Goal: Task Accomplishment & Management: Manage account settings

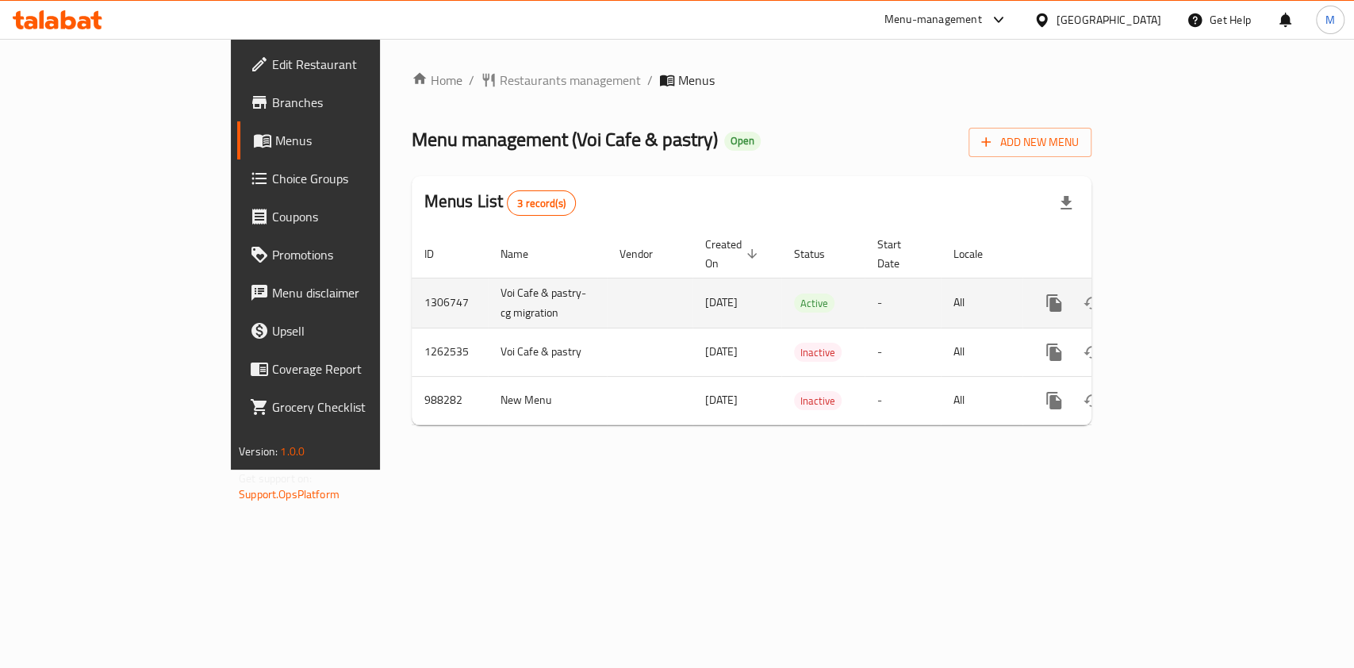
click at [1178, 293] on icon "enhanced table" at bounding box center [1168, 302] width 19 height 19
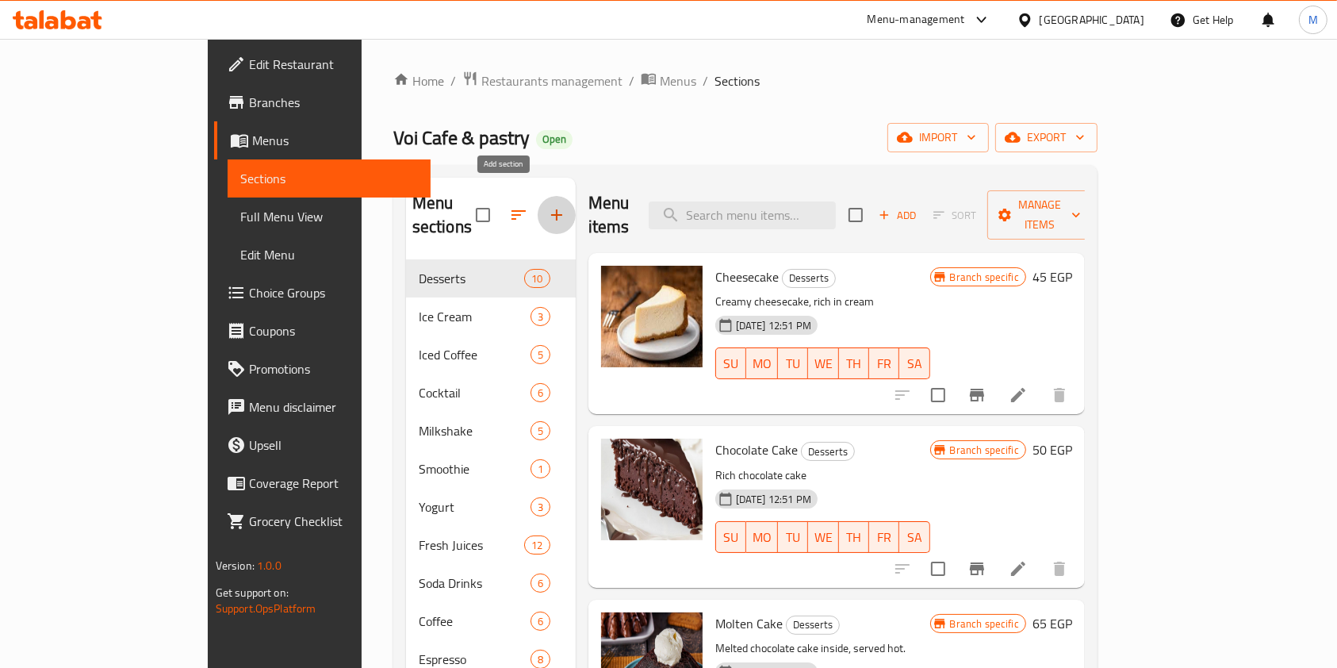
click at [538, 215] on button "button" at bounding box center [557, 215] width 38 height 38
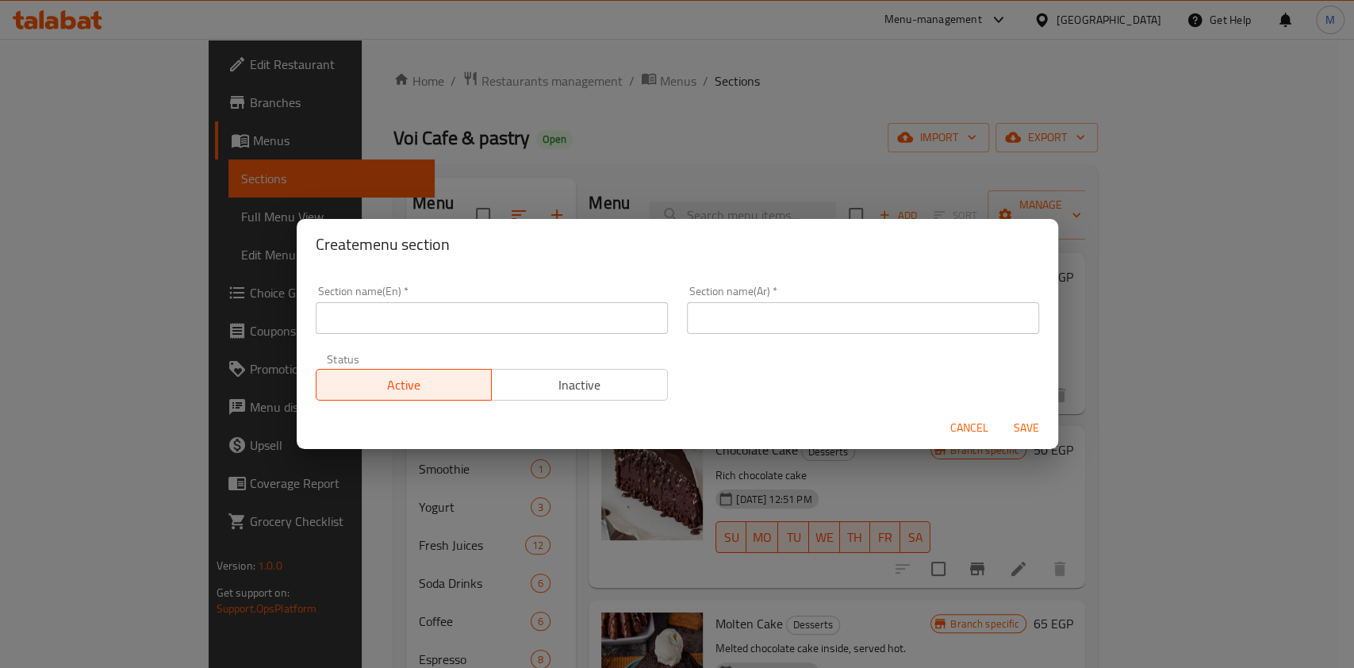
click at [505, 320] on input "text" at bounding box center [492, 318] width 352 height 32
type input "Offers"
click at [726, 323] on input "text" at bounding box center [863, 318] width 352 height 32
type input "عروض"
click at [1013, 427] on span "Save" at bounding box center [1026, 428] width 38 height 20
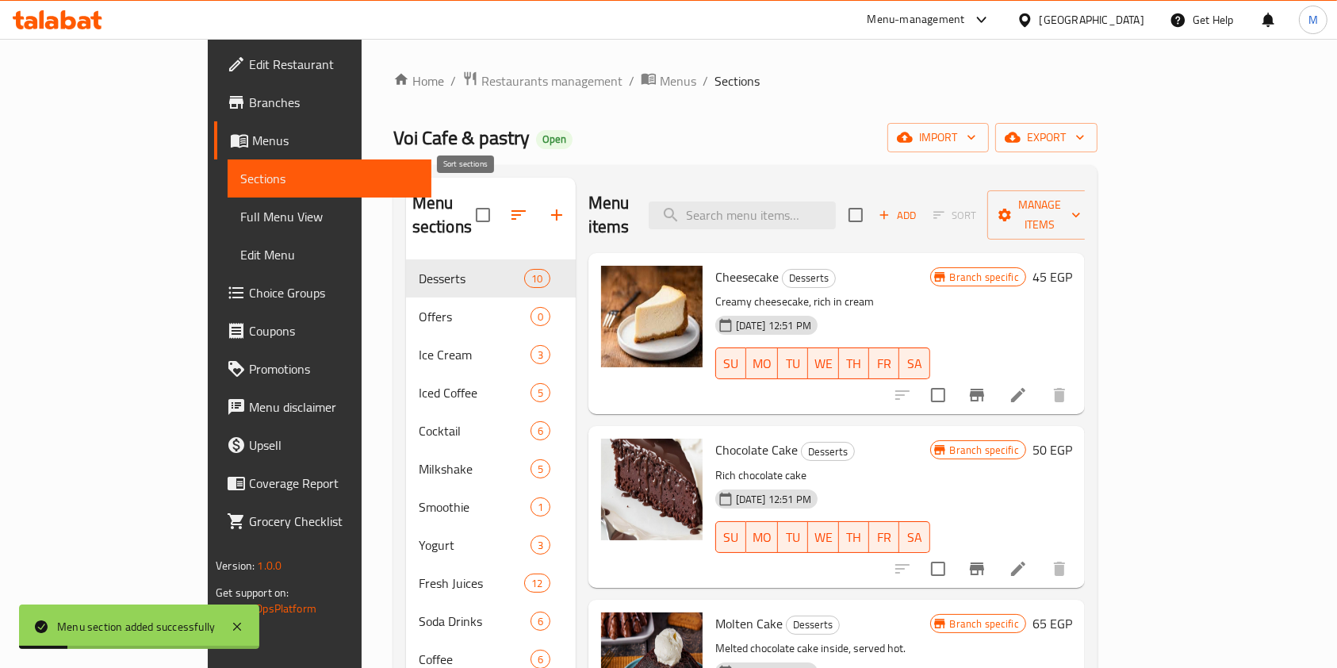
click at [509, 206] on icon "button" at bounding box center [518, 214] width 19 height 19
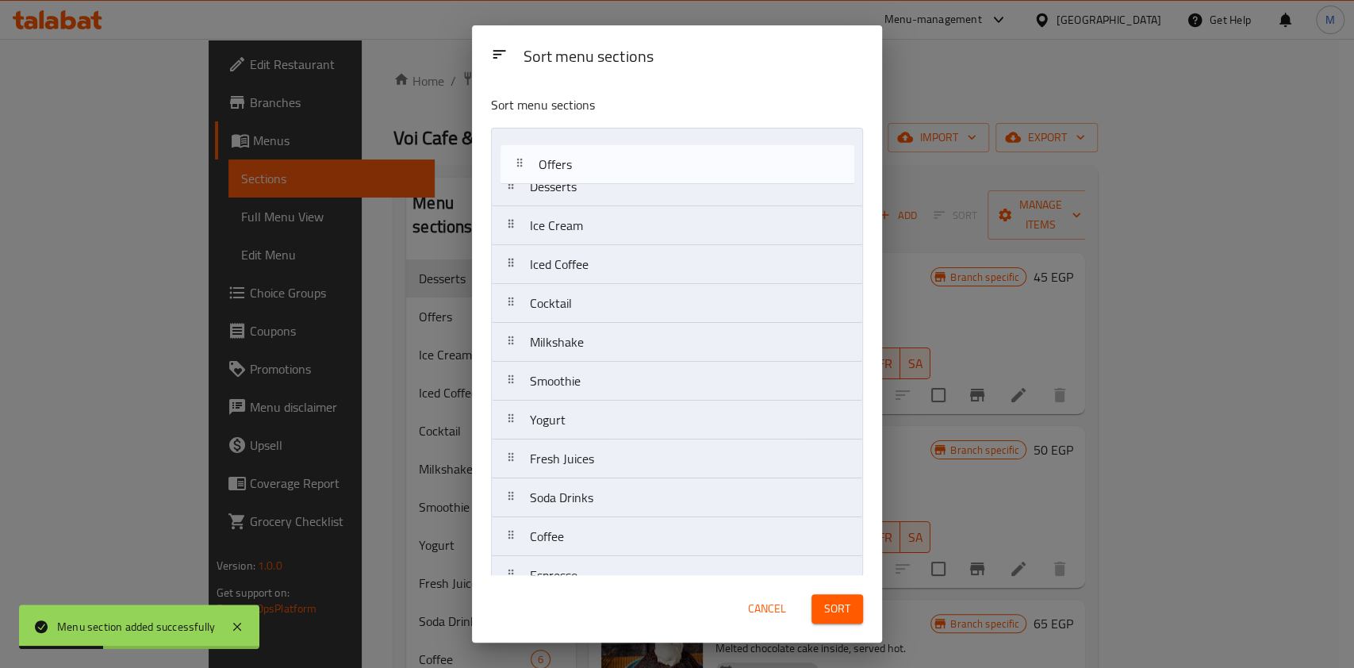
drag, startPoint x: 574, startPoint y: 196, endPoint x: 584, endPoint y: 167, distance: 30.4
click at [584, 167] on nav "Desserts Offers Ice Cream Iced Coffee Cocktail Milkshake Smoothie Yogurt Fresh …" at bounding box center [677, 381] width 372 height 507
click at [584, 167] on div "Desserts" at bounding box center [677, 186] width 358 height 38
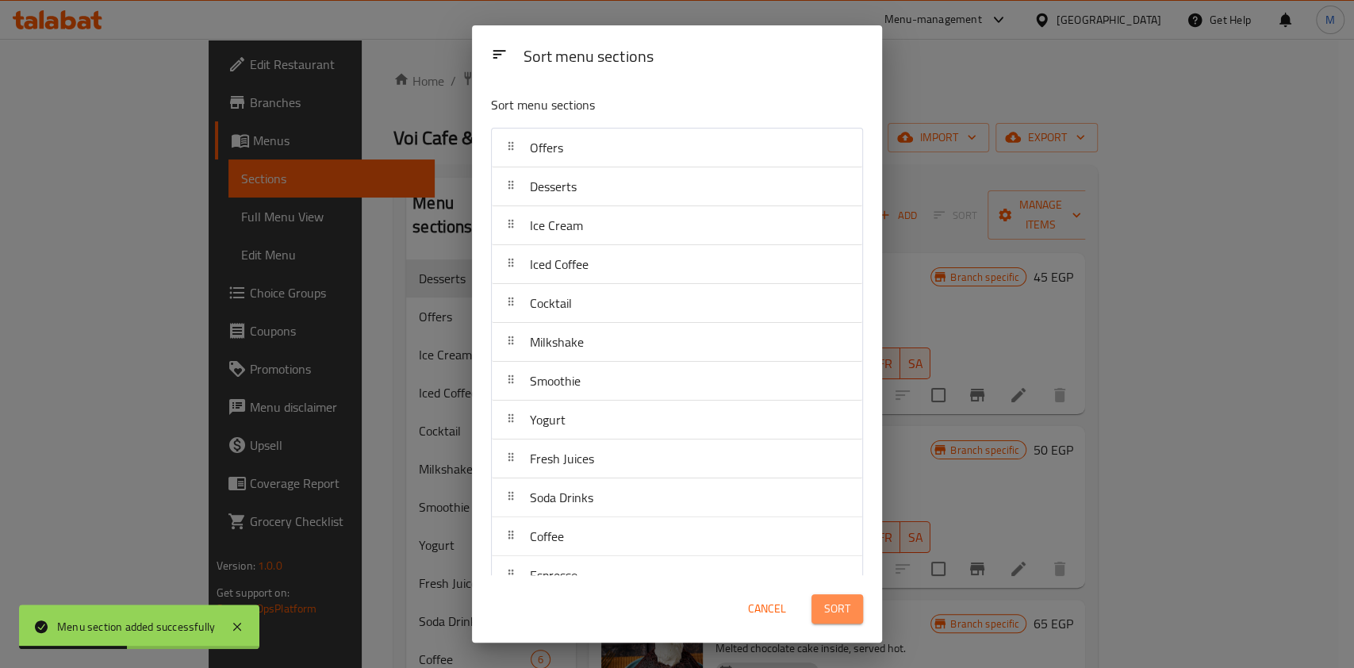
click at [830, 605] on span "Sort" at bounding box center [837, 609] width 26 height 20
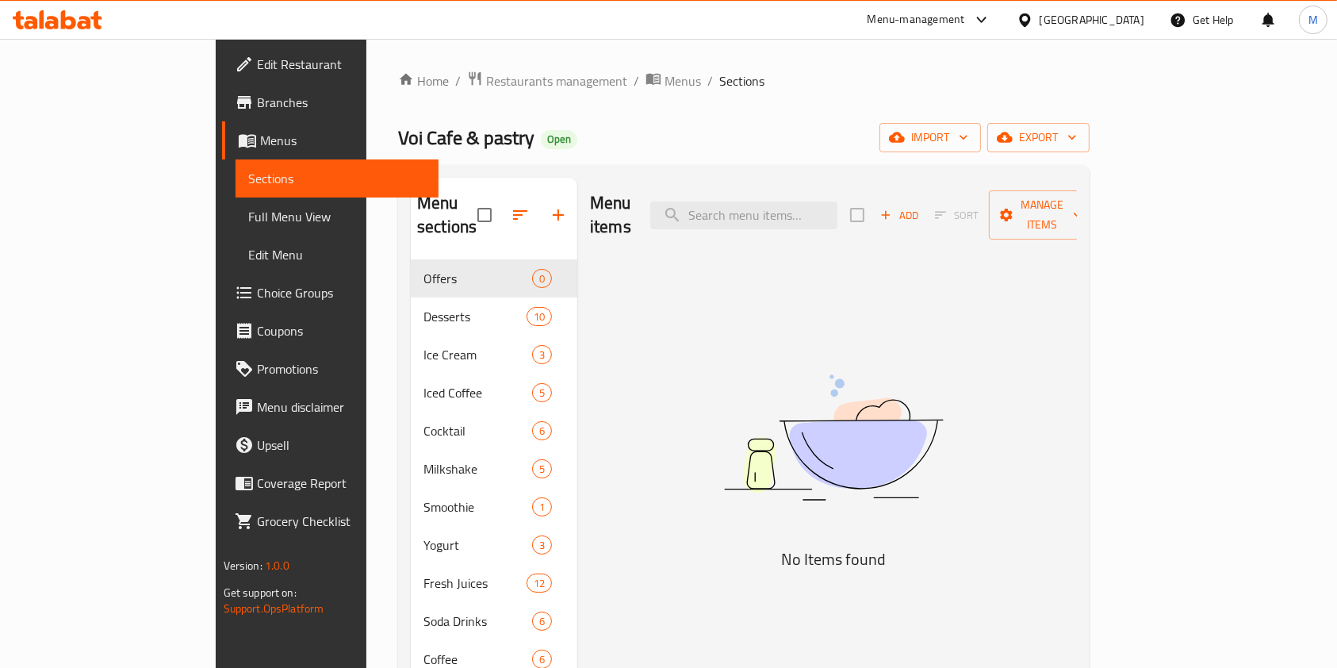
click at [1077, 457] on div "Menu items Add Sort Manage items No Items found" at bounding box center [827, 512] width 500 height 668
drag, startPoint x: 1225, startPoint y: 451, endPoint x: 1212, endPoint y: 449, distance: 12.9
click at [1077, 451] on div "Menu items Add Sort Manage items No Items found" at bounding box center [827, 512] width 500 height 668
click at [921, 206] on span "Add" at bounding box center [899, 215] width 43 height 18
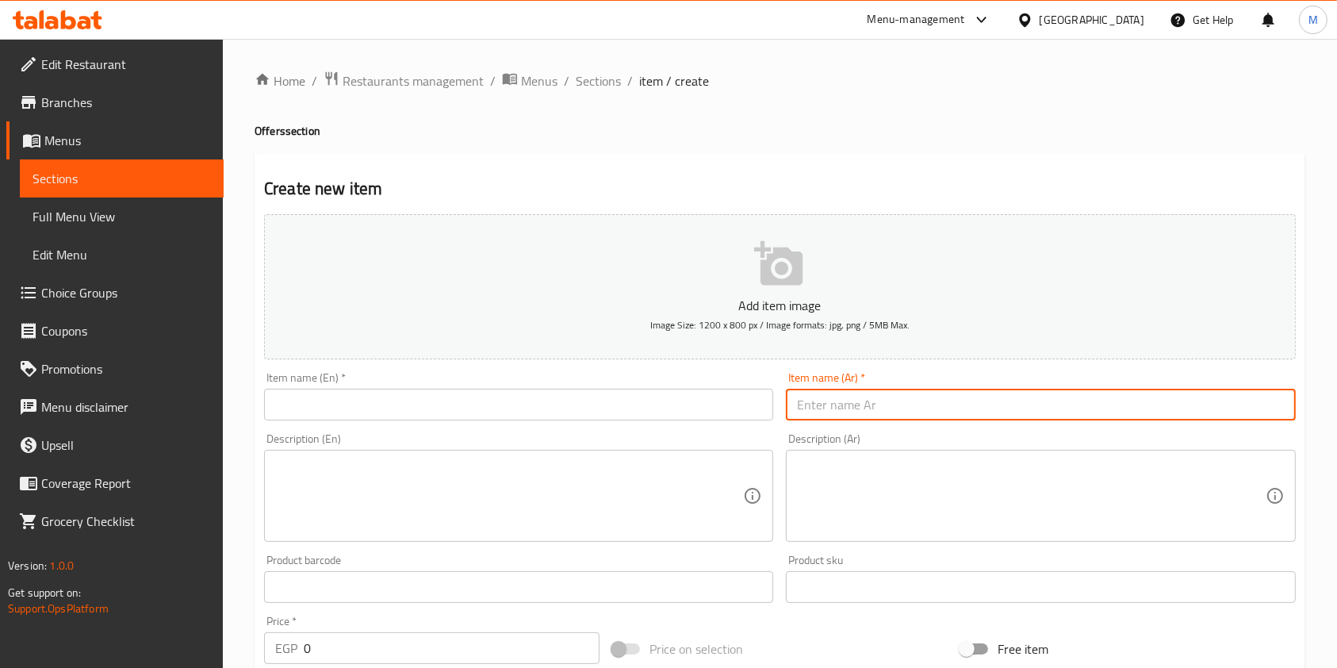
click at [880, 401] on input "text" at bounding box center [1040, 405] width 509 height 32
paste input "عرض الوافل"
type input "عرض الوافل"
click at [855, 485] on textarea at bounding box center [1031, 495] width 468 height 75
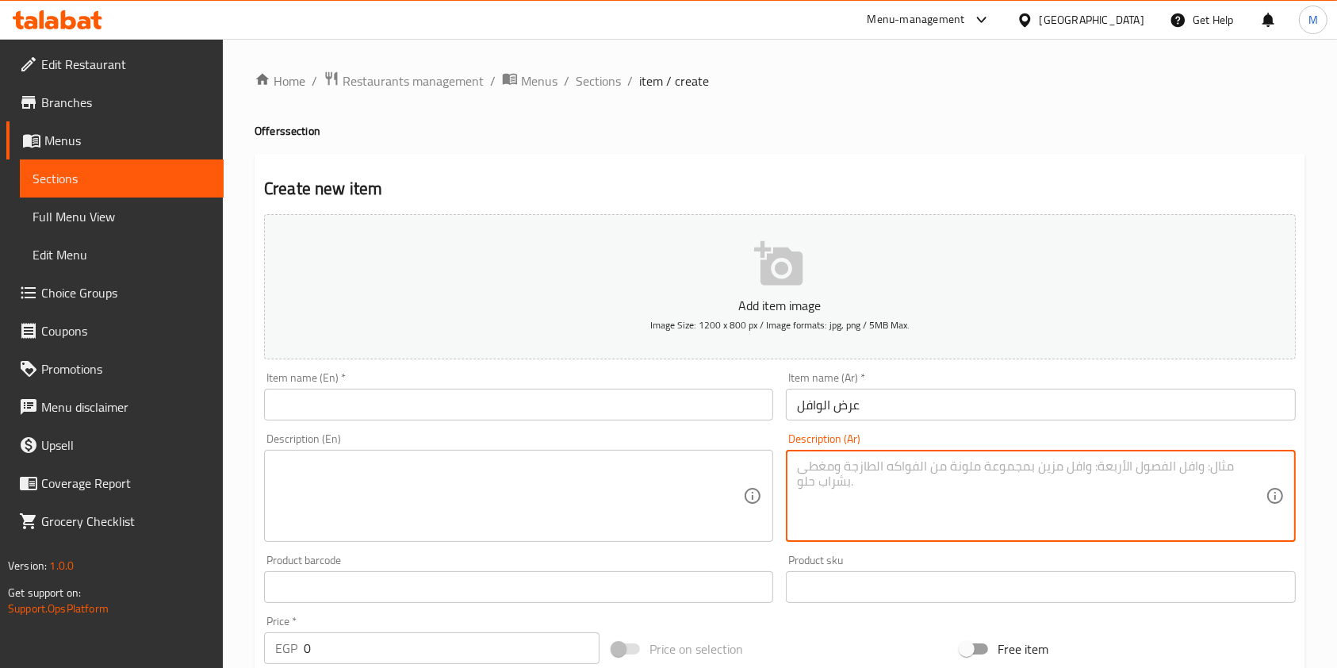
paste textarea "اشتري ٢ وافل + واحده وافل هديه"
type textarea "اشتري ٢ وافل + واحده وافل هديه"
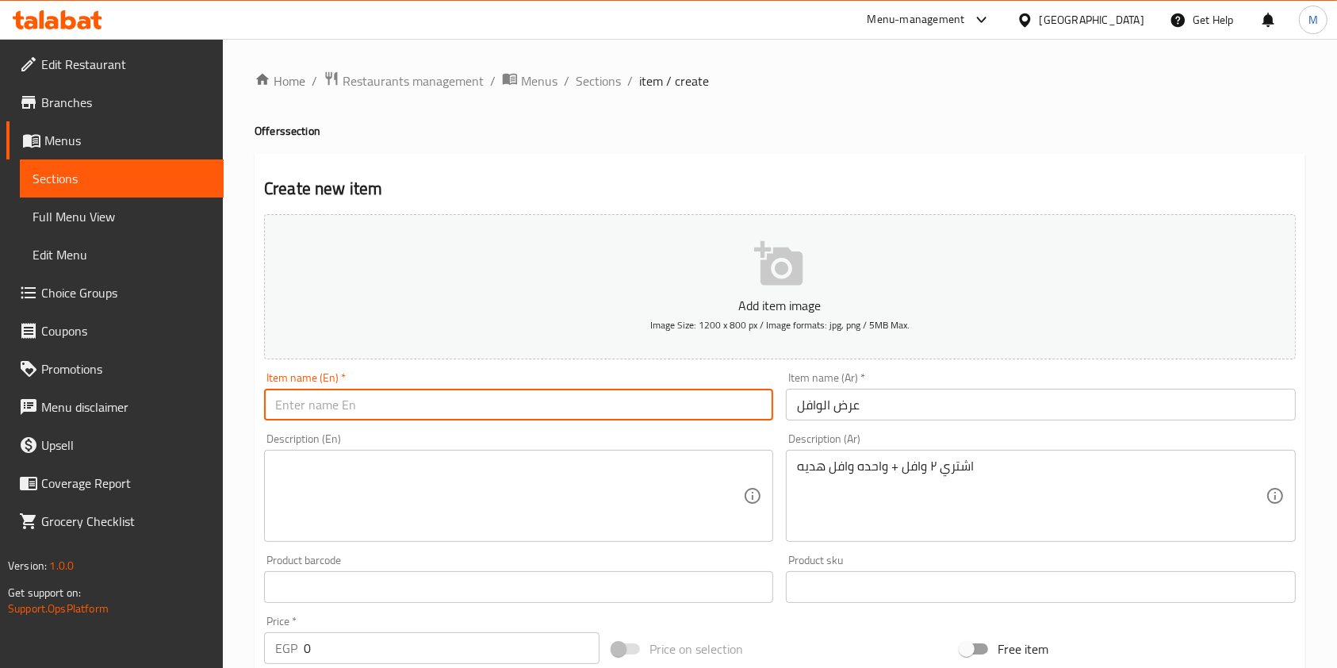
click at [628, 420] on input "text" at bounding box center [518, 405] width 509 height 32
paste input "Buy 2 waffles + one waffle as a gift"
click at [345, 405] on input "Buy 2 waffles + one waffle as a gift" at bounding box center [518, 405] width 509 height 32
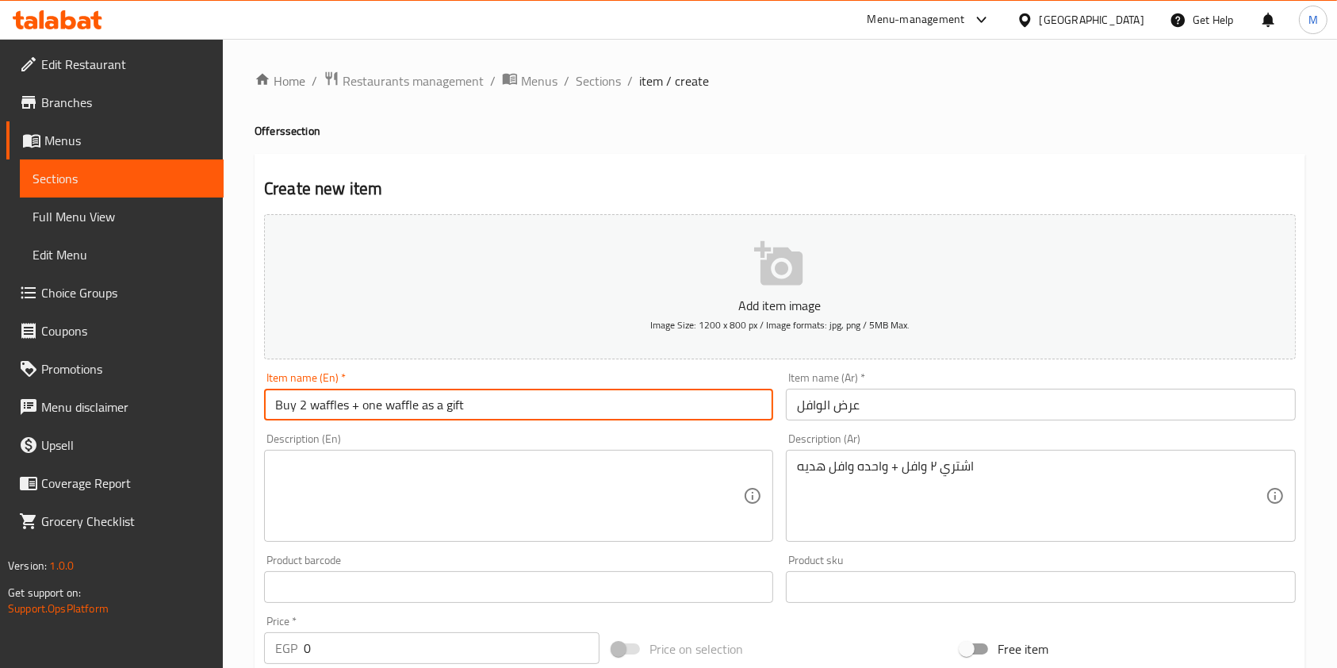
click at [345, 405] on input "Buy 2 waffles + one waffle as a gift" at bounding box center [518, 405] width 509 height 32
paste input "Waffle offer"
type input "Waffle offer"
click at [404, 443] on div "Description (En) Description (En)" at bounding box center [518, 487] width 509 height 109
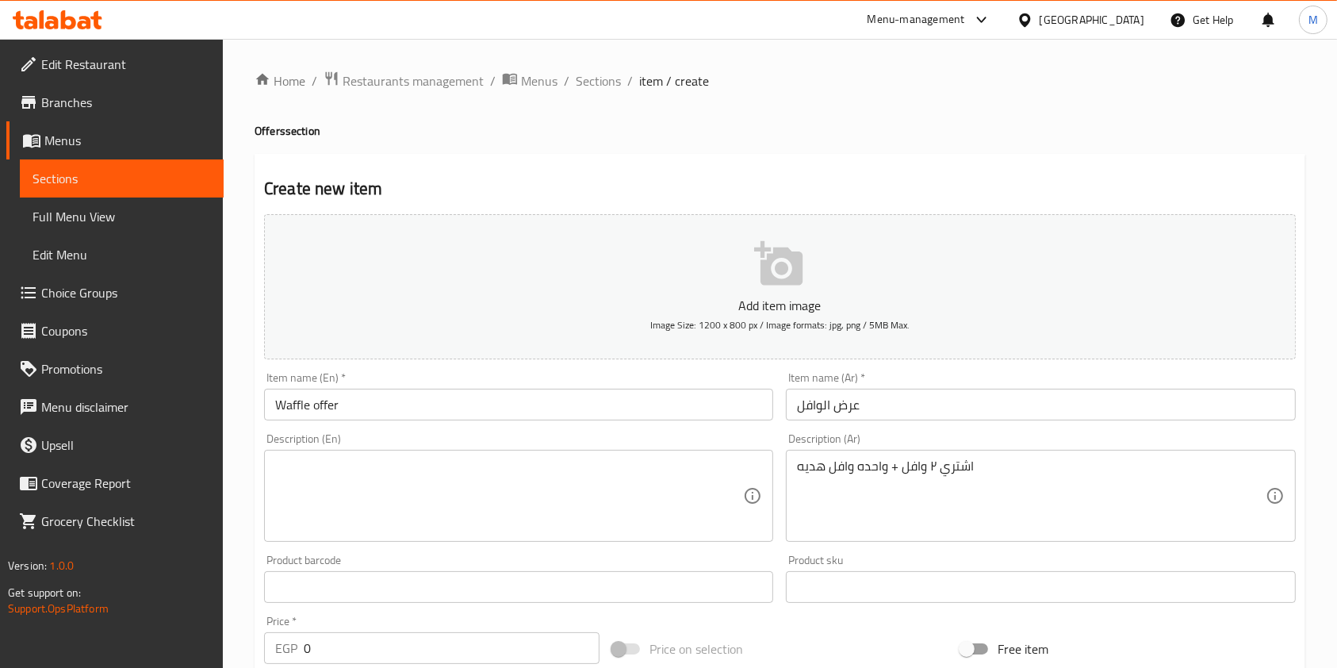
click at [544, 424] on div "Item name (En)   * Waffle offer Item name (En) *" at bounding box center [519, 396] width 522 height 61
click at [515, 461] on textarea at bounding box center [509, 495] width 468 height 75
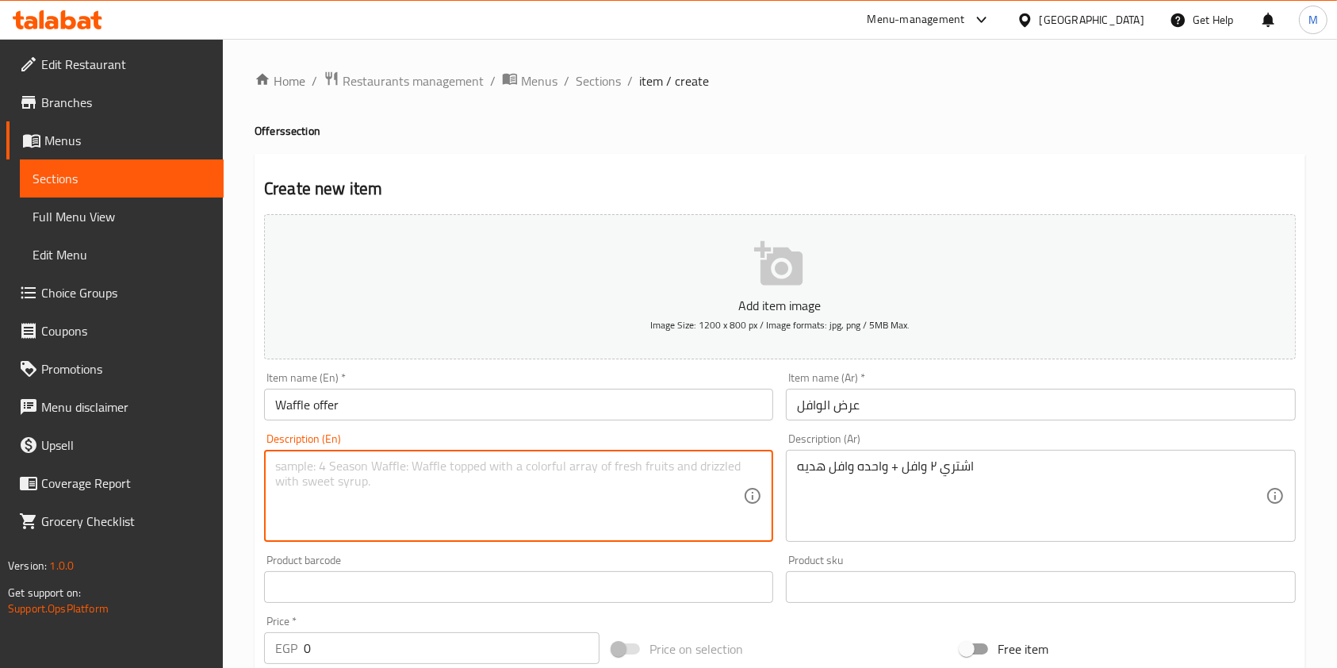
paste textarea "Buy 2 waffles + one waffle as a gift"
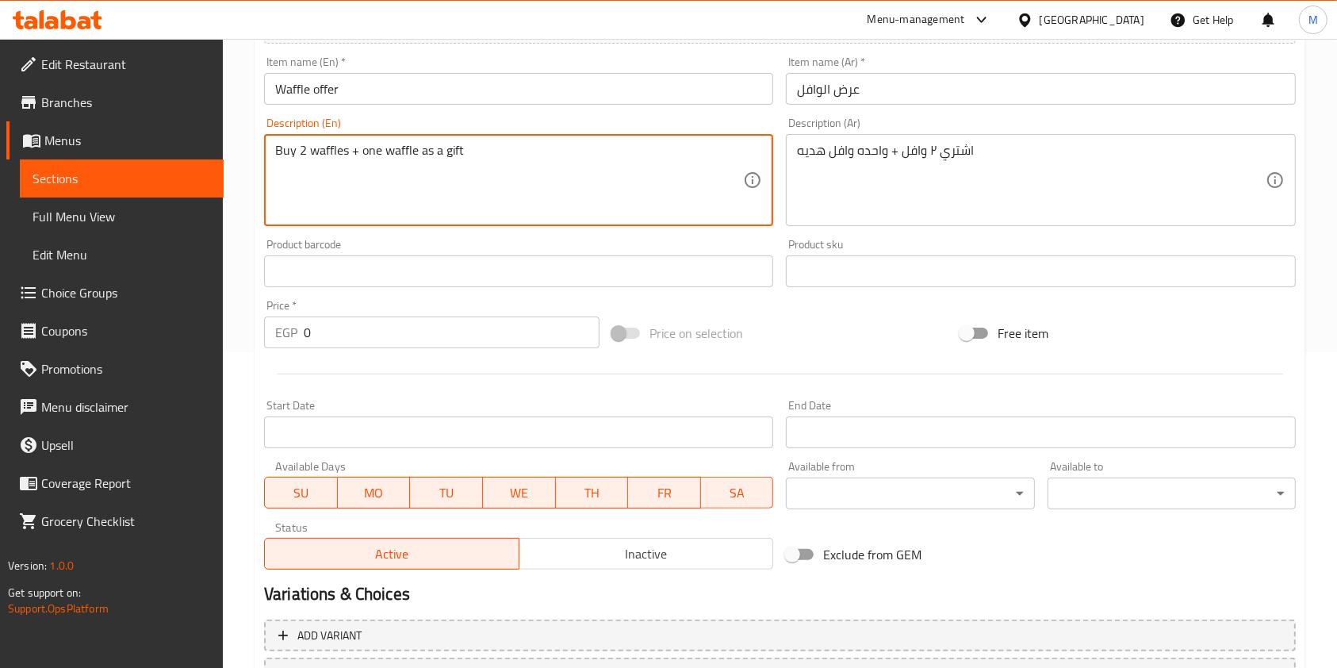
scroll to position [317, 0]
type textarea "Buy 2 waffles + one waffle as a gift"
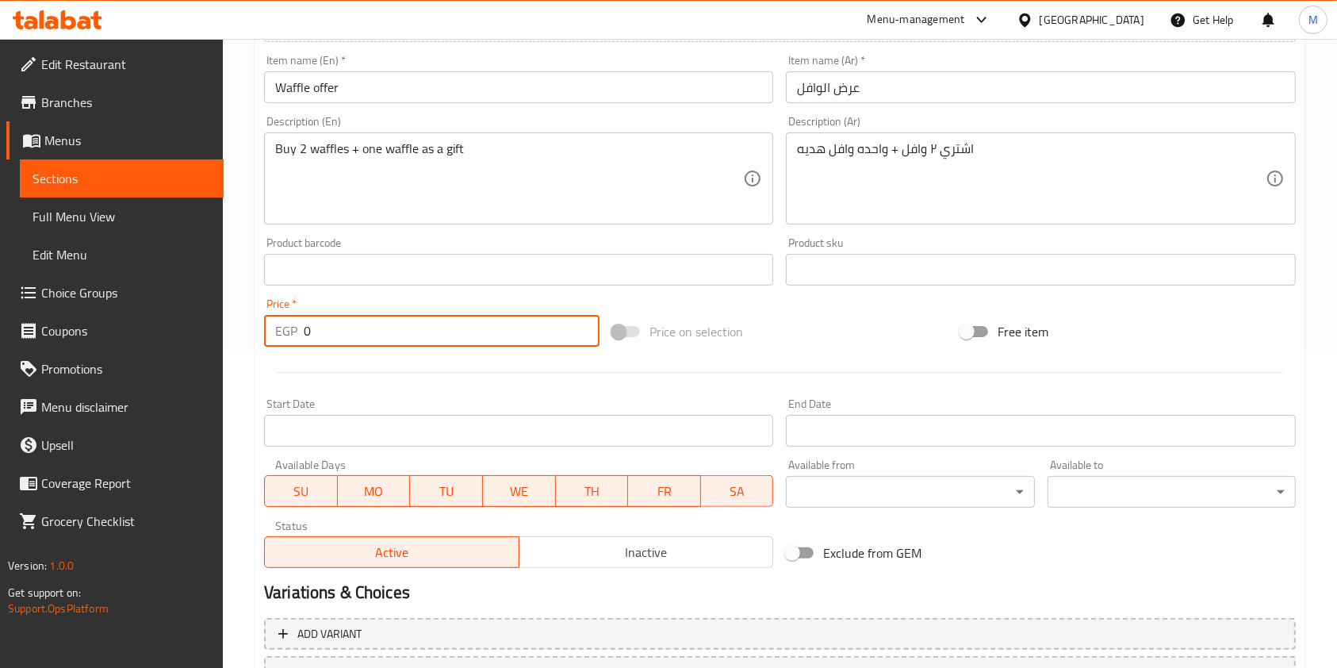
drag, startPoint x: 343, startPoint y: 337, endPoint x: 305, endPoint y: 338, distance: 37.3
click at [305, 338] on input "0" at bounding box center [452, 331] width 296 height 32
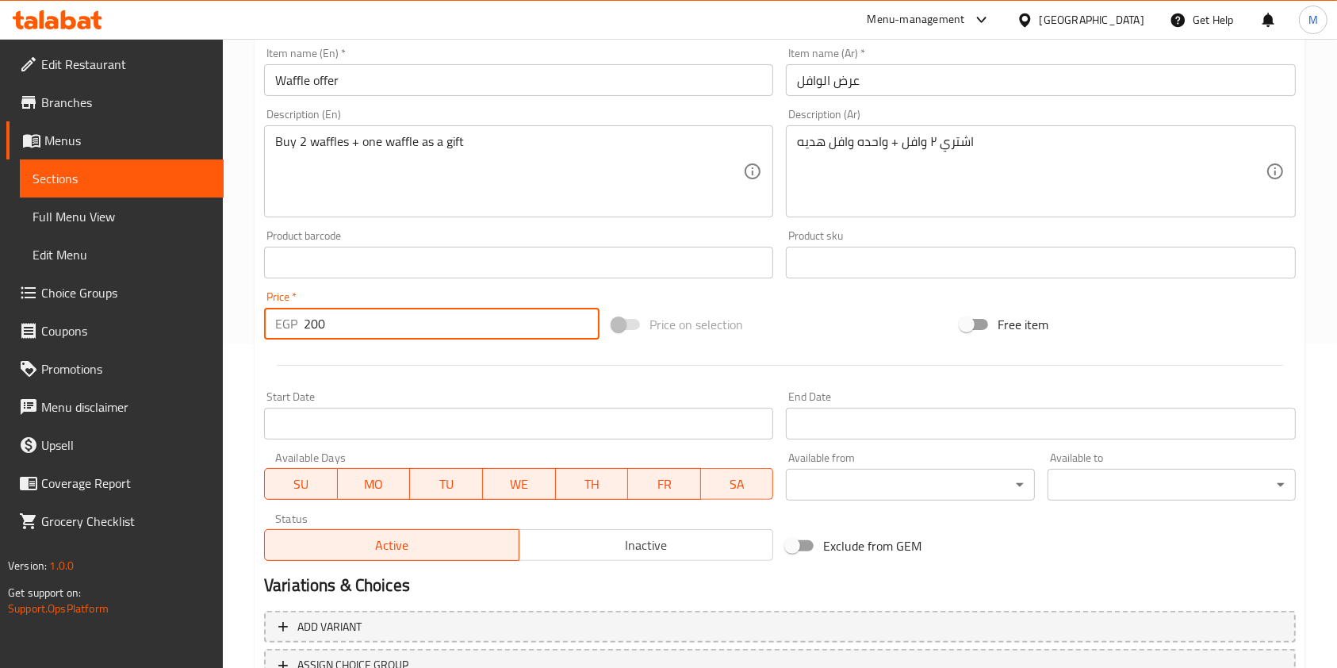
scroll to position [453, 0]
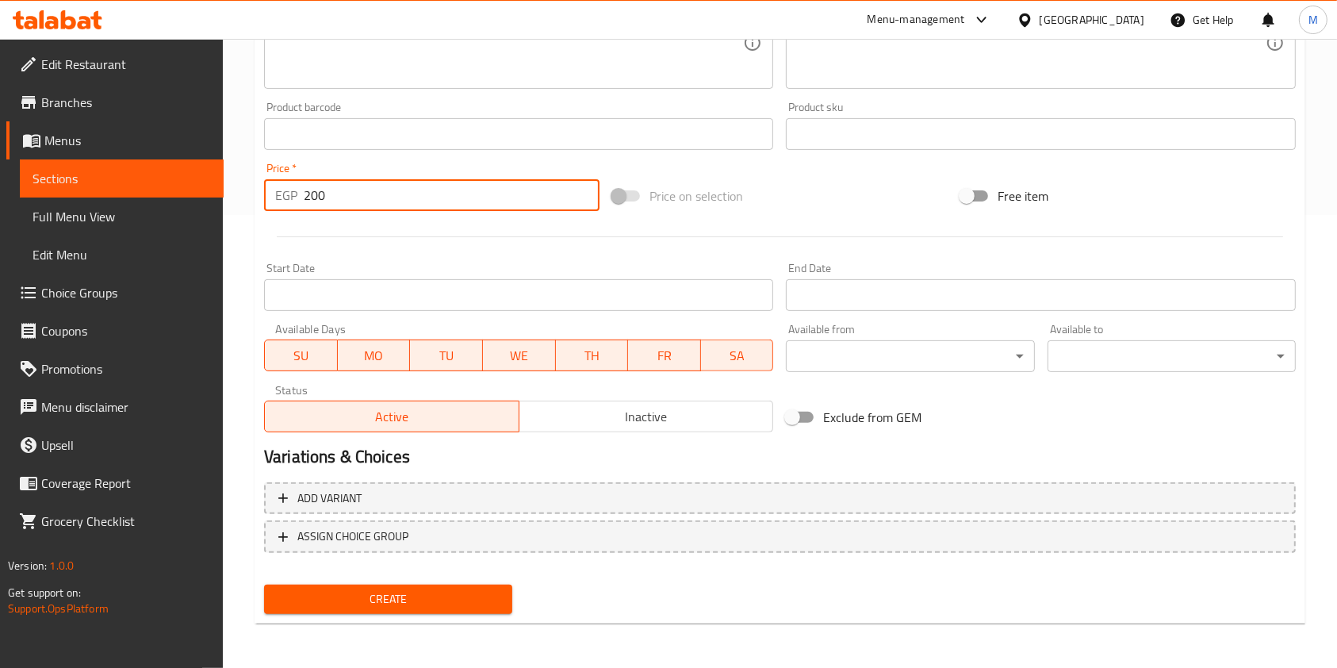
type input "200"
click at [482, 581] on div "Create" at bounding box center [388, 599] width 261 height 42
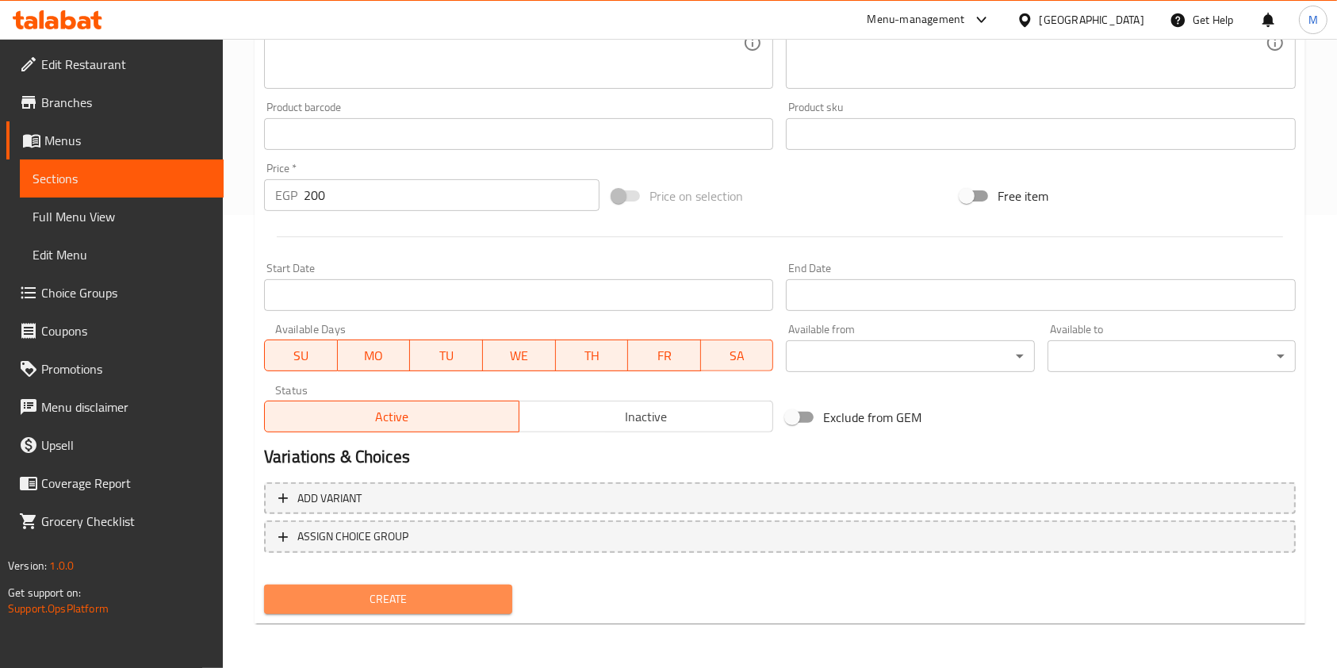
click at [482, 590] on span "Create" at bounding box center [388, 599] width 223 height 20
click at [482, 590] on div at bounding box center [668, 334] width 1337 height 668
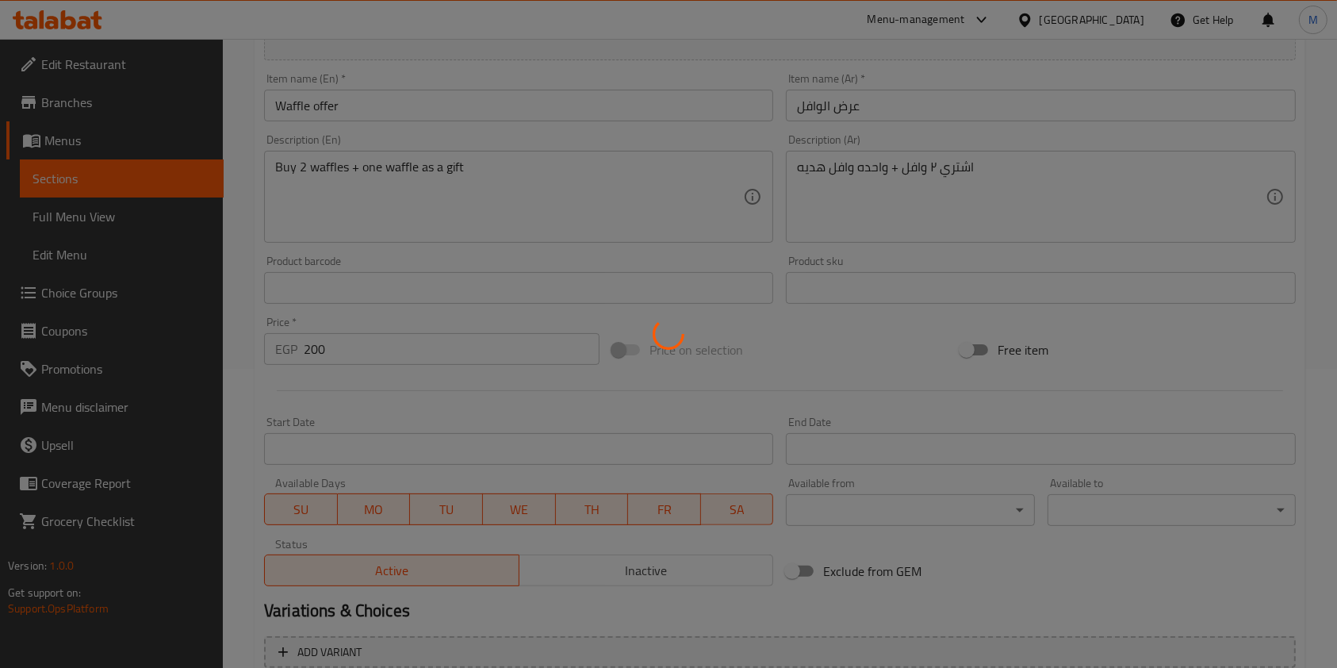
scroll to position [241, 0]
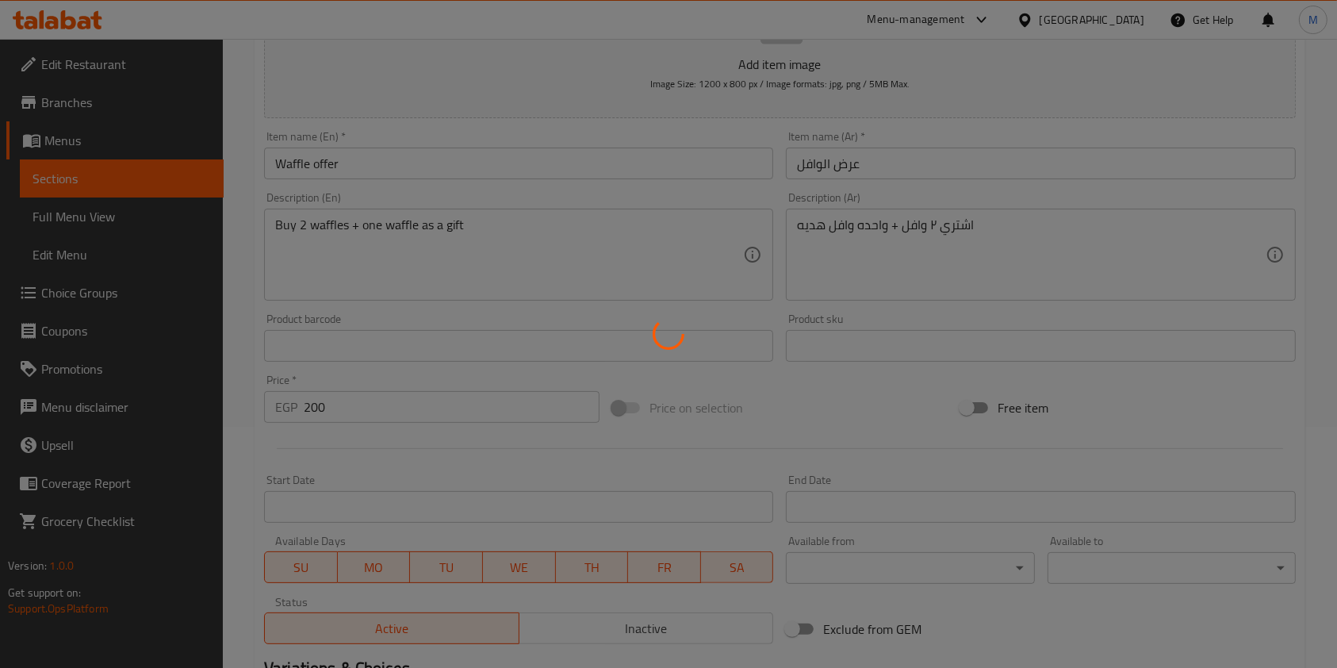
type input "0"
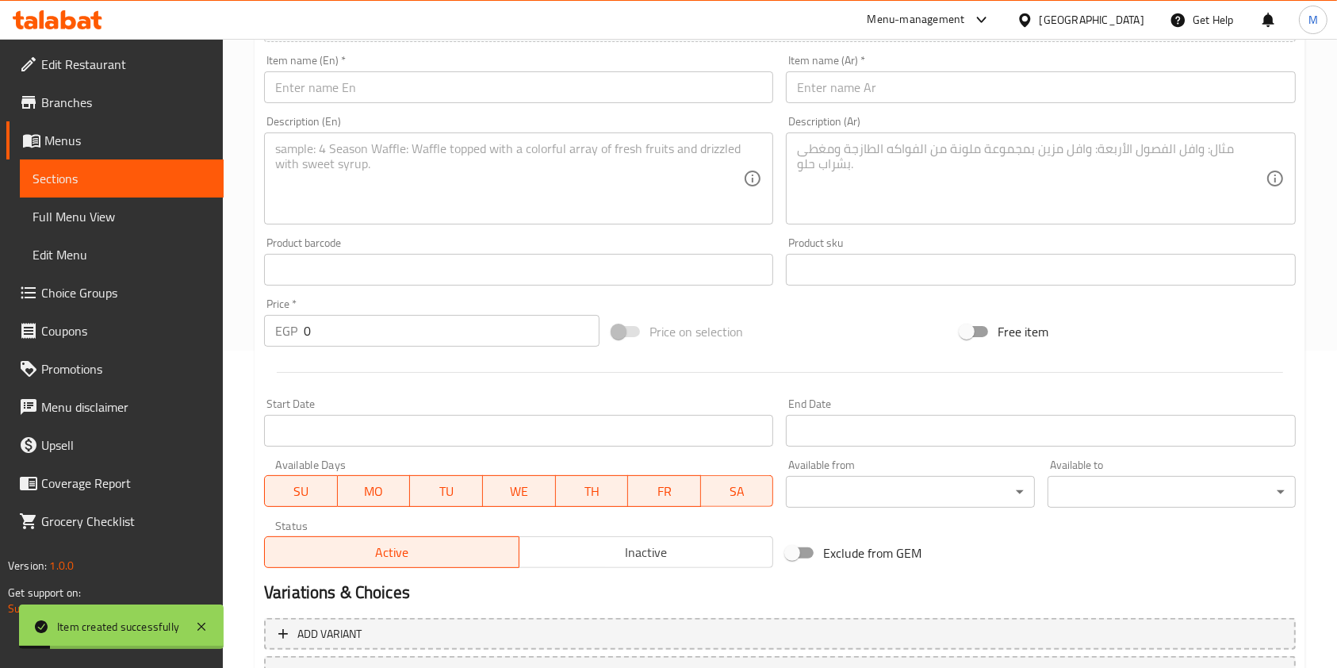
scroll to position [0, 0]
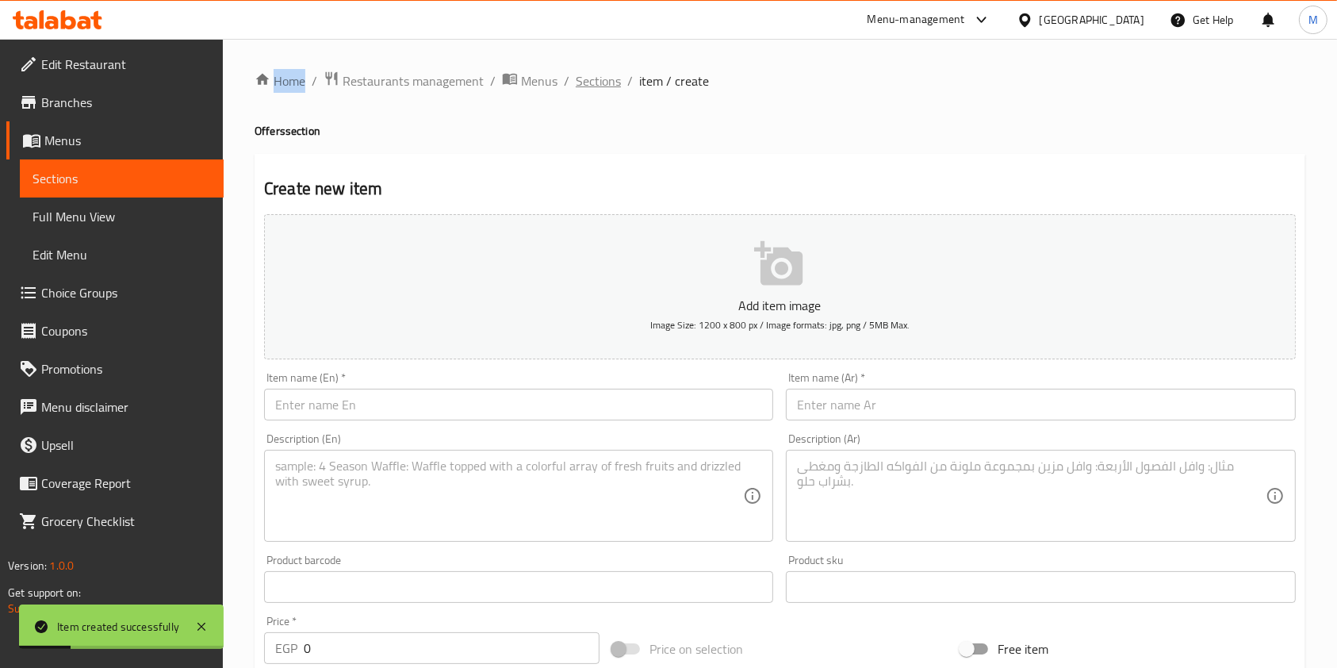
click at [607, 76] on span "Sections" at bounding box center [598, 80] width 45 height 19
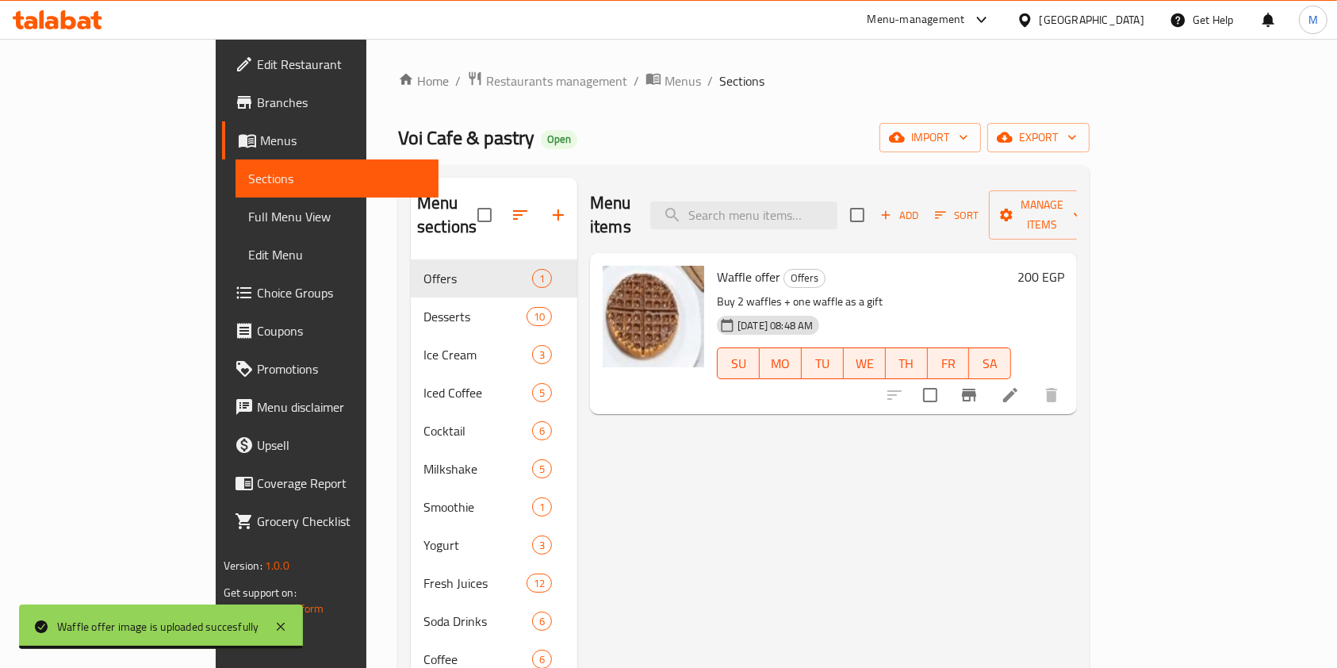
click at [257, 296] on span "Choice Groups" at bounding box center [342, 292] width 170 height 19
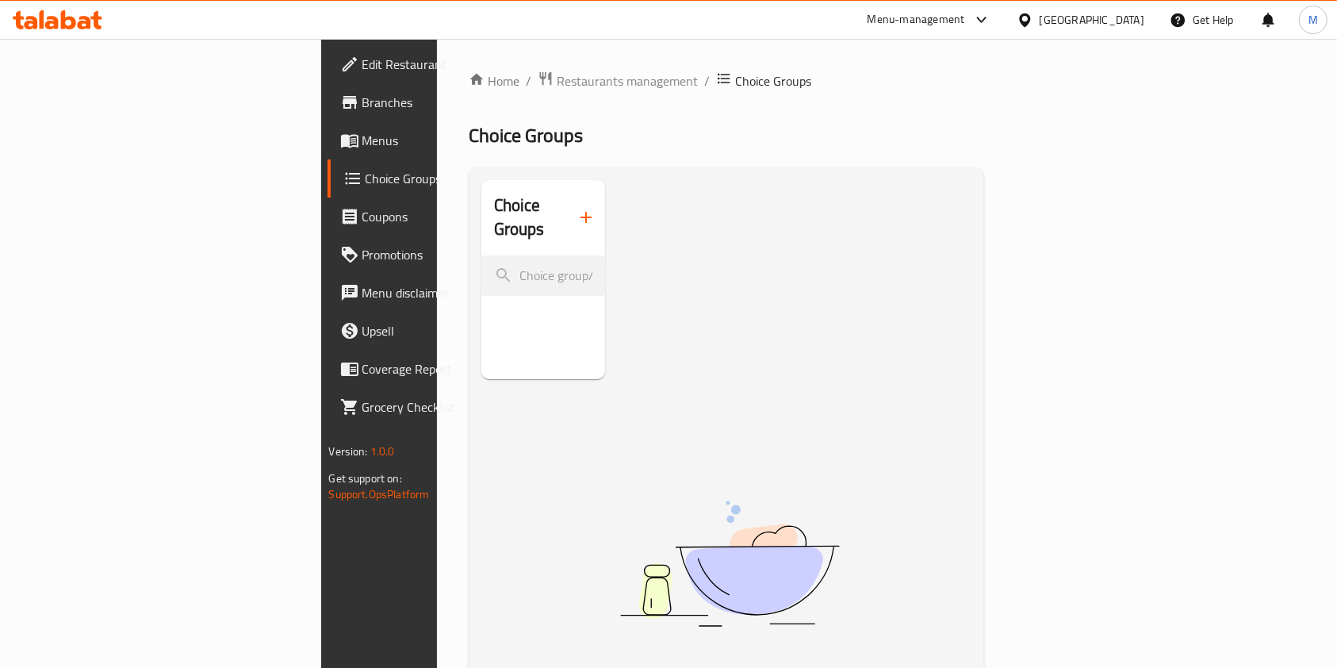
click at [567, 207] on button "button" at bounding box center [586, 217] width 38 height 38
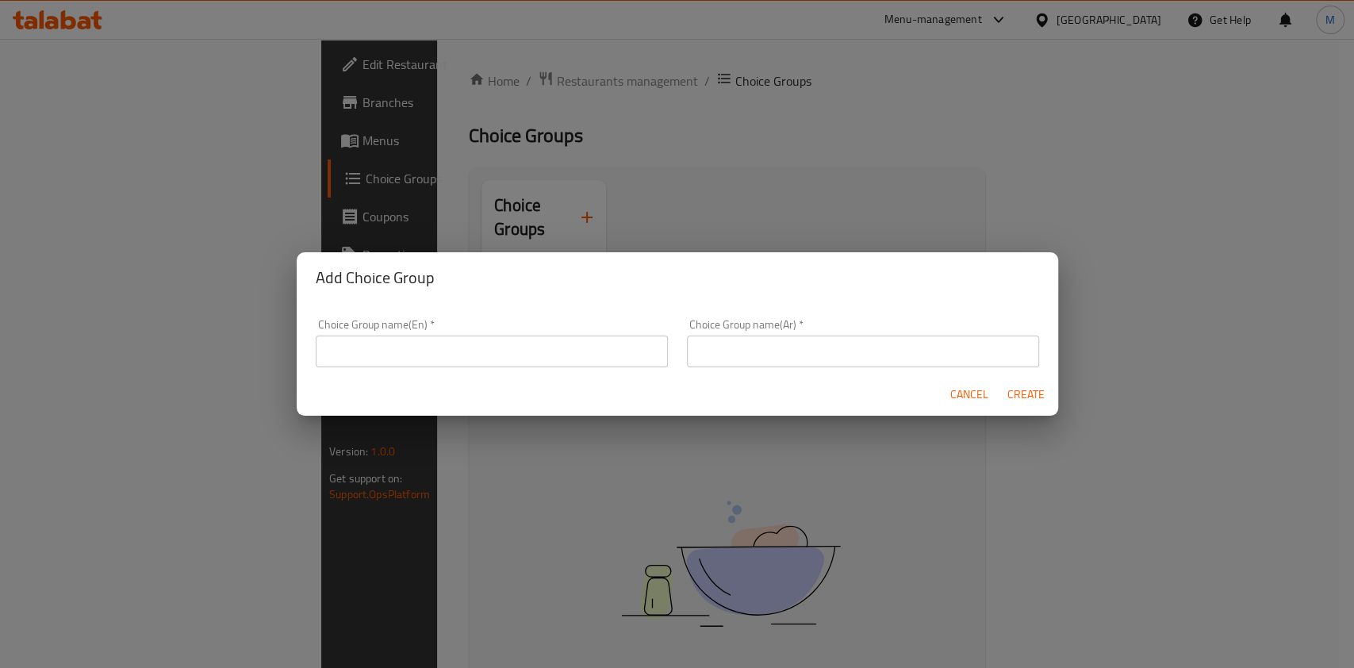
click at [704, 347] on input "text" at bounding box center [863, 351] width 352 height 32
type input "اختيارك من الصوص"
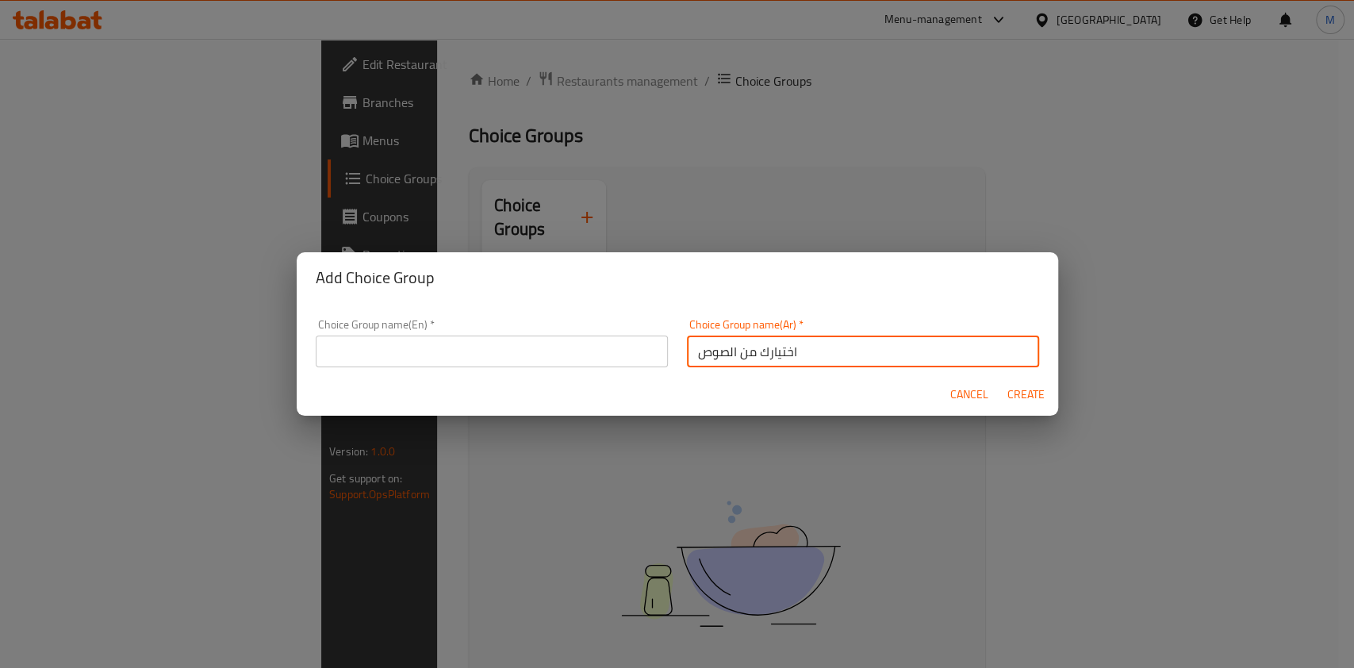
click at [569, 354] on input "text" at bounding box center [492, 351] width 352 height 32
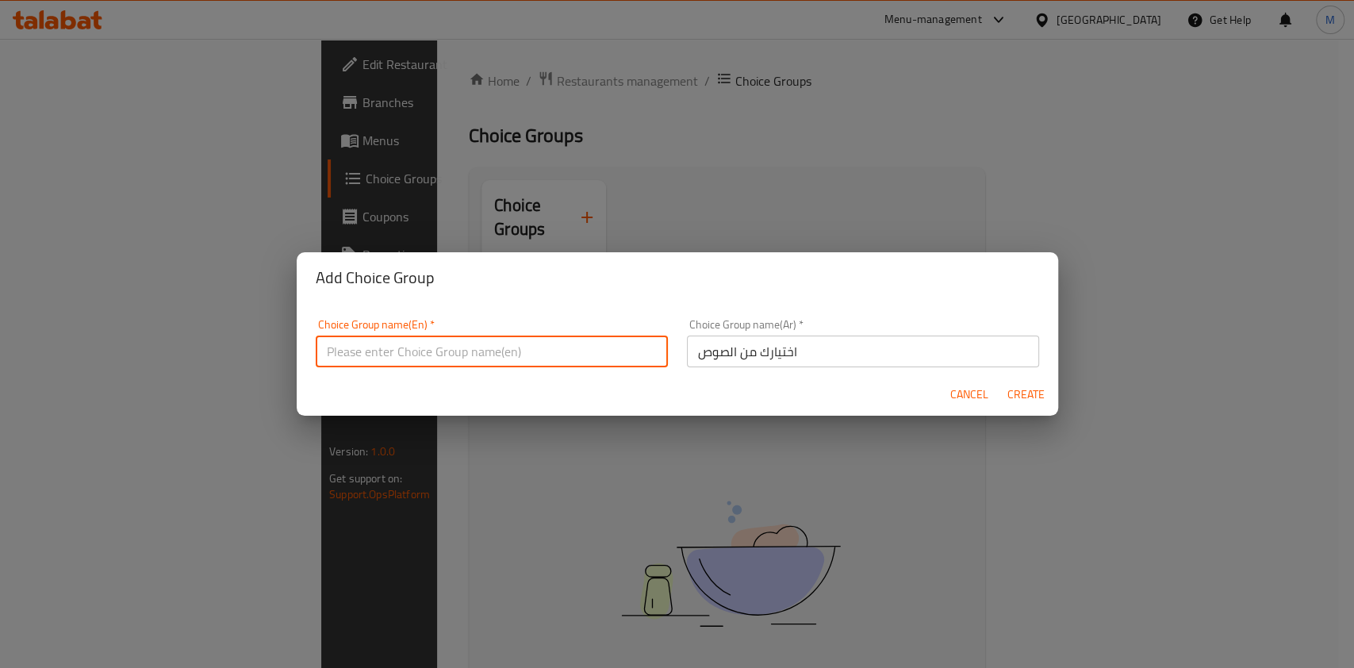
type input "t"
type input "Your choice of sauce"
click at [1044, 393] on span "Create" at bounding box center [1026, 395] width 38 height 20
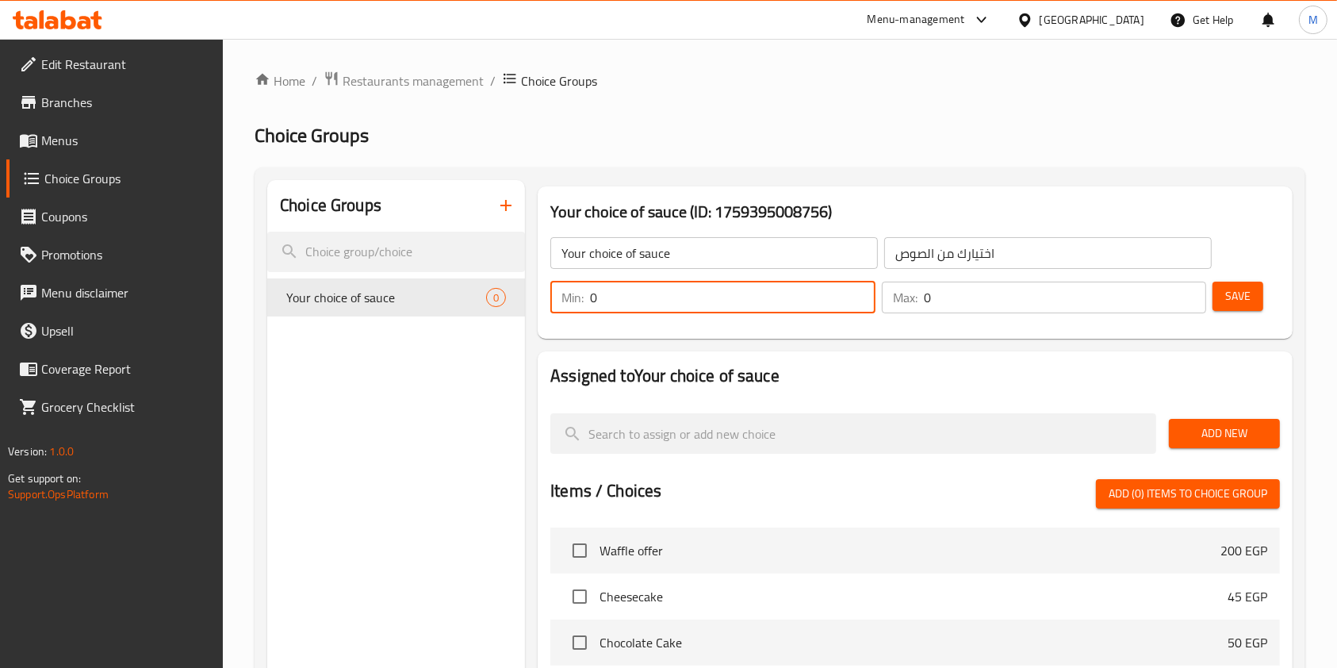
click at [654, 304] on input "0" at bounding box center [733, 298] width 286 height 32
click at [654, 304] on input "01" at bounding box center [733, 298] width 286 height 32
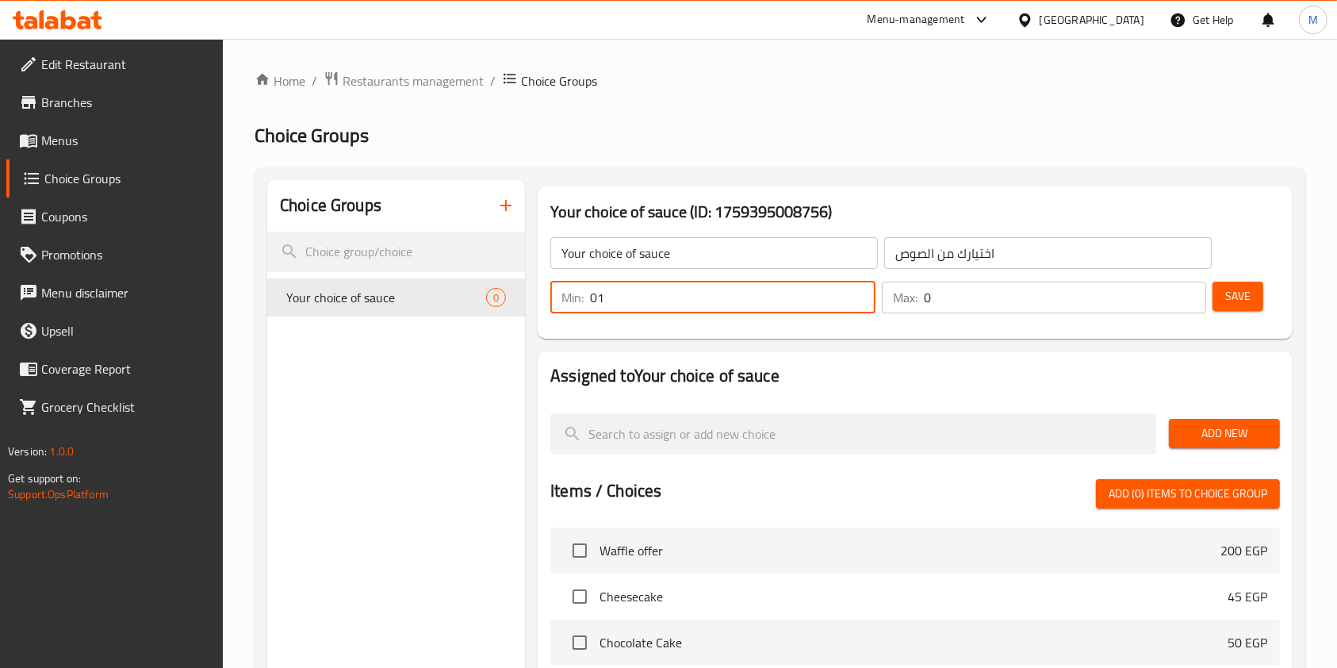
click at [654, 304] on input "01" at bounding box center [733, 298] width 286 height 32
type input "1"
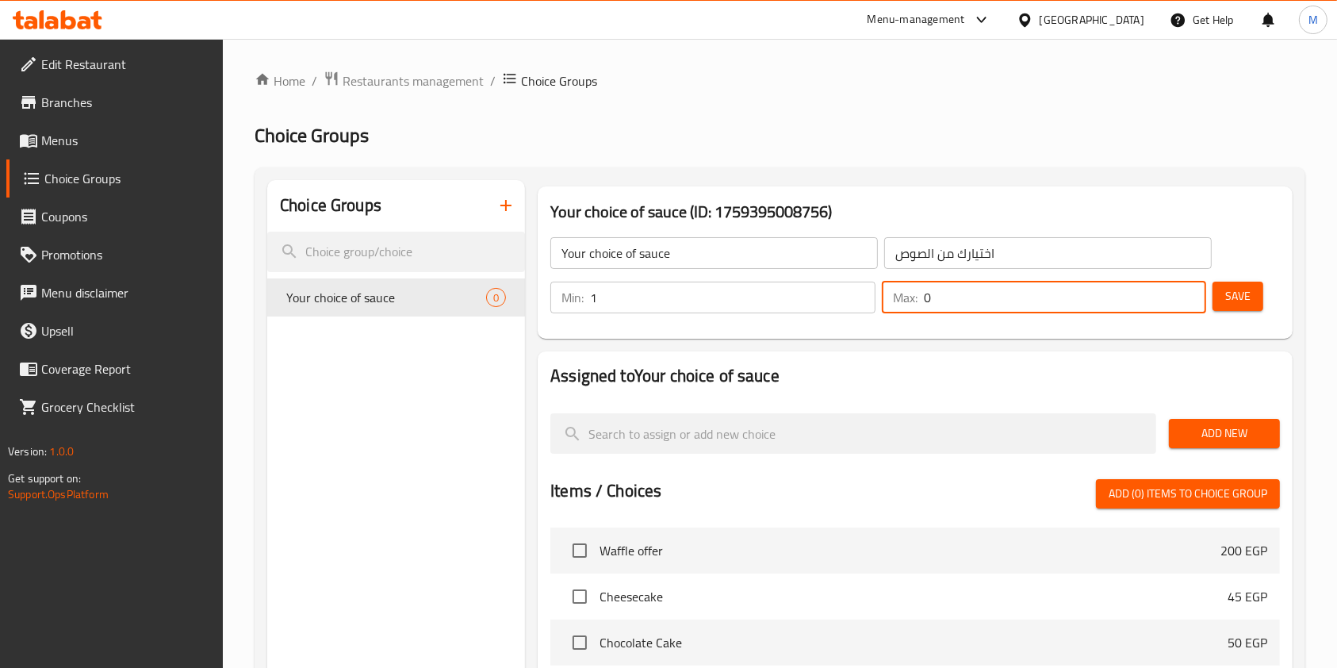
click at [945, 299] on input "0" at bounding box center [1065, 298] width 283 height 32
type input "1"
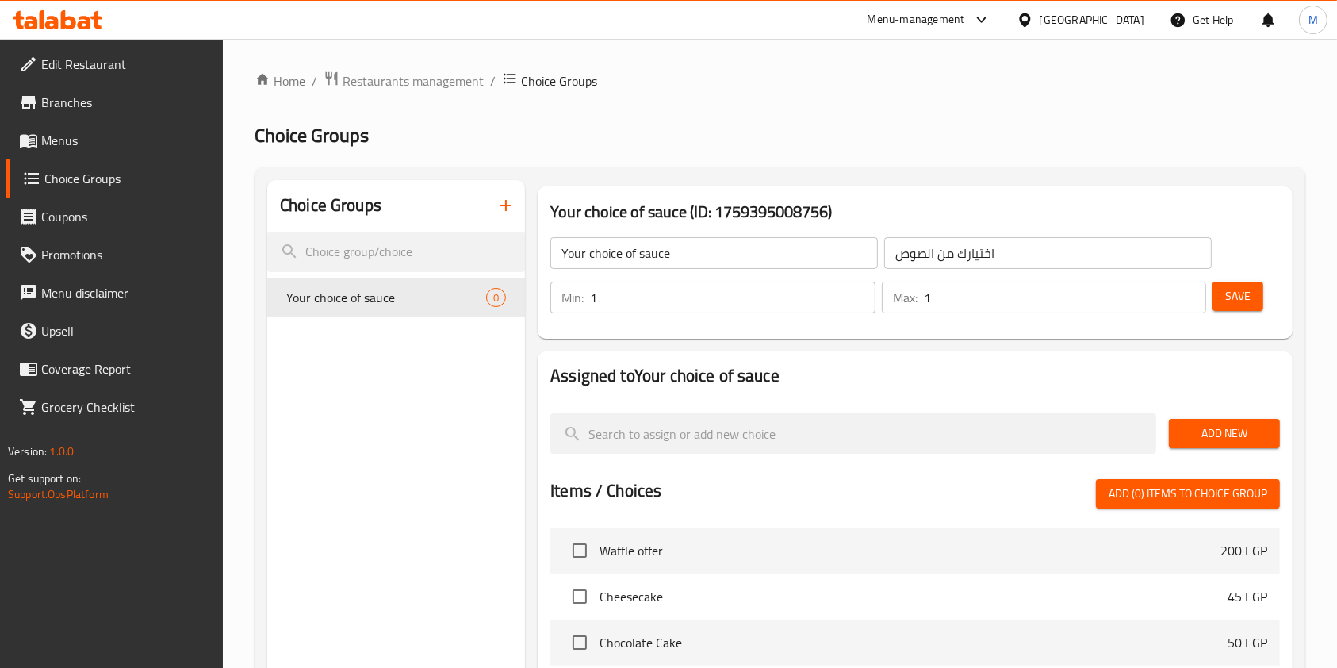
click at [1247, 311] on div "Save" at bounding box center [1239, 297] width 61 height 38
click at [1244, 303] on span "Save" at bounding box center [1237, 296] width 25 height 20
click at [1244, 303] on div at bounding box center [668, 334] width 1337 height 668
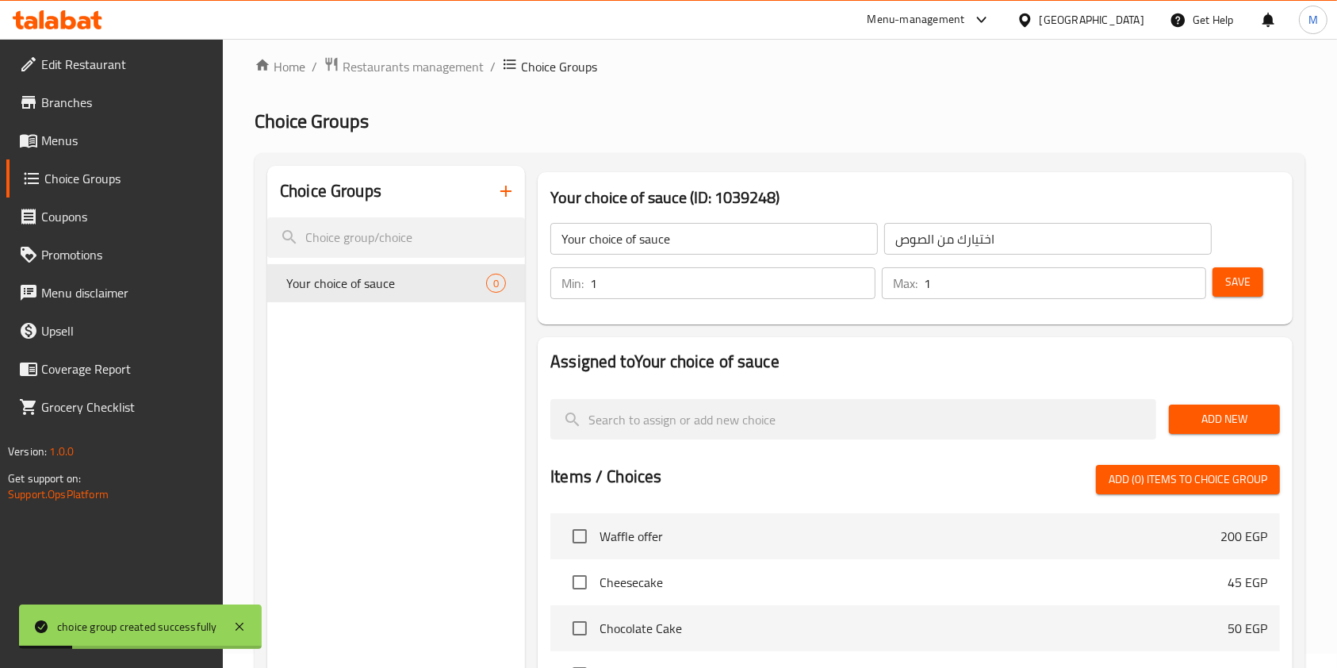
scroll to position [105, 0]
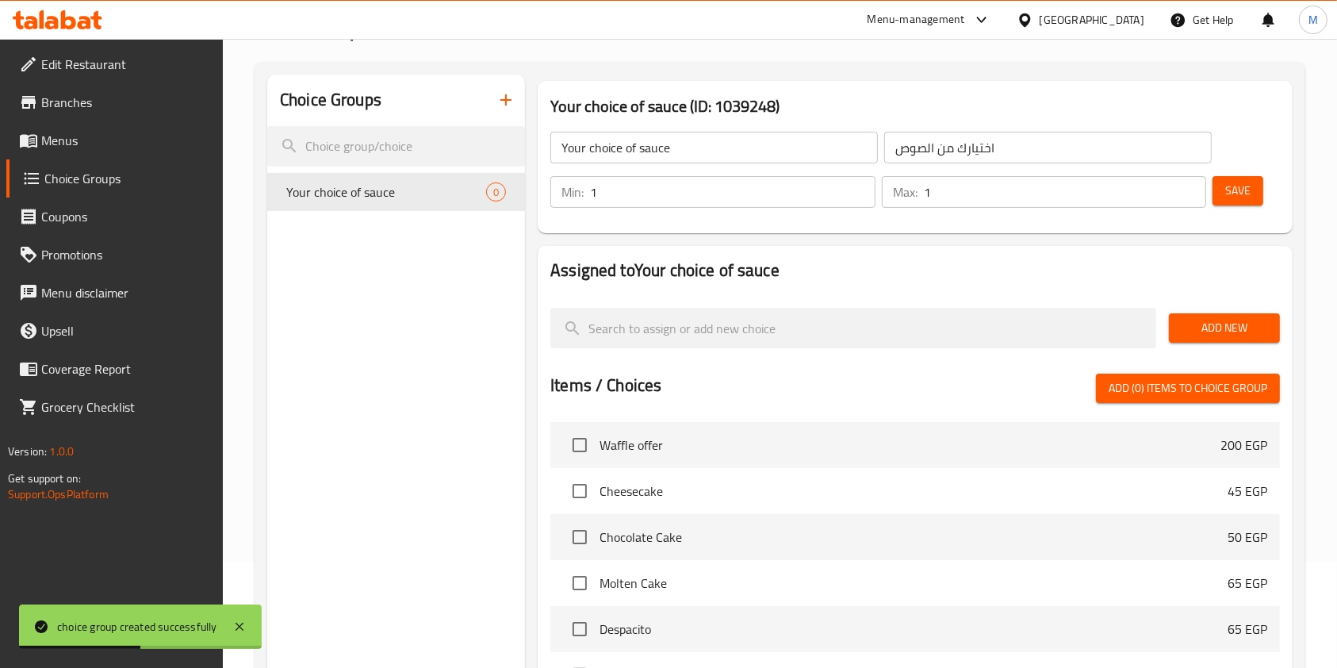
click at [1199, 320] on span "Add New" at bounding box center [1225, 328] width 86 height 20
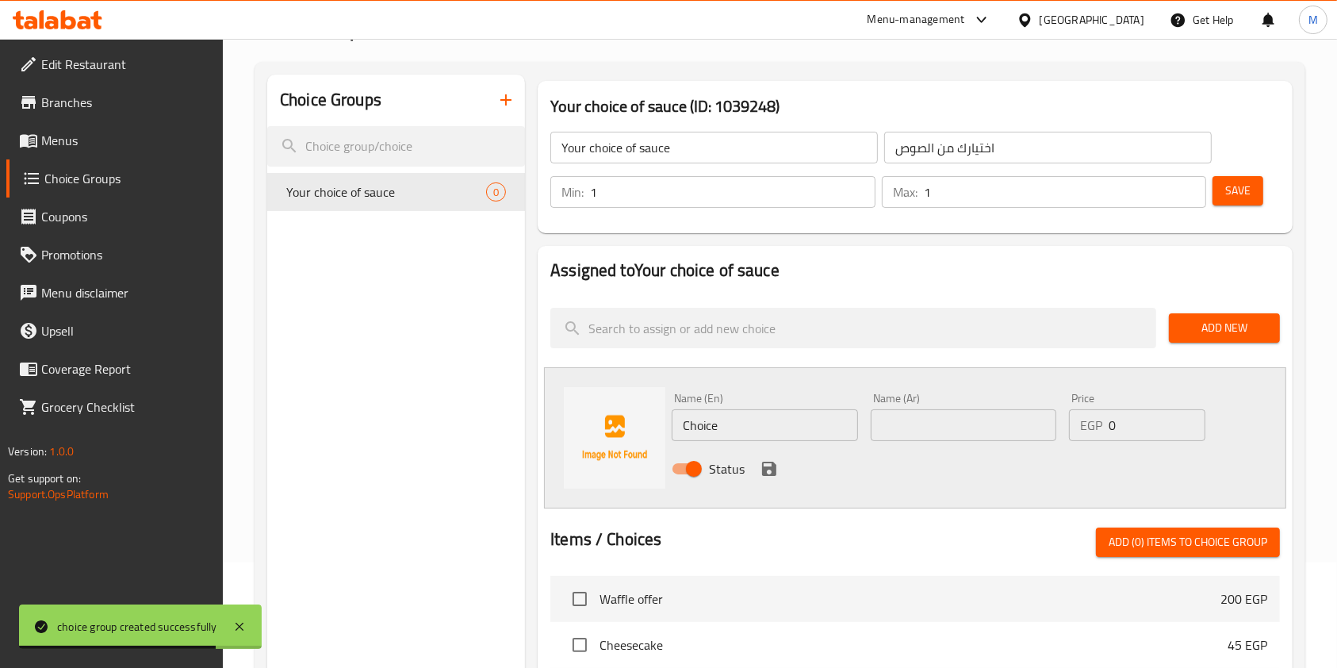
click at [745, 412] on input "Choice" at bounding box center [765, 425] width 186 height 32
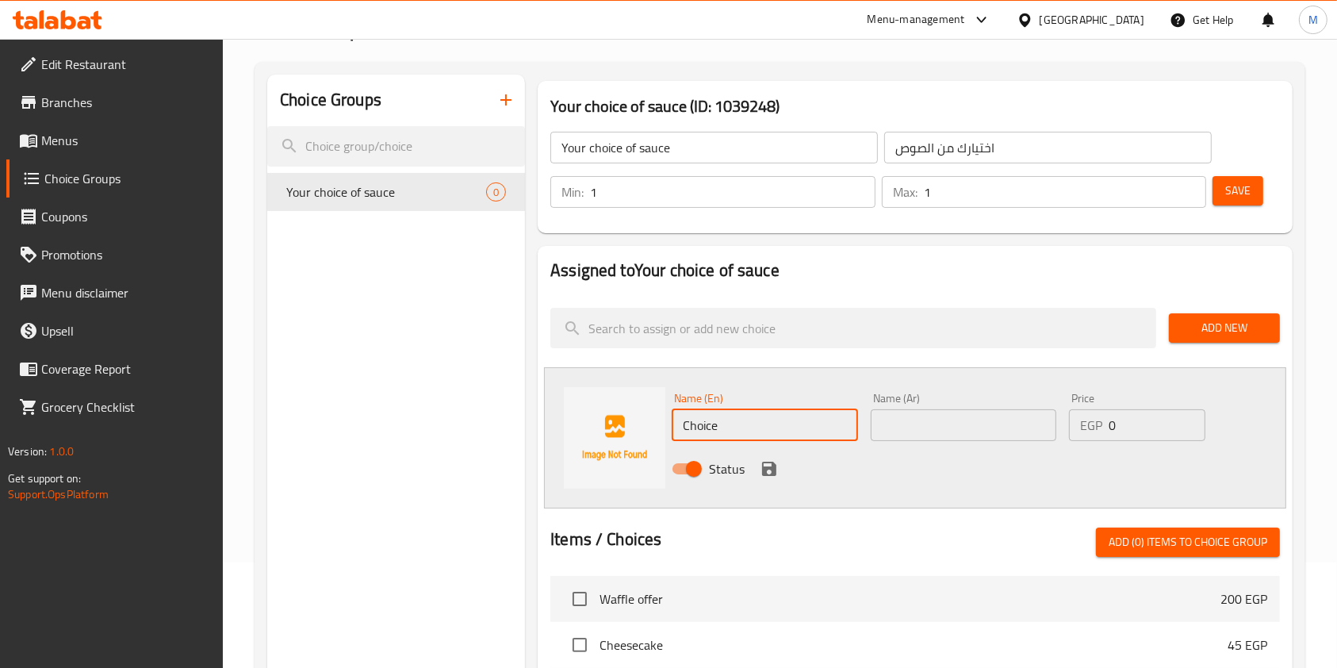
paste input "Nutella"
type input "Nutella"
click at [891, 417] on input "text" at bounding box center [964, 425] width 186 height 32
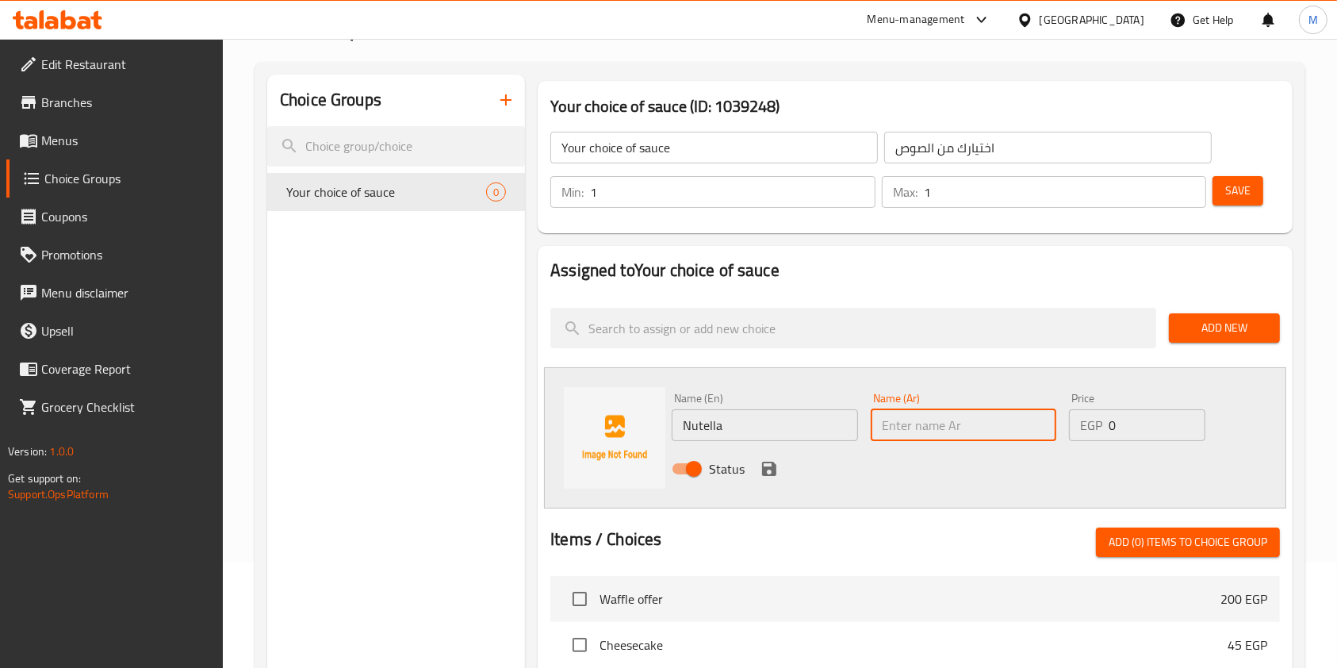
paste input "نوتيلا"
type input "نوتيلا"
drag, startPoint x: 773, startPoint y: 470, endPoint x: 786, endPoint y: 470, distance: 12.7
click at [773, 470] on icon "save" at bounding box center [769, 469] width 14 height 14
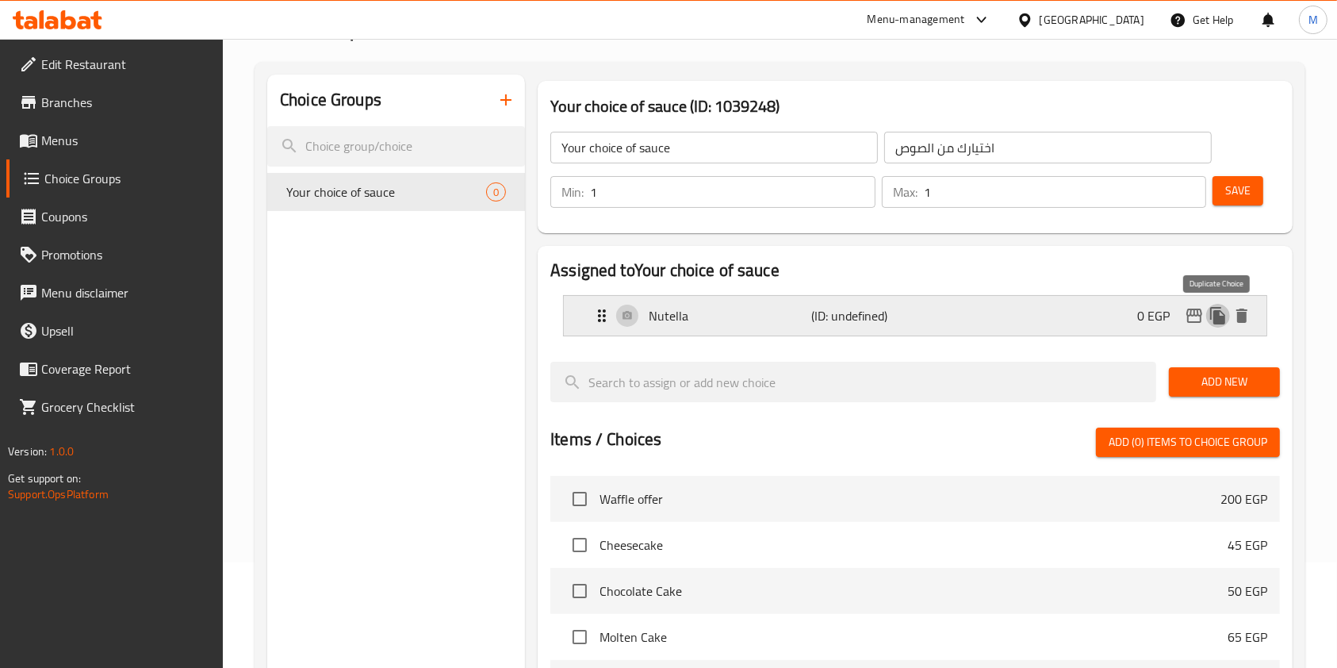
click at [1212, 316] on icon "duplicate" at bounding box center [1217, 315] width 15 height 17
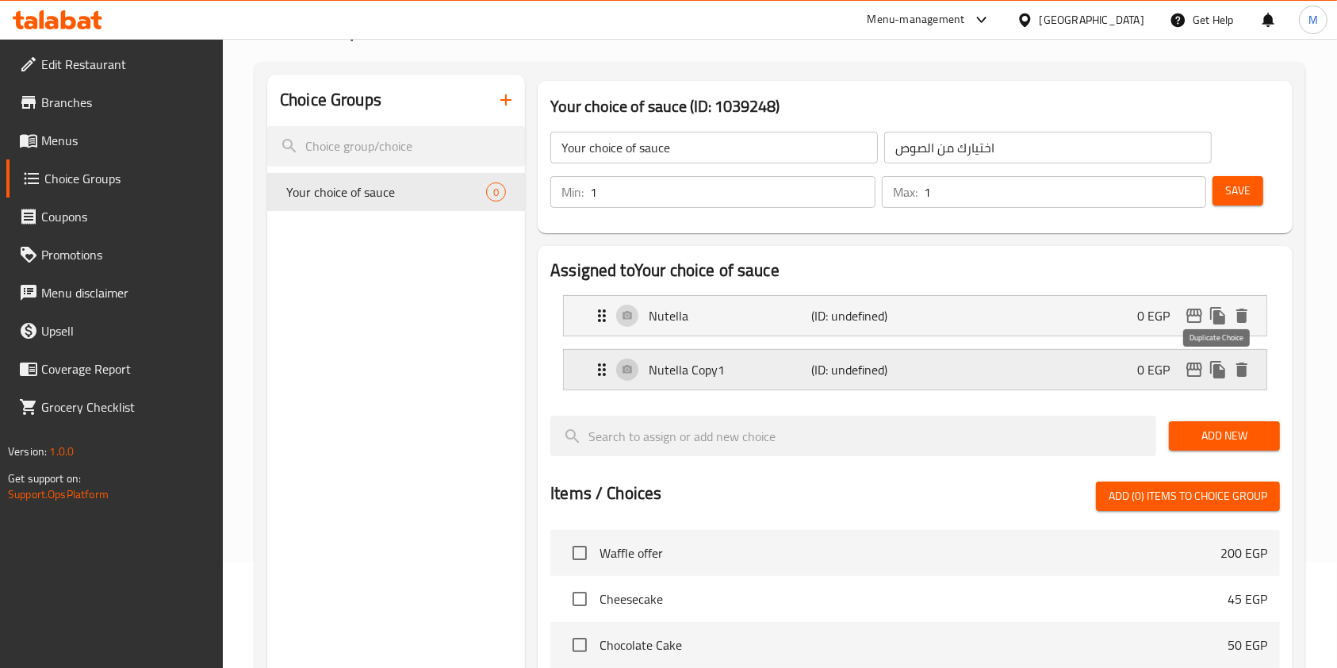
click at [1211, 371] on icon "duplicate" at bounding box center [1217, 369] width 15 height 17
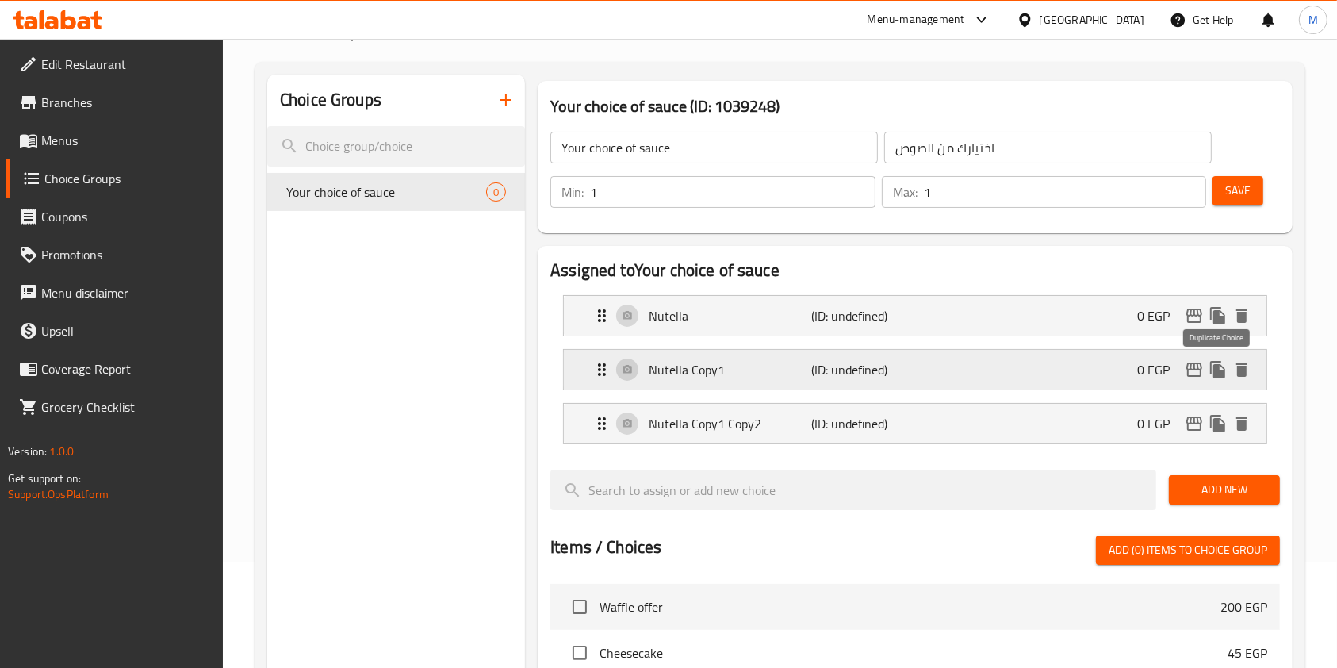
click at [1216, 365] on icon "duplicate" at bounding box center [1217, 369] width 15 height 17
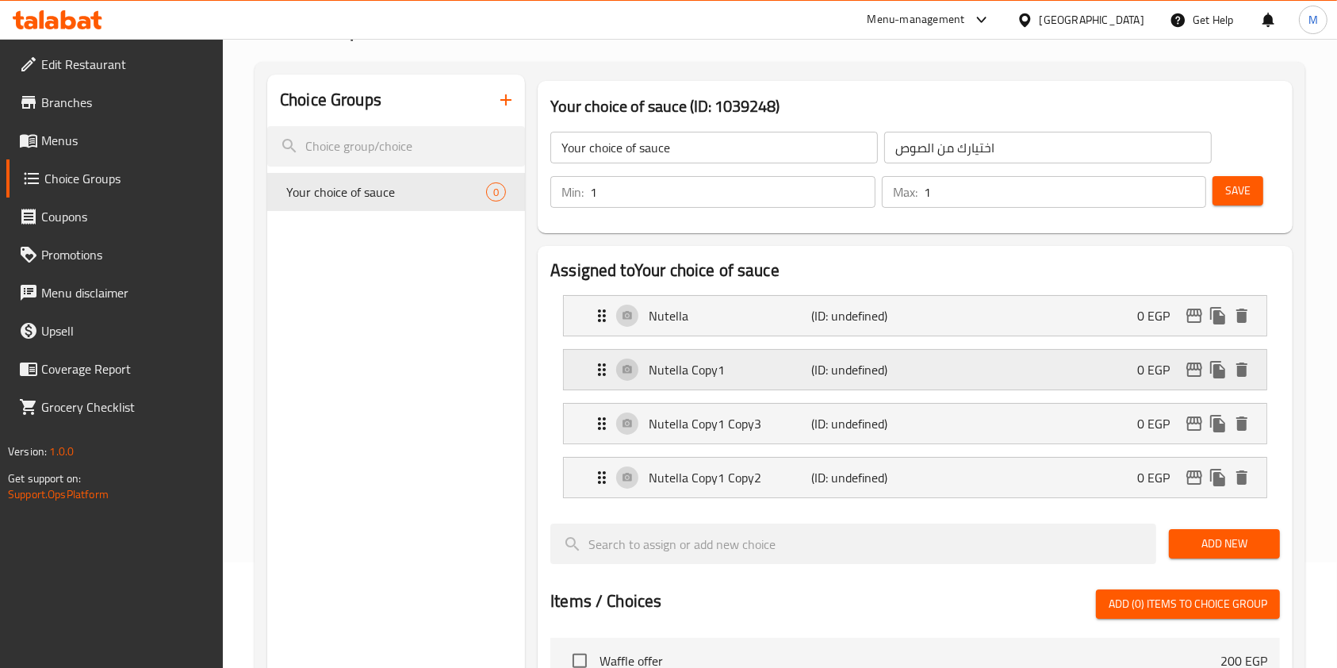
click at [827, 360] on p "(ID: undefined)" at bounding box center [865, 369] width 109 height 19
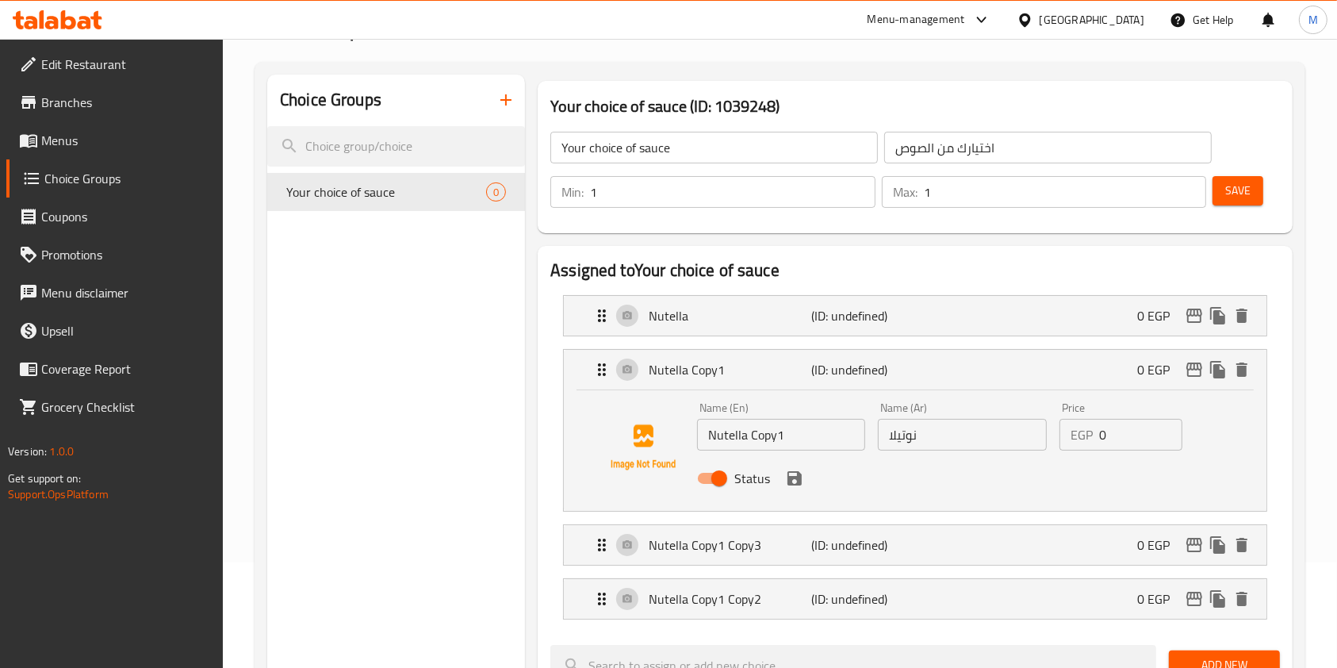
click at [757, 428] on input "Nutella Copy1" at bounding box center [781, 435] width 168 height 32
paste input "White Chocolate"
type input "White Chocolate"
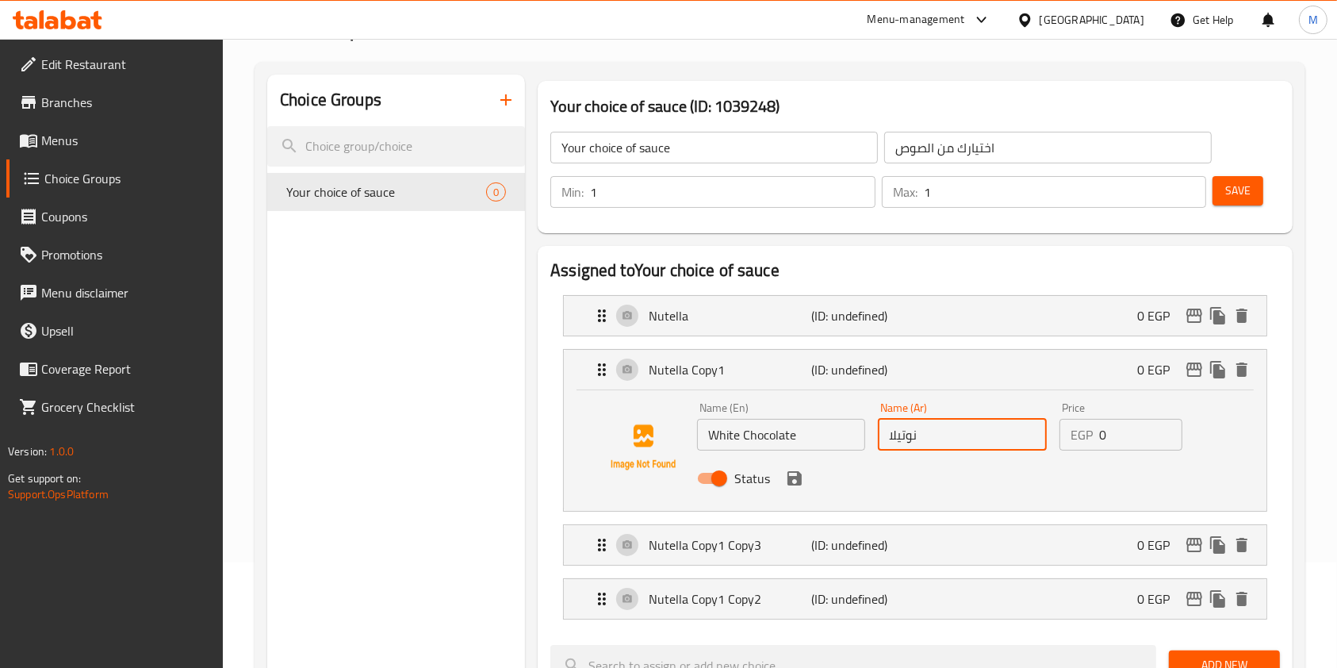
click at [918, 428] on input "نوتيلا" at bounding box center [962, 435] width 168 height 32
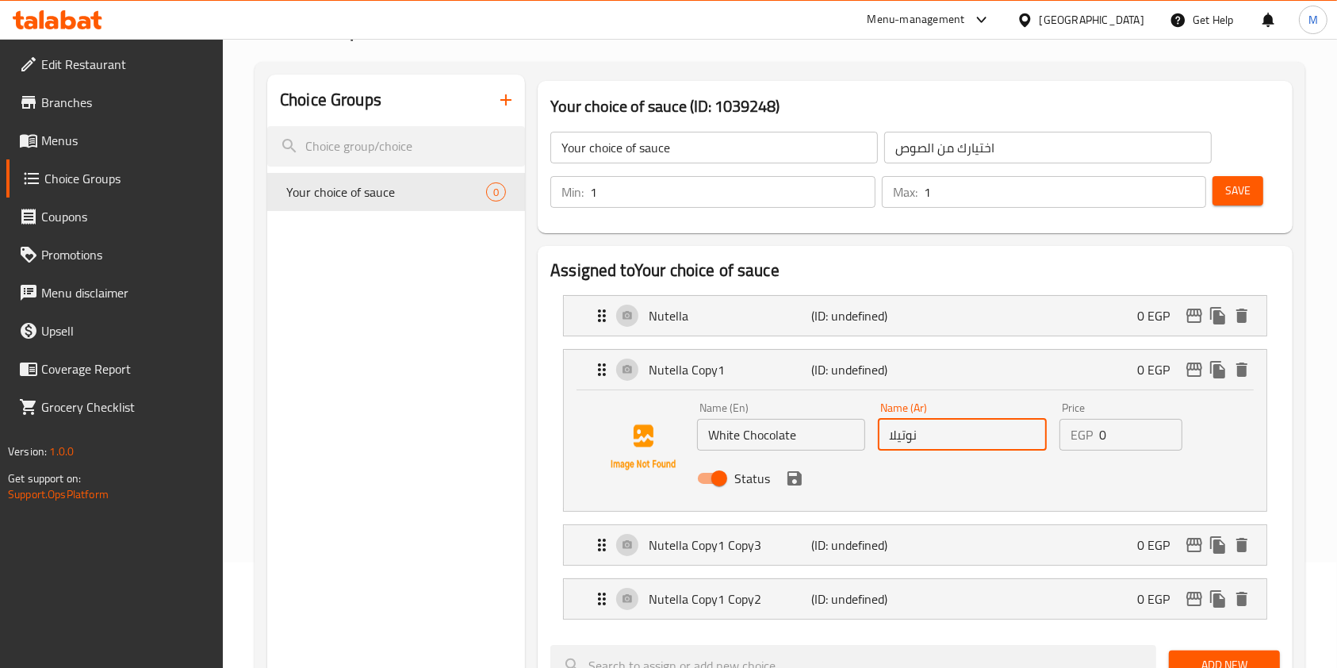
paste input "ايت شوكلت"
click at [793, 477] on icon "save" at bounding box center [795, 478] width 14 height 14
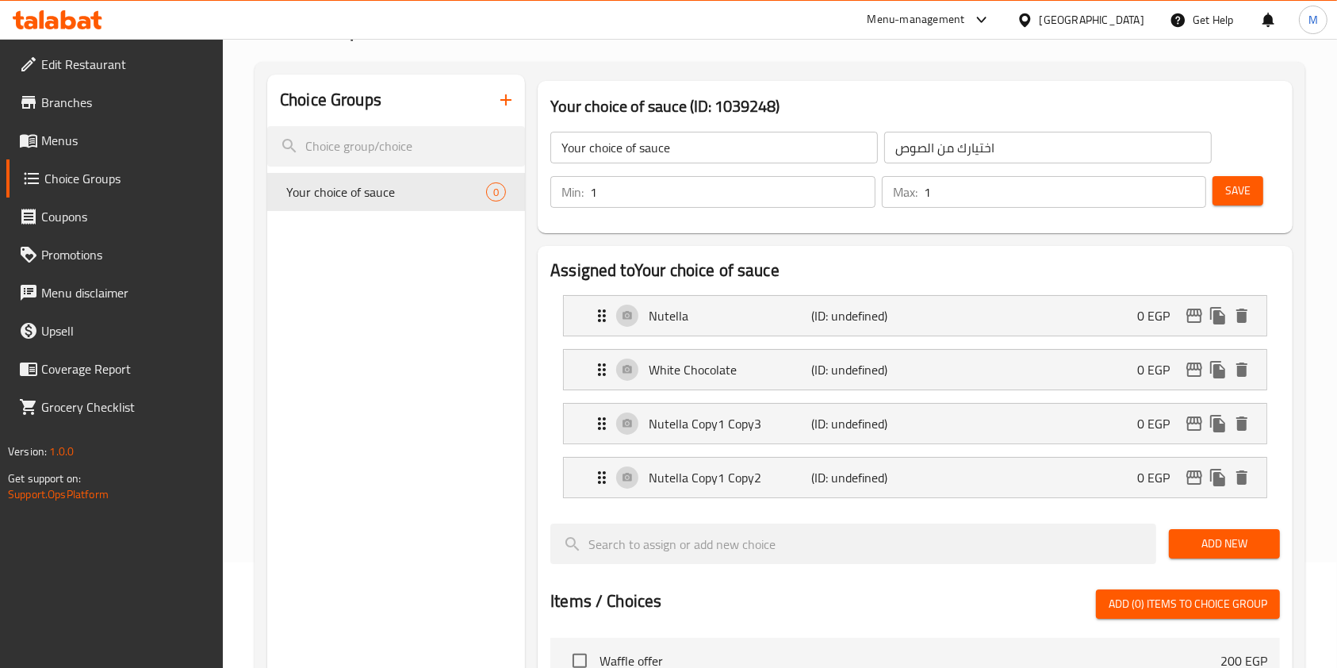
type input "وايت شوكلت"
click at [744, 425] on p "Nutella Copy1 Copy3" at bounding box center [730, 423] width 163 height 19
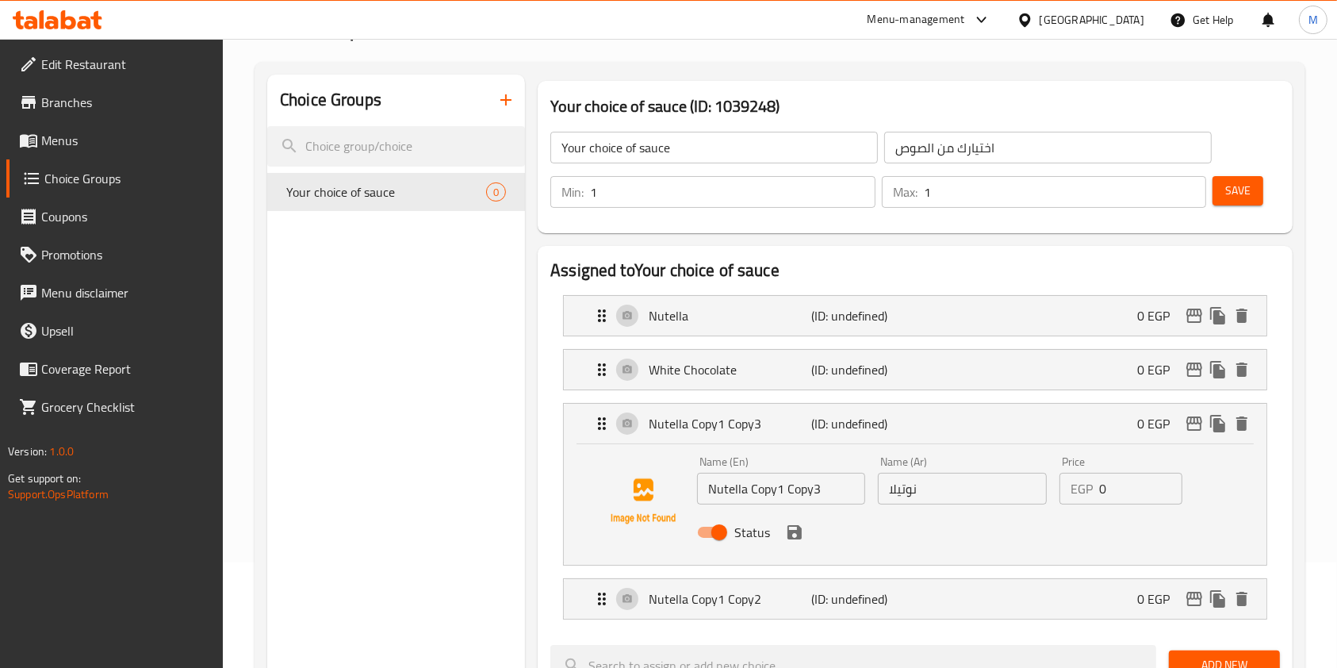
click at [795, 496] on input "Nutella Copy1 Copy3" at bounding box center [781, 489] width 168 height 32
paste input "Caramel"
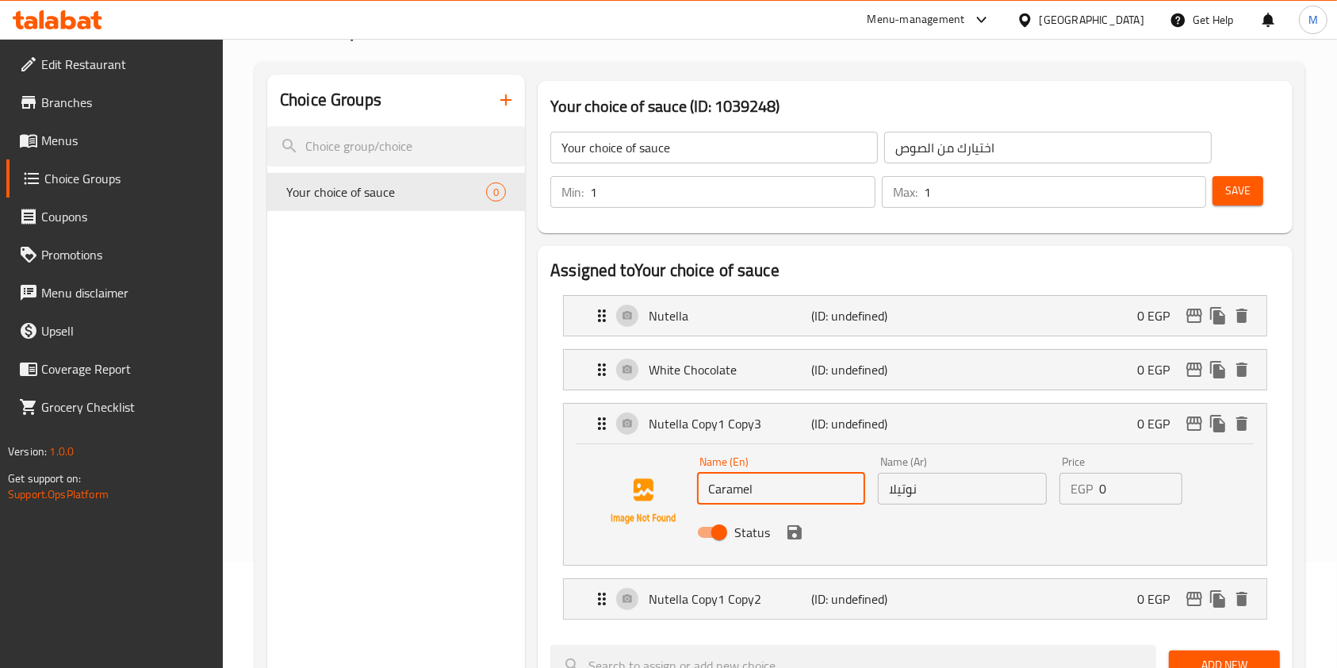
type input "Caramel"
click at [927, 478] on input "نوتيلا" at bounding box center [962, 489] width 168 height 32
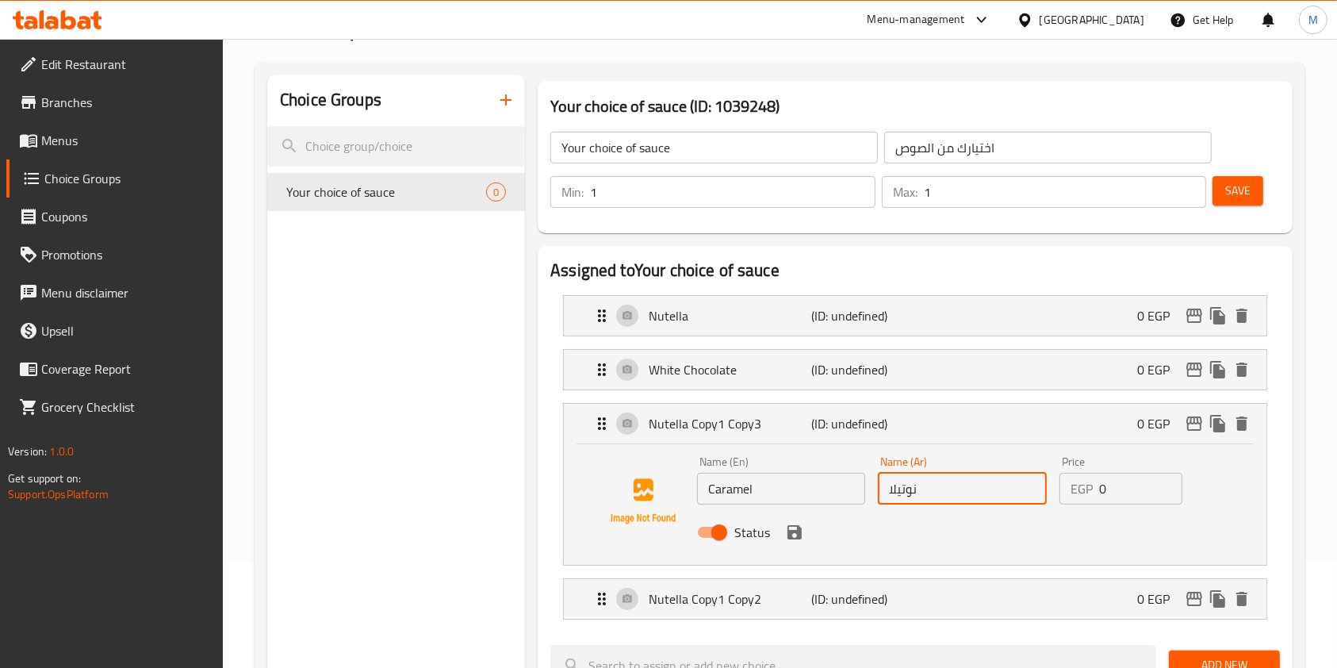
click at [927, 478] on input "نوتيلا" at bounding box center [962, 489] width 168 height 32
paste input "[PERSON_NAME]"
click at [786, 538] on icon "save" at bounding box center [794, 532] width 19 height 19
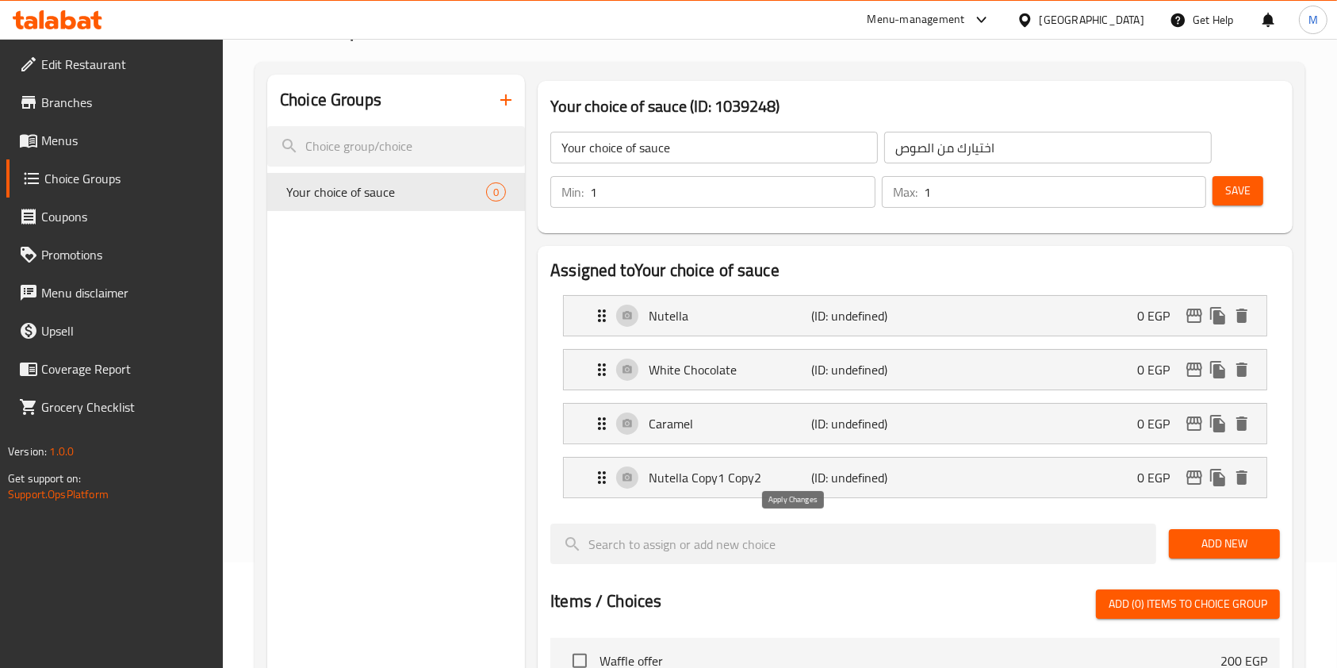
type input "كراميل"
click at [755, 477] on p "Nutella Copy1 Copy2" at bounding box center [730, 477] width 163 height 19
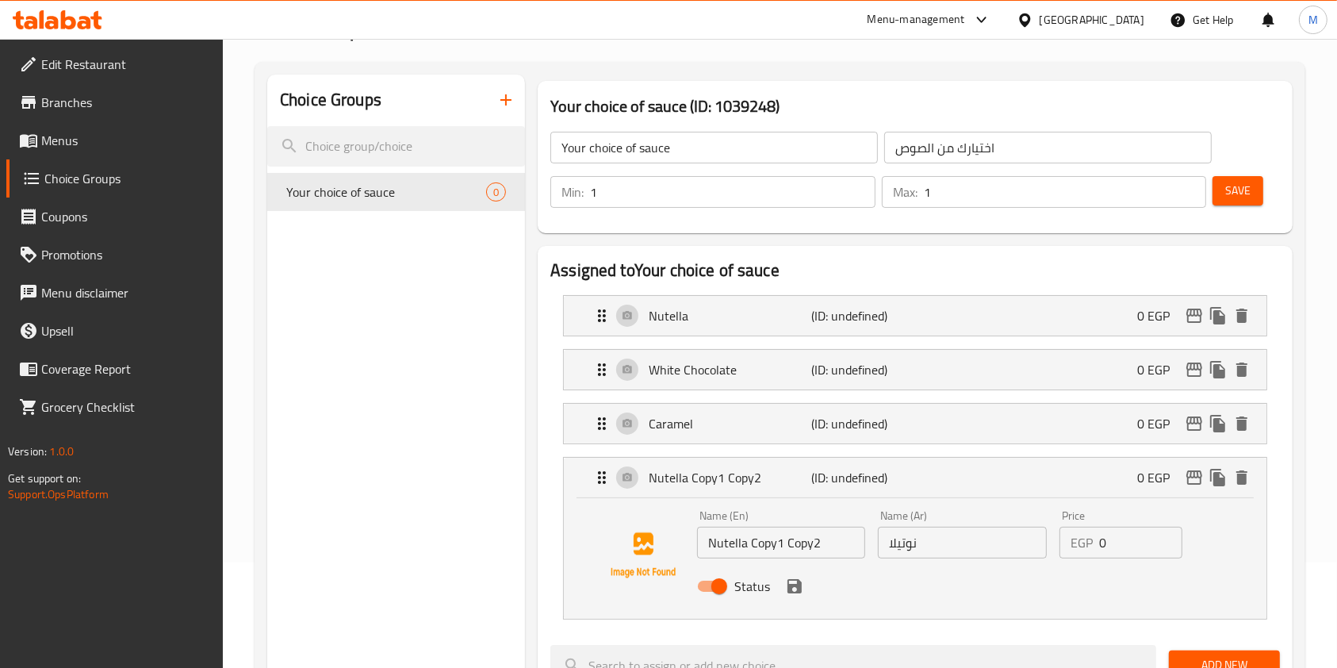
click at [793, 547] on input "Nutella Copy1 Copy2" at bounding box center [781, 543] width 168 height 32
paste input "Oreo"
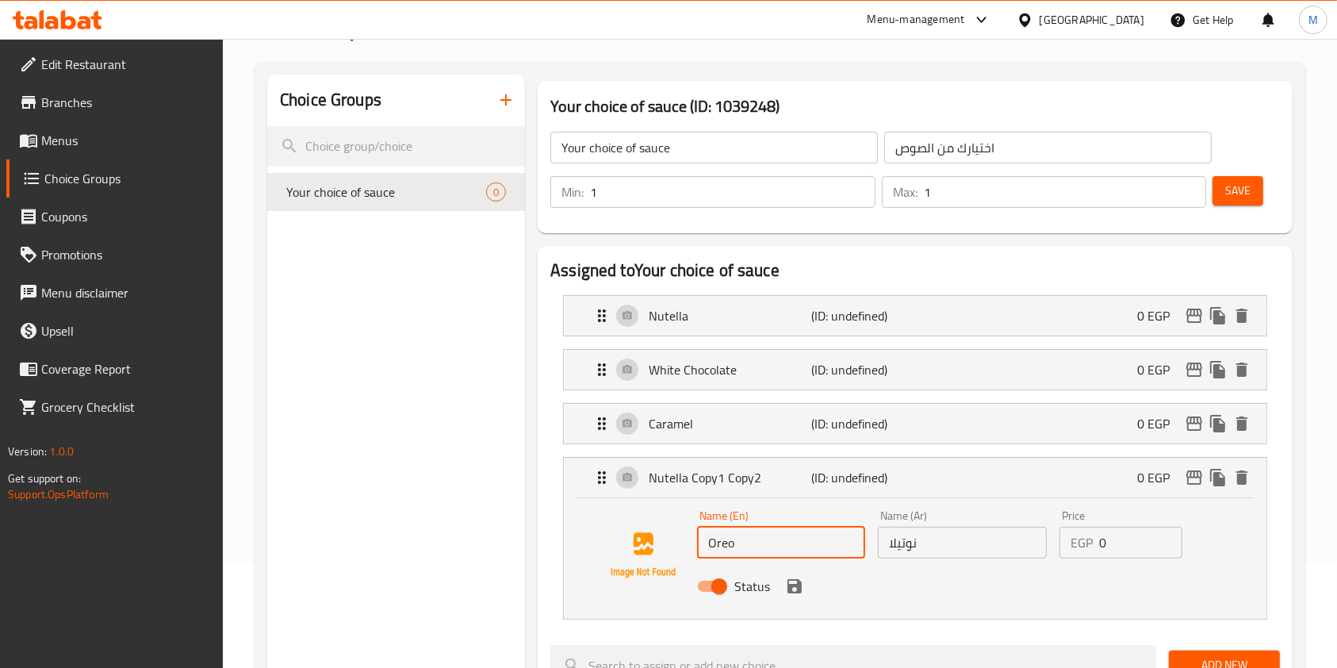
type input "Oreo"
click at [946, 532] on input "نوتيلا" at bounding box center [962, 543] width 168 height 32
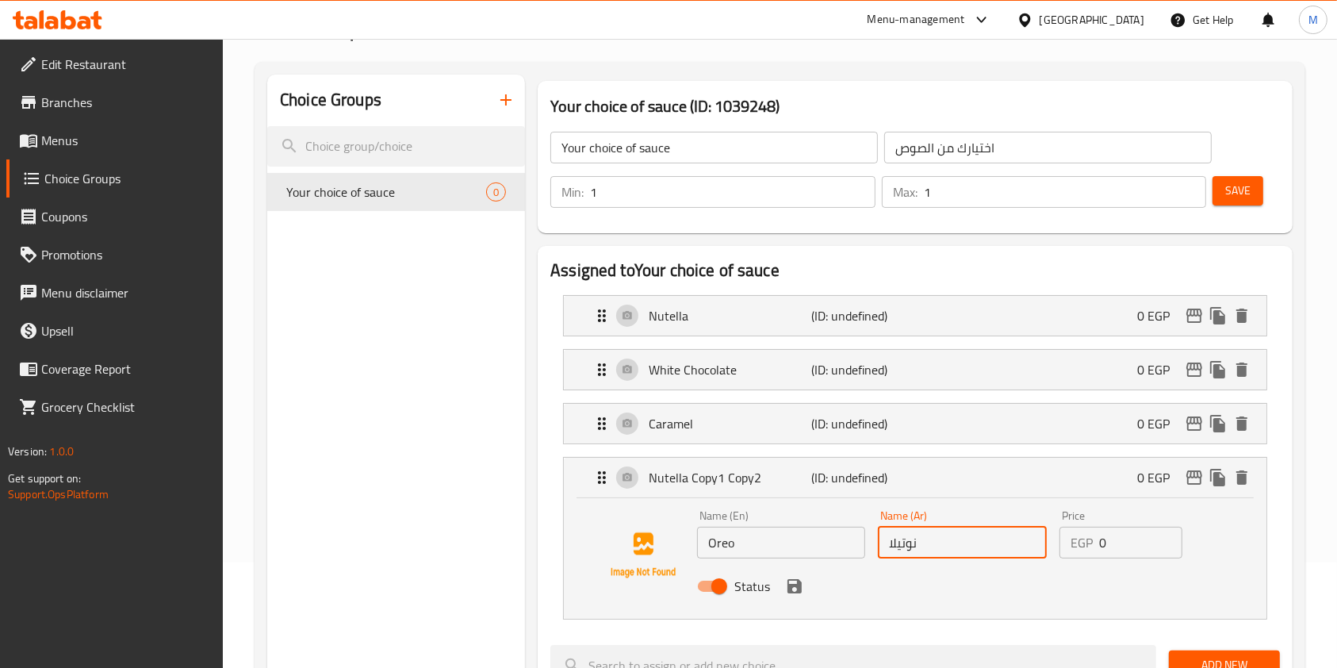
click at [946, 532] on input "نوتيلا" at bounding box center [962, 543] width 168 height 32
paste input "اوريو"
click at [791, 584] on icon "save" at bounding box center [795, 586] width 14 height 14
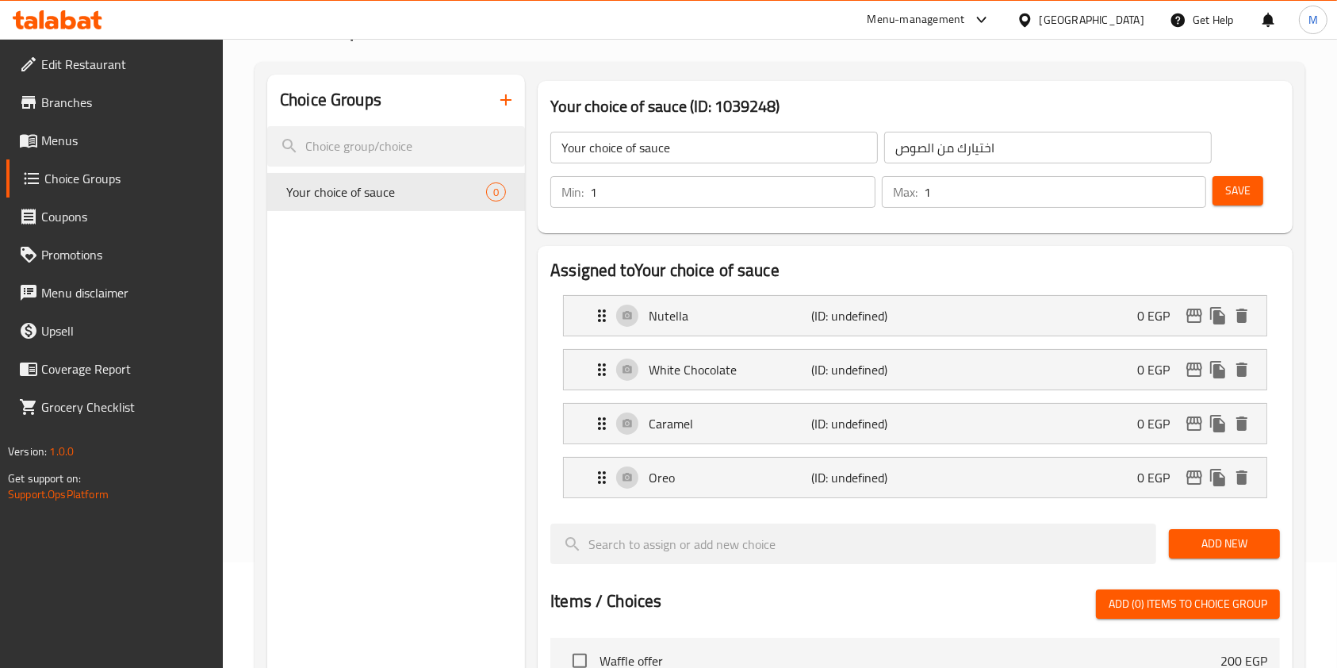
type input "اوريو"
click at [1255, 197] on button "Save" at bounding box center [1238, 190] width 51 height 29
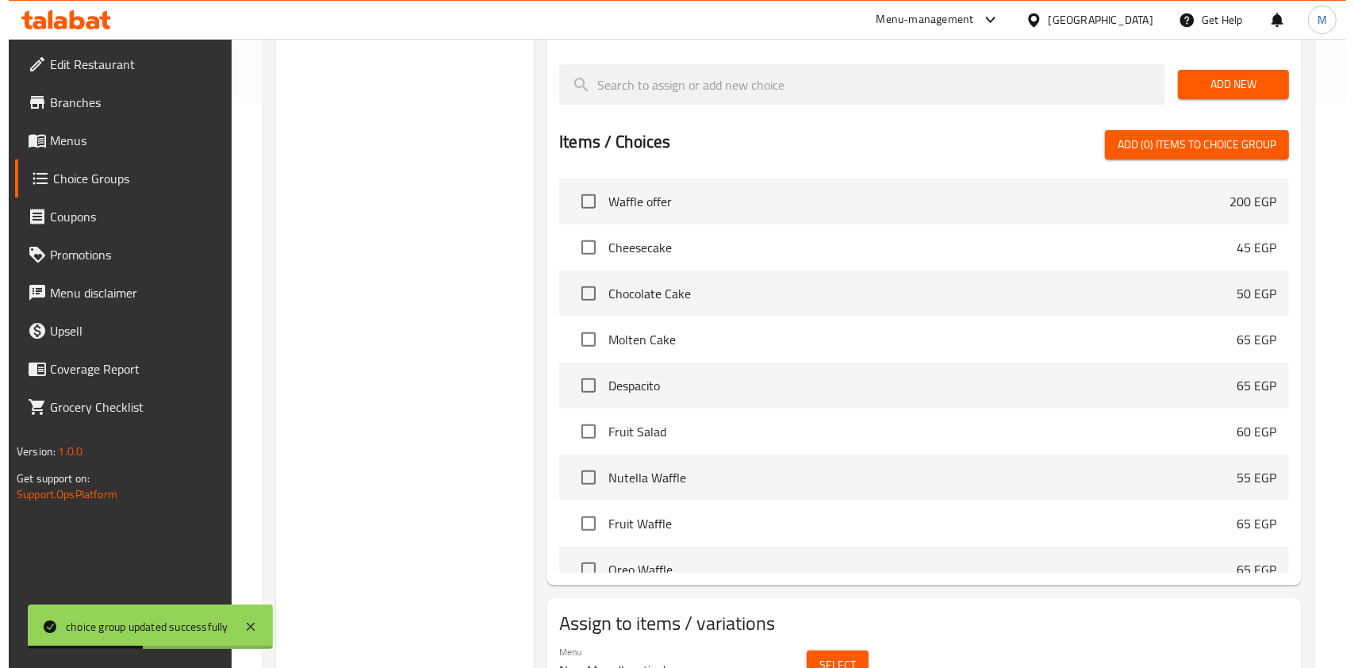
scroll to position [643, 0]
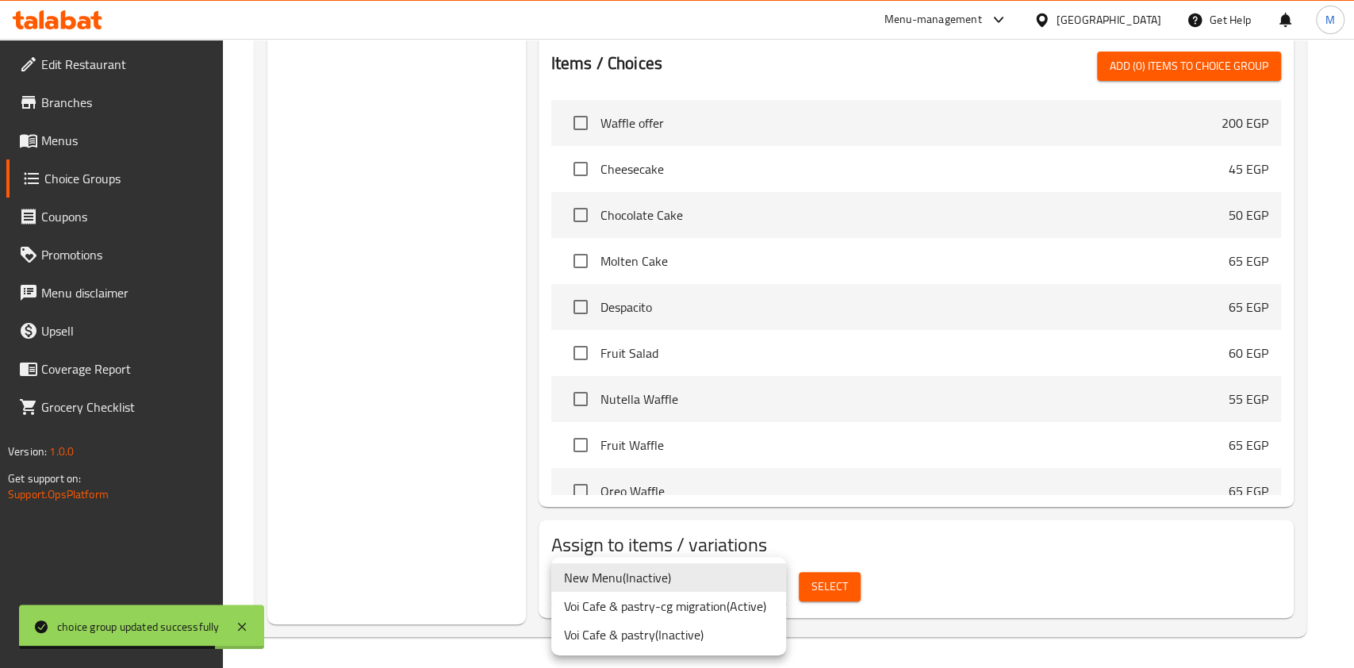
click at [688, 607] on li "Voi Cafe & pastry-cg migration ( Active )" at bounding box center [668, 606] width 235 height 29
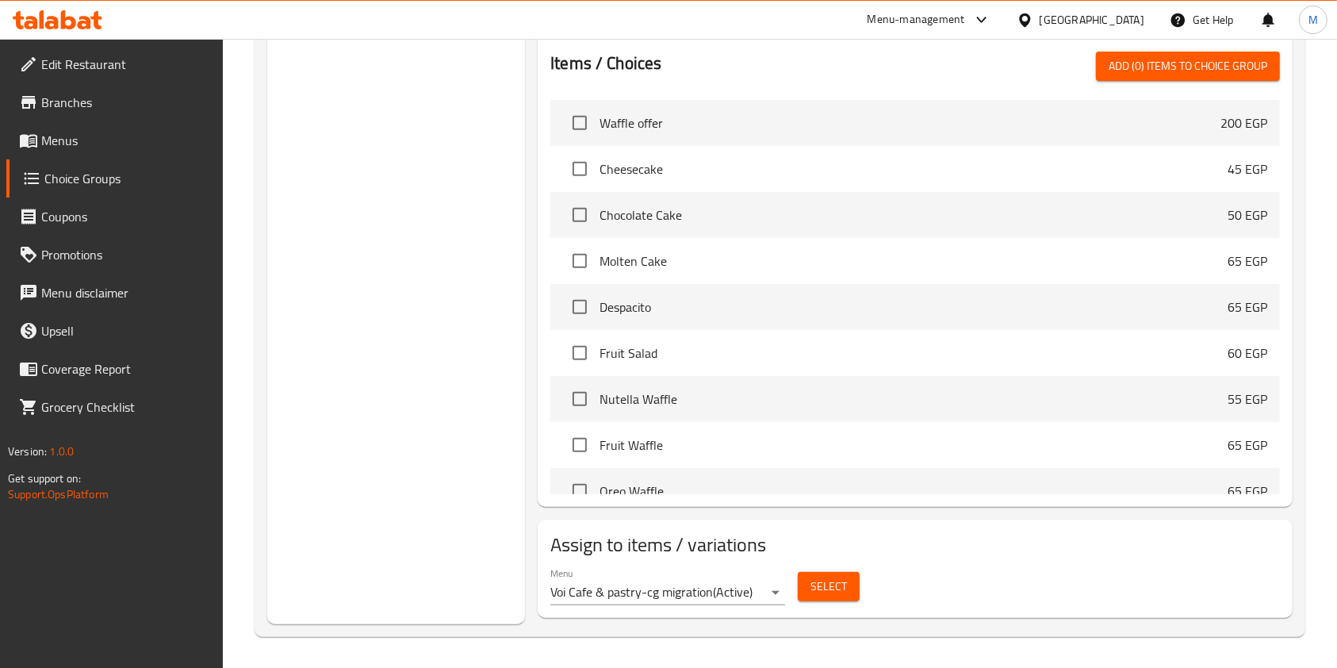
click at [797, 583] on div "Select" at bounding box center [828, 586] width 75 height 42
click at [812, 585] on span "Select" at bounding box center [829, 587] width 36 height 20
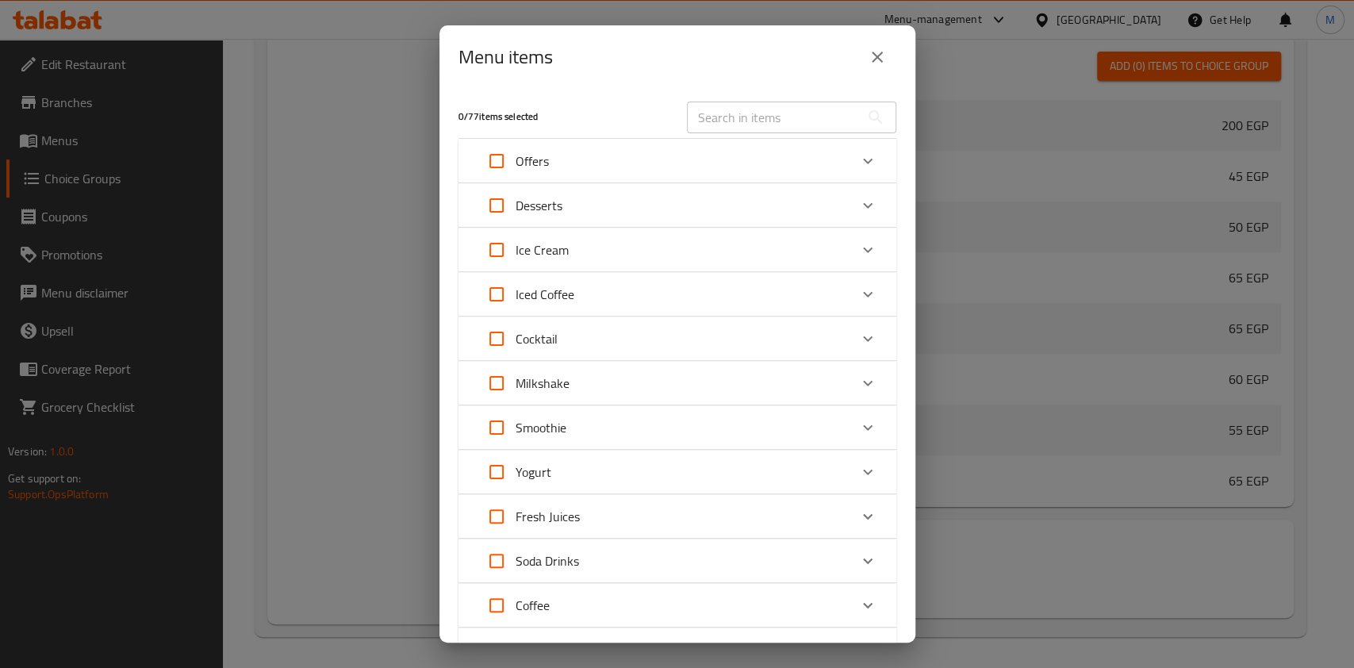
click at [858, 160] on icon "Expand" at bounding box center [867, 160] width 19 height 19
click at [533, 240] on input "Expand" at bounding box center [519, 246] width 38 height 38
checkbox input "true"
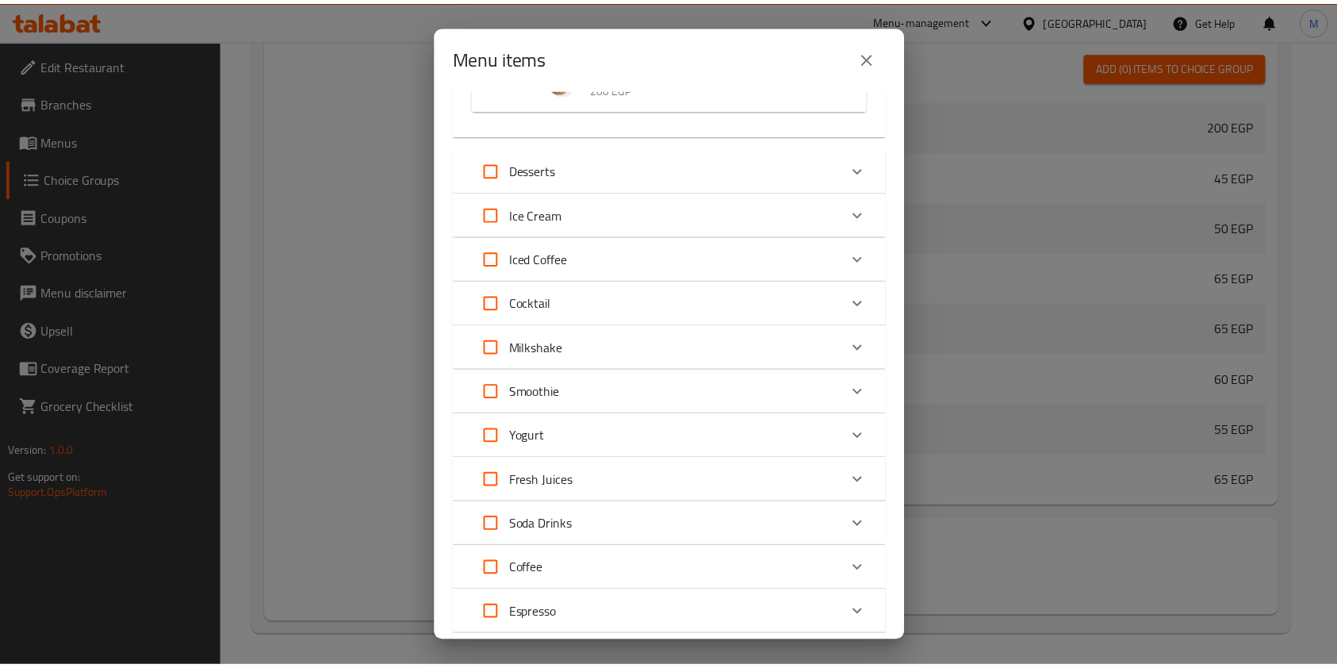
scroll to position [316, 0]
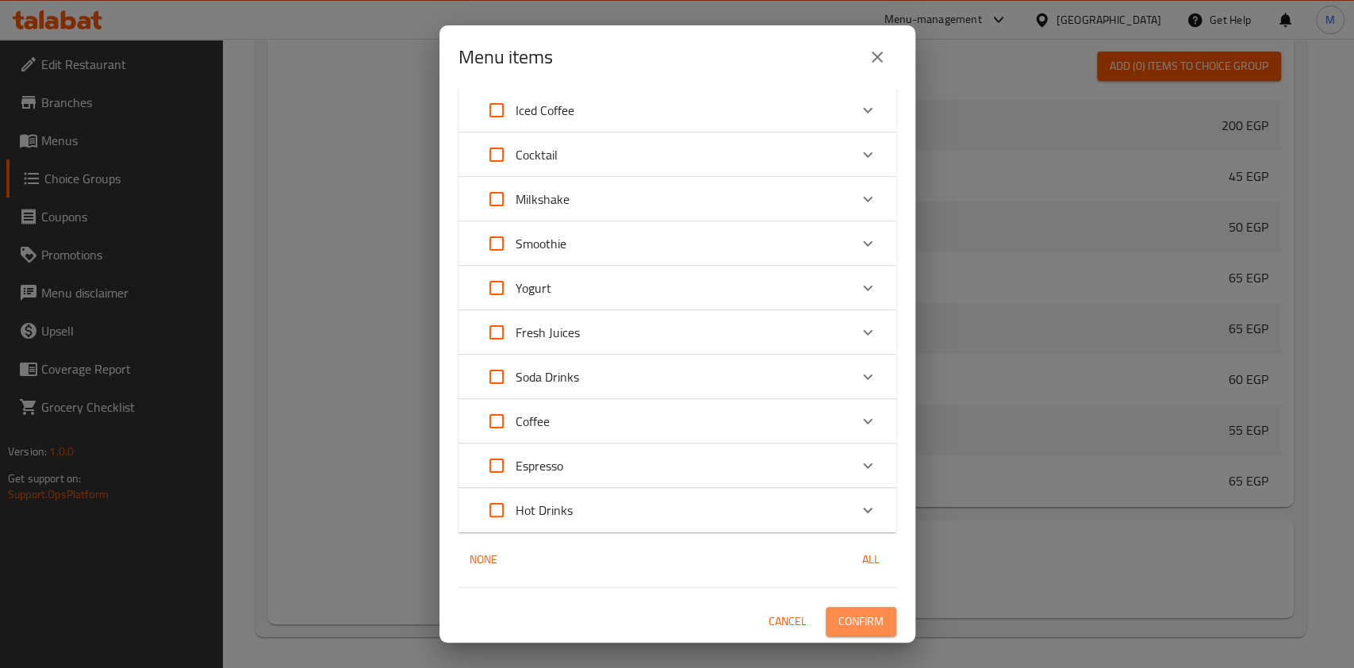
click at [857, 623] on span "Confirm" at bounding box center [860, 621] width 45 height 20
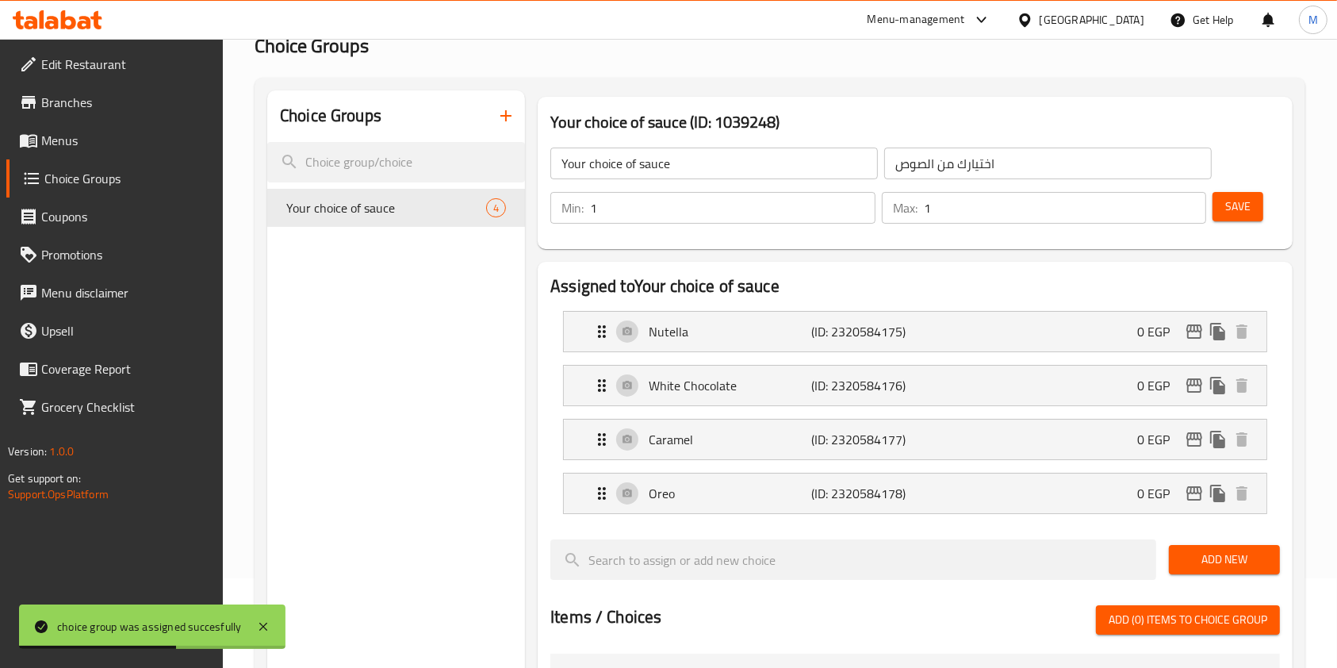
scroll to position [0, 0]
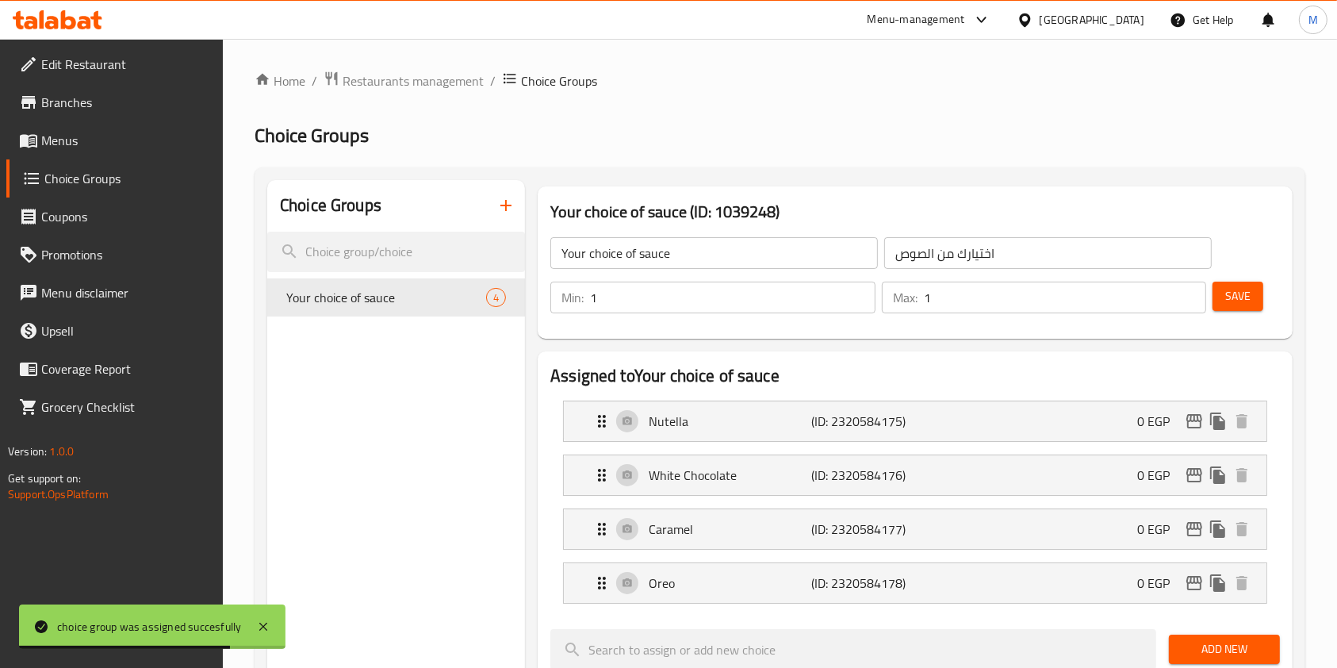
click at [69, 114] on link "Branches" at bounding box center [114, 102] width 217 height 38
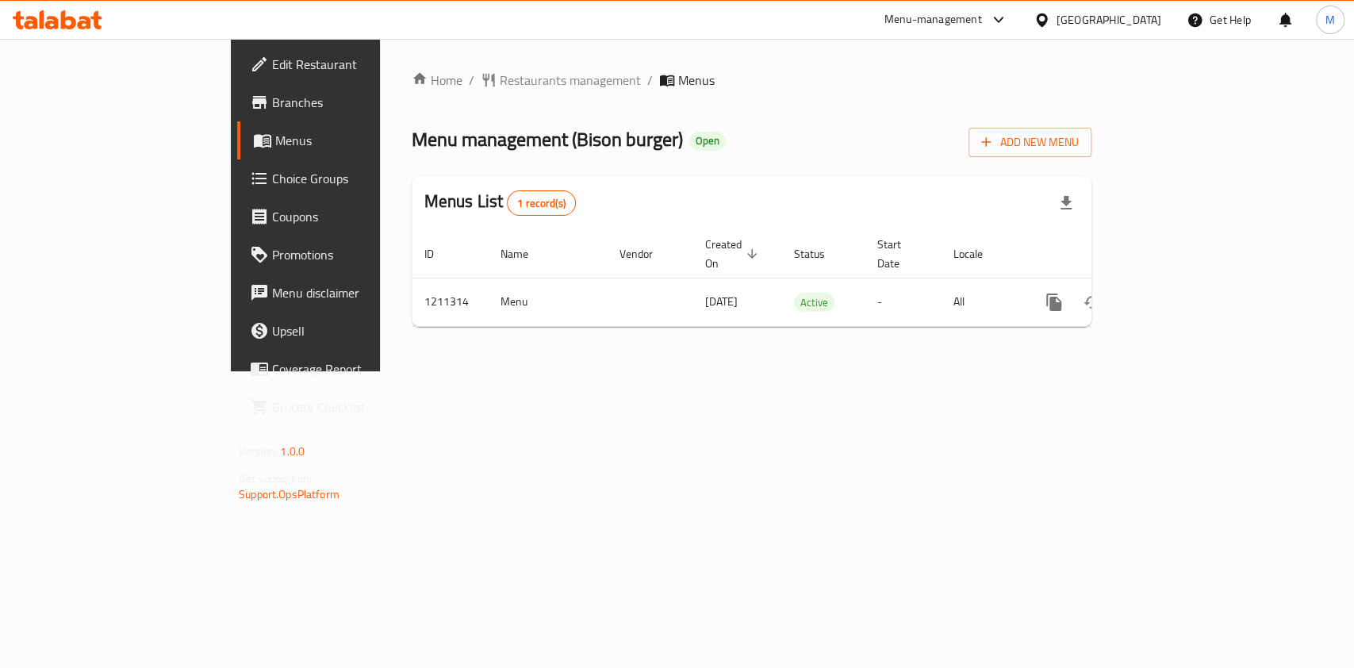
click at [1093, 371] on div "Home / Restaurants management / Menus Menu management ( Bison burger ) Open Add…" at bounding box center [751, 205] width 743 height 332
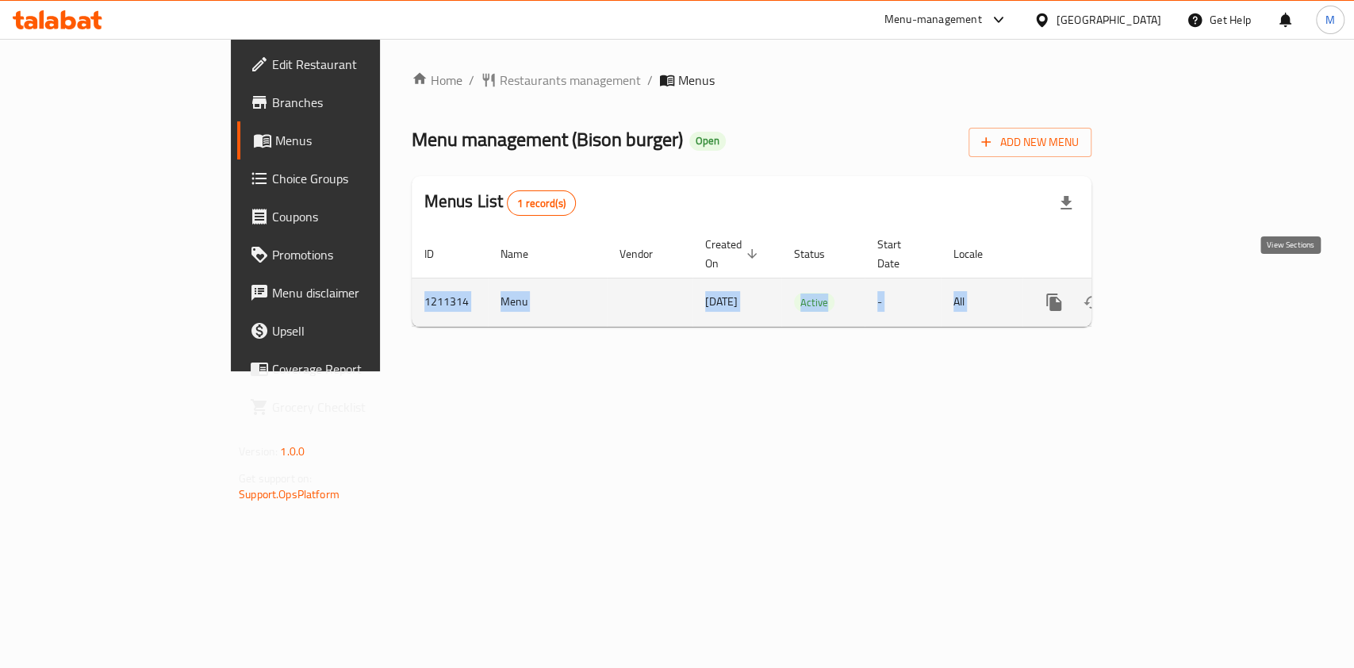
click at [1187, 291] on link "enhanced table" at bounding box center [1168, 302] width 38 height 38
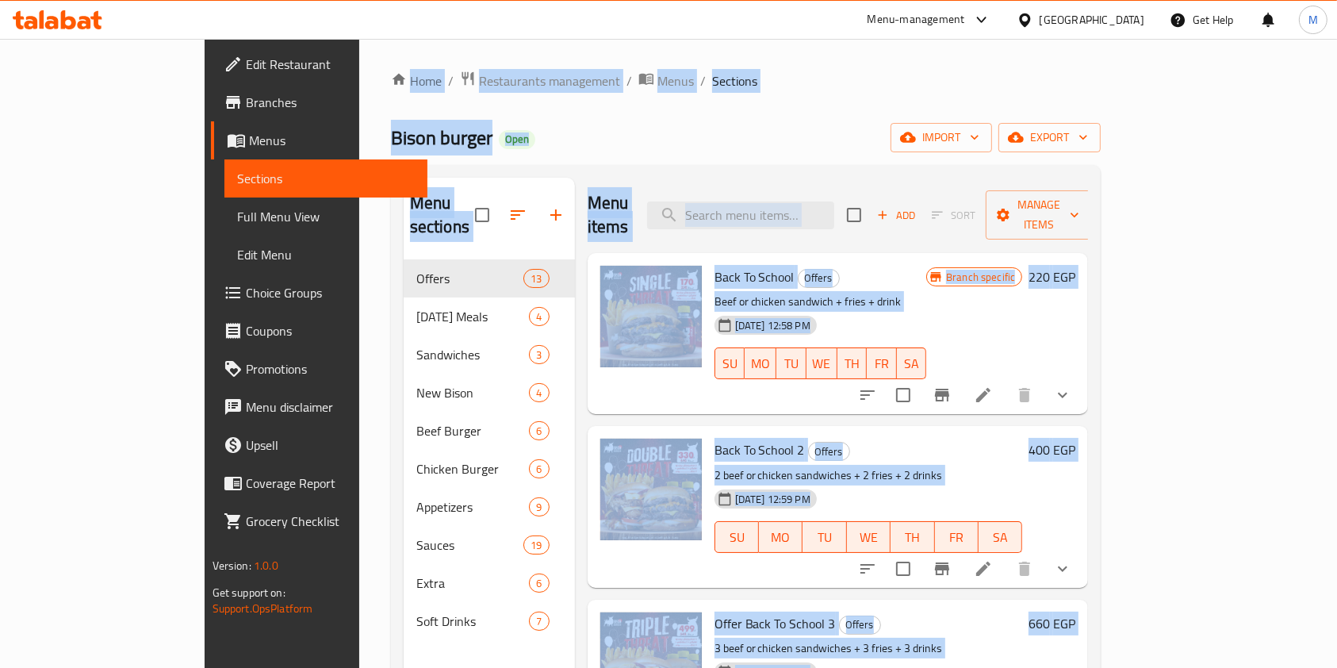
click at [755, 97] on div "Home / Restaurants management / Menus / Sections Bison burger Open import expor…" at bounding box center [746, 465] width 711 height 788
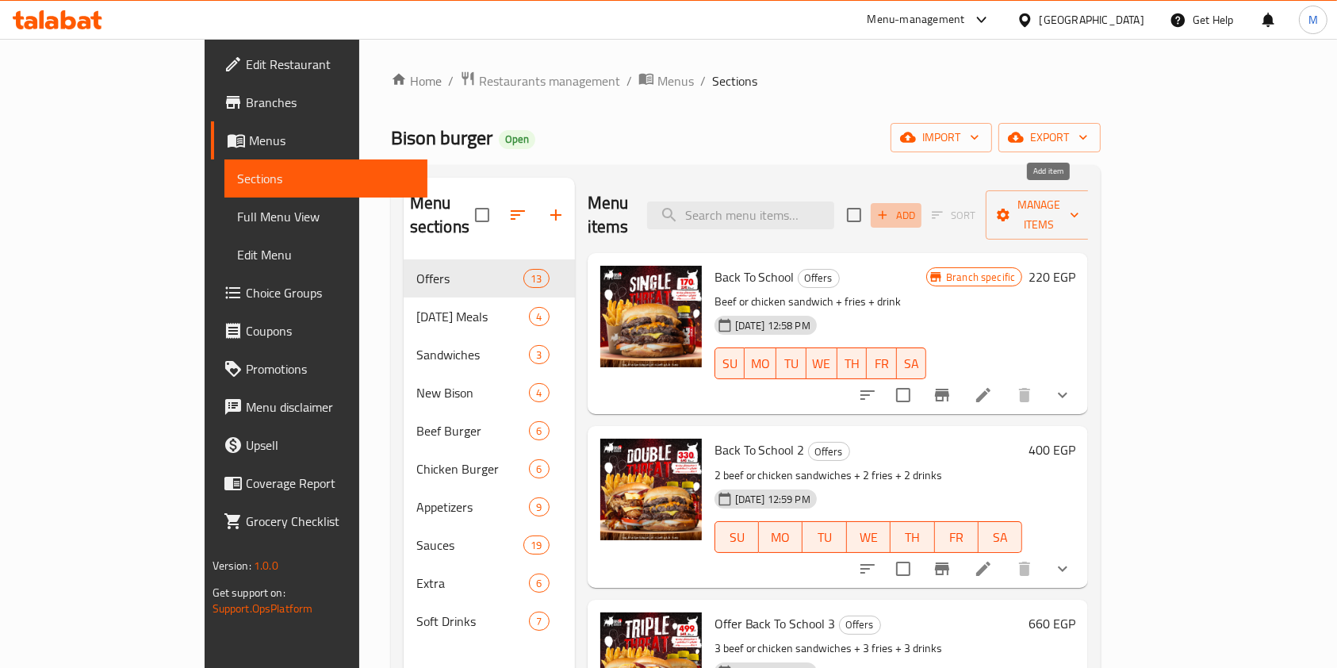
click at [918, 206] on span "Add" at bounding box center [896, 215] width 43 height 18
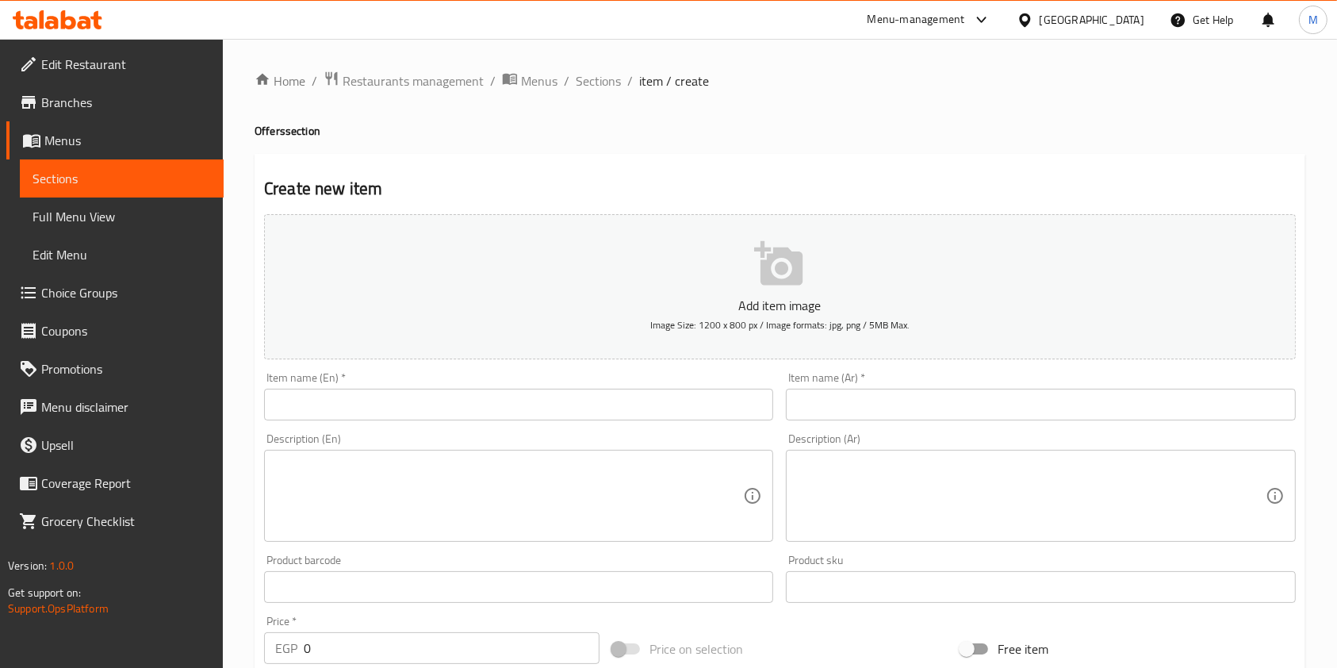
click at [886, 398] on input "text" at bounding box center [1040, 405] width 509 height 32
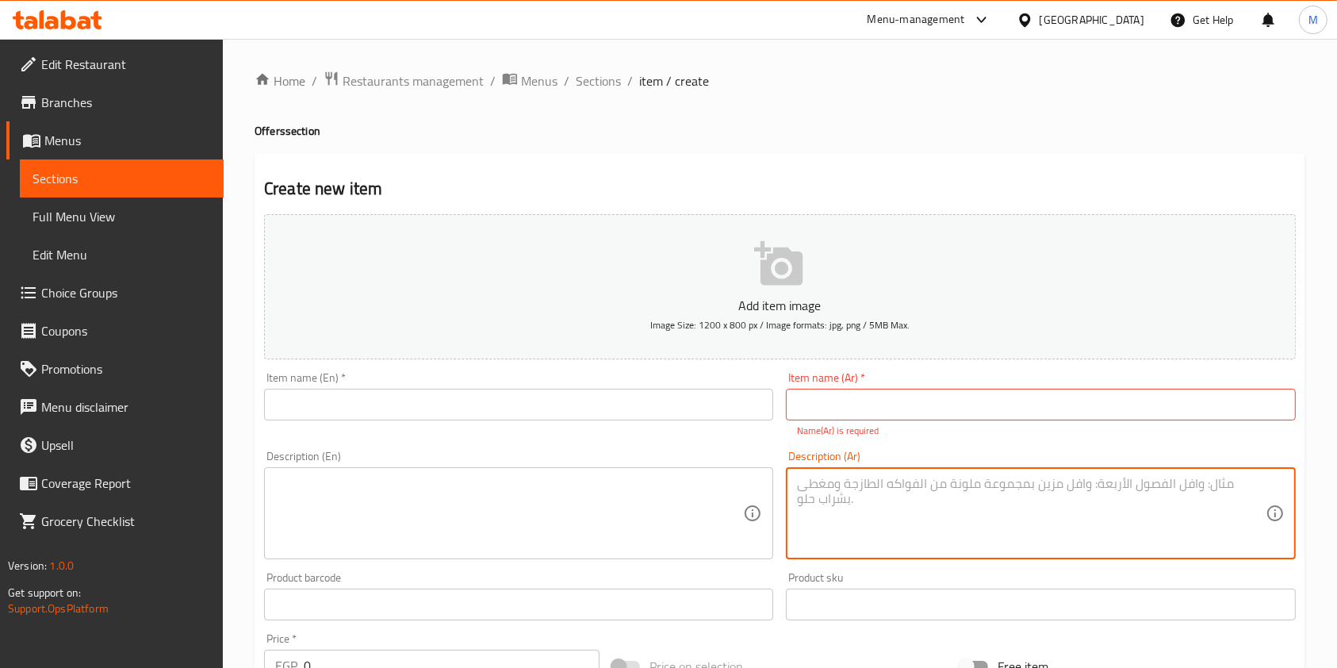
click at [826, 488] on textarea at bounding box center [1031, 513] width 468 height 75
paste textarea "اشتري ساندوتشين تشكن كلاسيك وخد راب تشكن هديه"
type textarea "اشتري ساندوتشين تشكن كلاسيك وخد راب تشكن هديه"
click at [607, 494] on textarea at bounding box center [509, 513] width 468 height 75
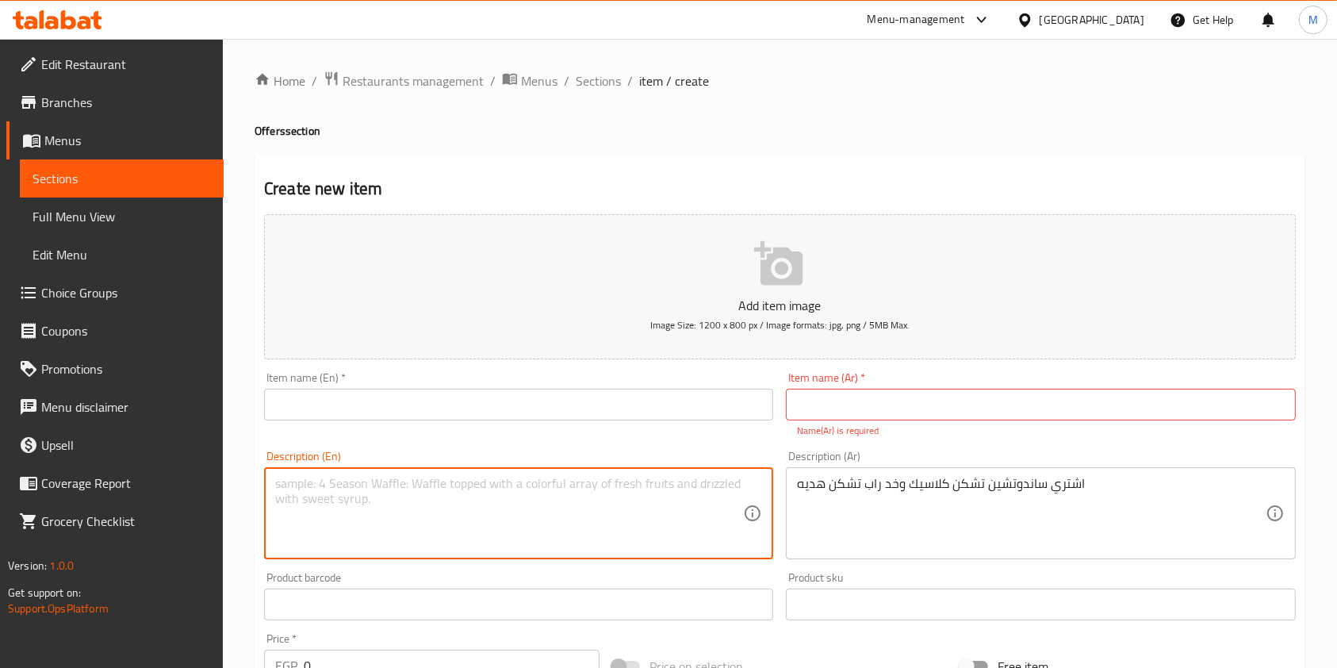
paste textarea "Buy two classic chicken sandwiches and get a free chicken wrap."
type textarea "Buy two classic chicken sandwiches and get a free chicken wrap."
click at [885, 403] on input "text" at bounding box center [1040, 405] width 509 height 32
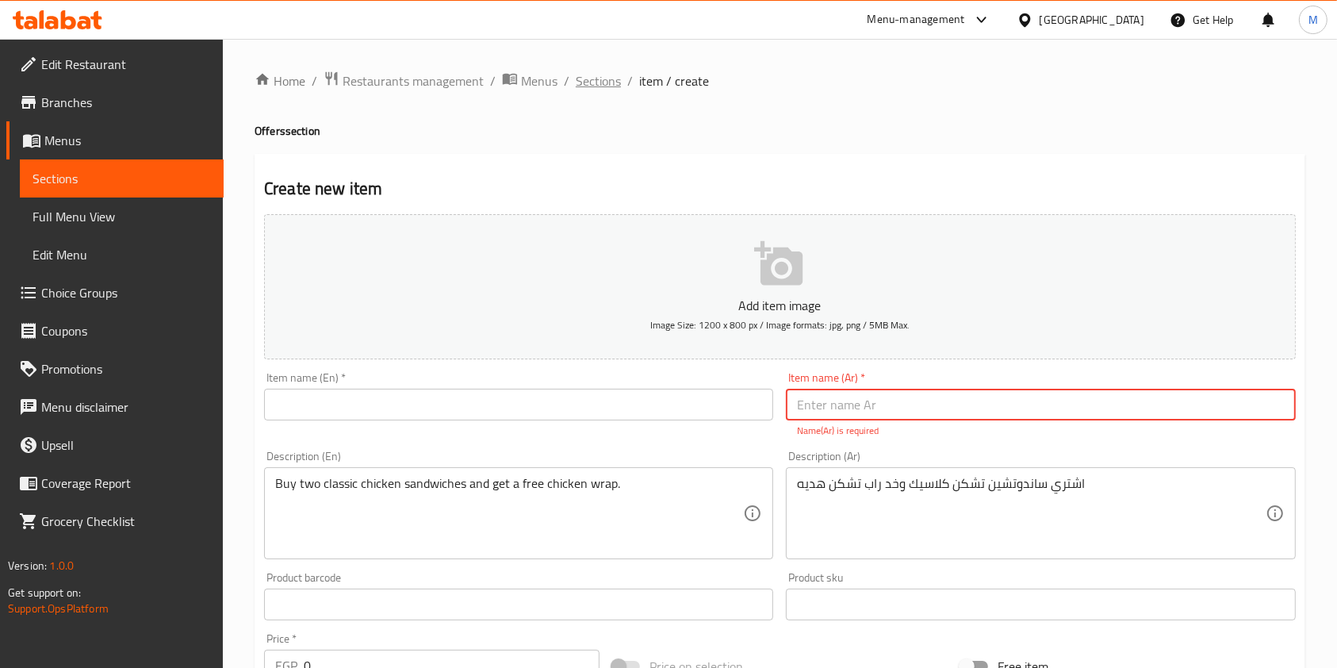
click at [619, 90] on span "Sections" at bounding box center [598, 80] width 45 height 19
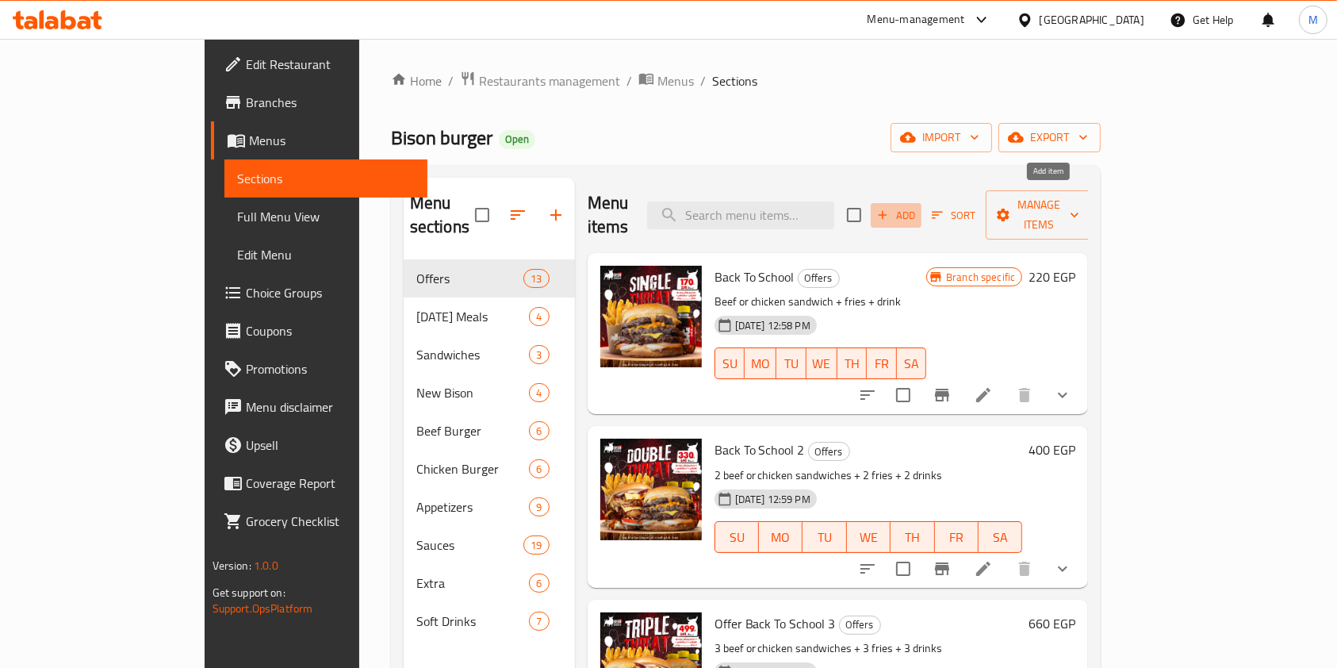
click at [918, 206] on span "Add" at bounding box center [896, 215] width 43 height 18
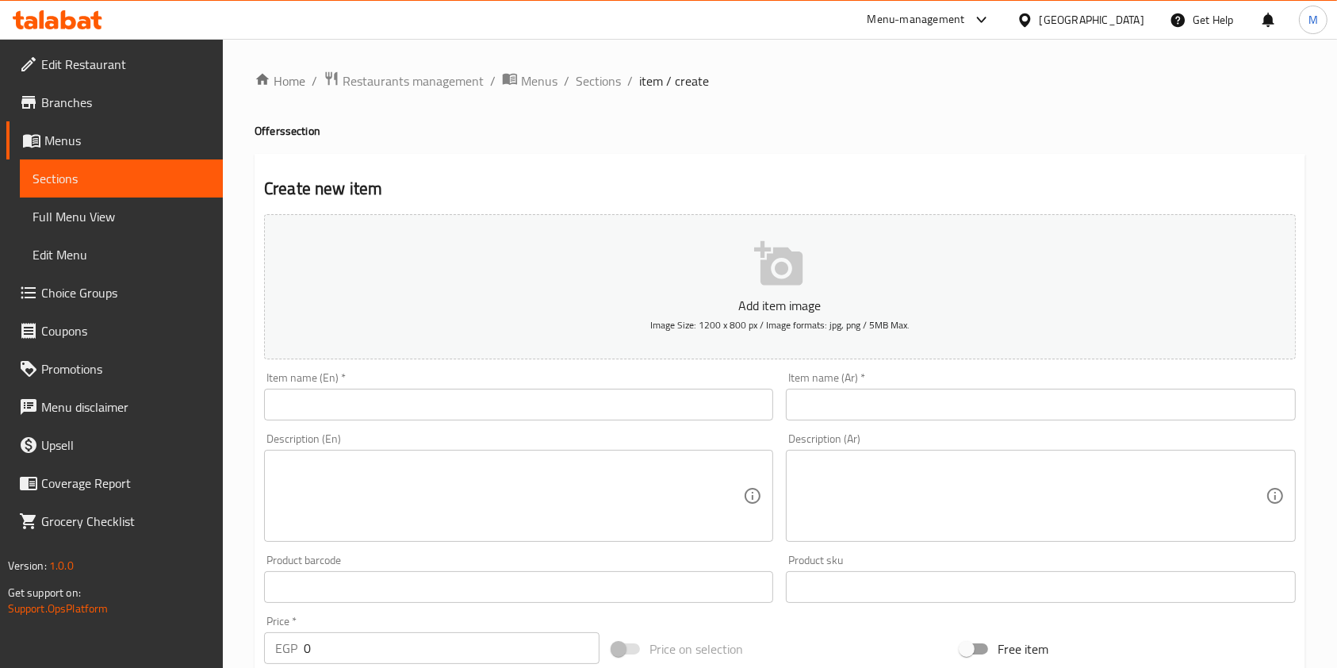
click at [864, 493] on textarea at bounding box center [1031, 495] width 468 height 75
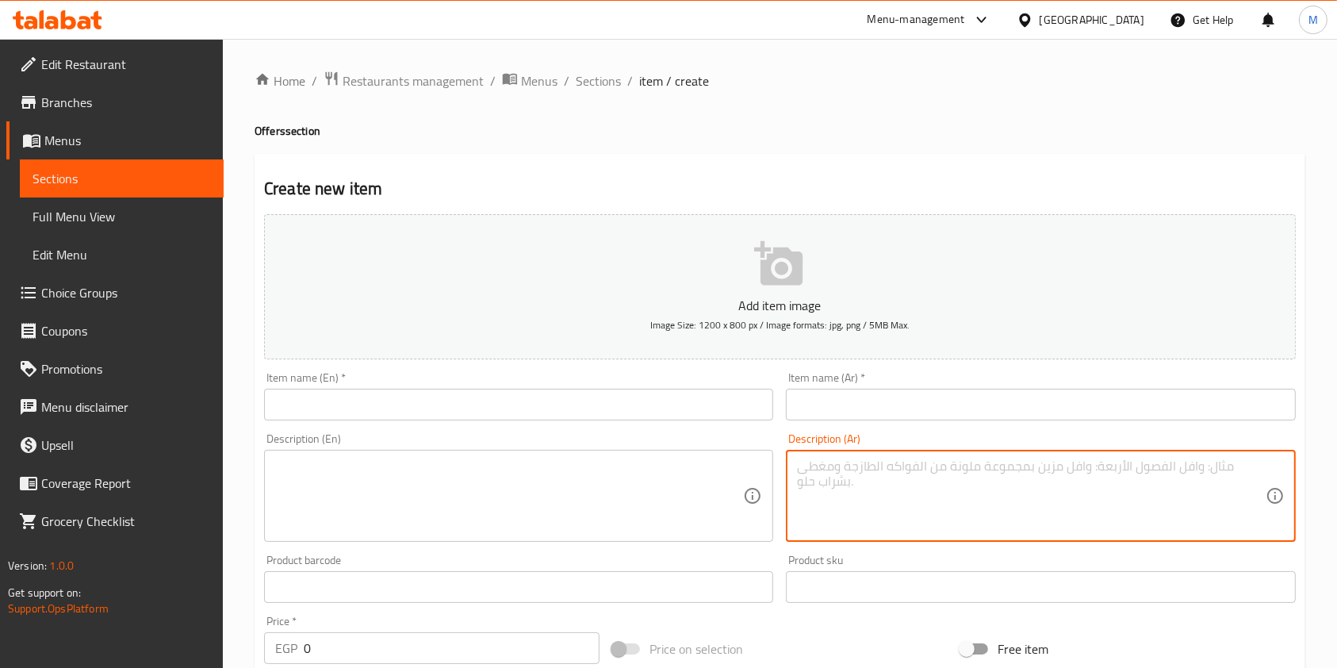
paste textarea "اشتري ساندوتشين تشكن كلاسيك وخد راب تشكن هديه"
type textarea "اشتري ساندوتشين تشكن كلاسيك وخد راب تشكن هديه"
click at [645, 482] on textarea at bounding box center [509, 495] width 468 height 75
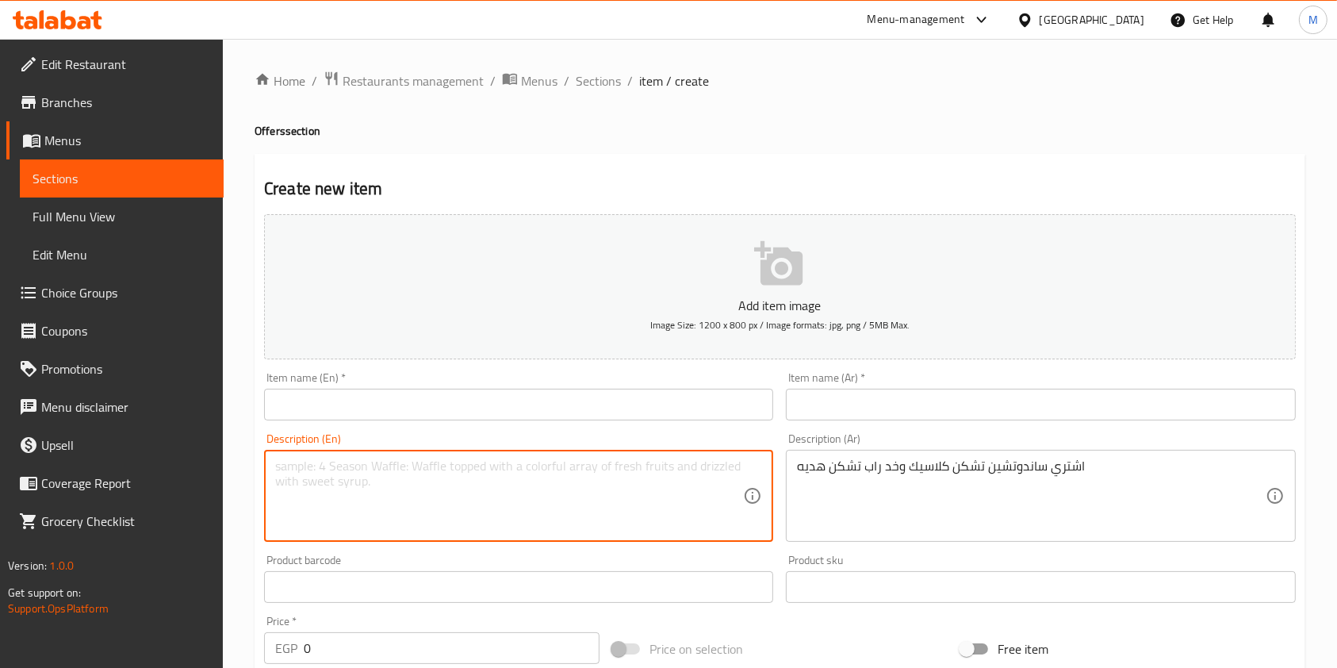
paste textarea "Buy two classic chicken sandwiches and get a free chicken wrap."
type textarea "Buy two classic chicken sandwiches and get a free chicken wrap."
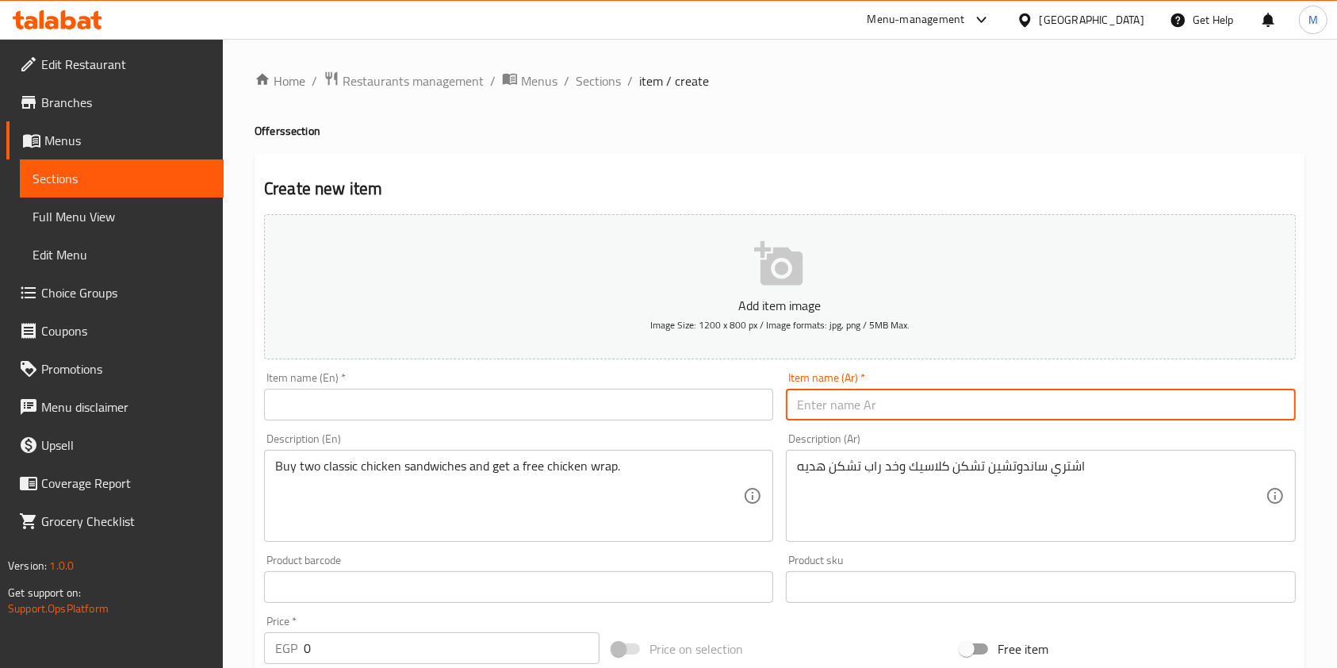
click at [833, 409] on input "text" at bounding box center [1040, 405] width 509 height 32
type input "u"
type input "عرض خاص"
click at [691, 412] on input "text" at bounding box center [518, 405] width 509 height 32
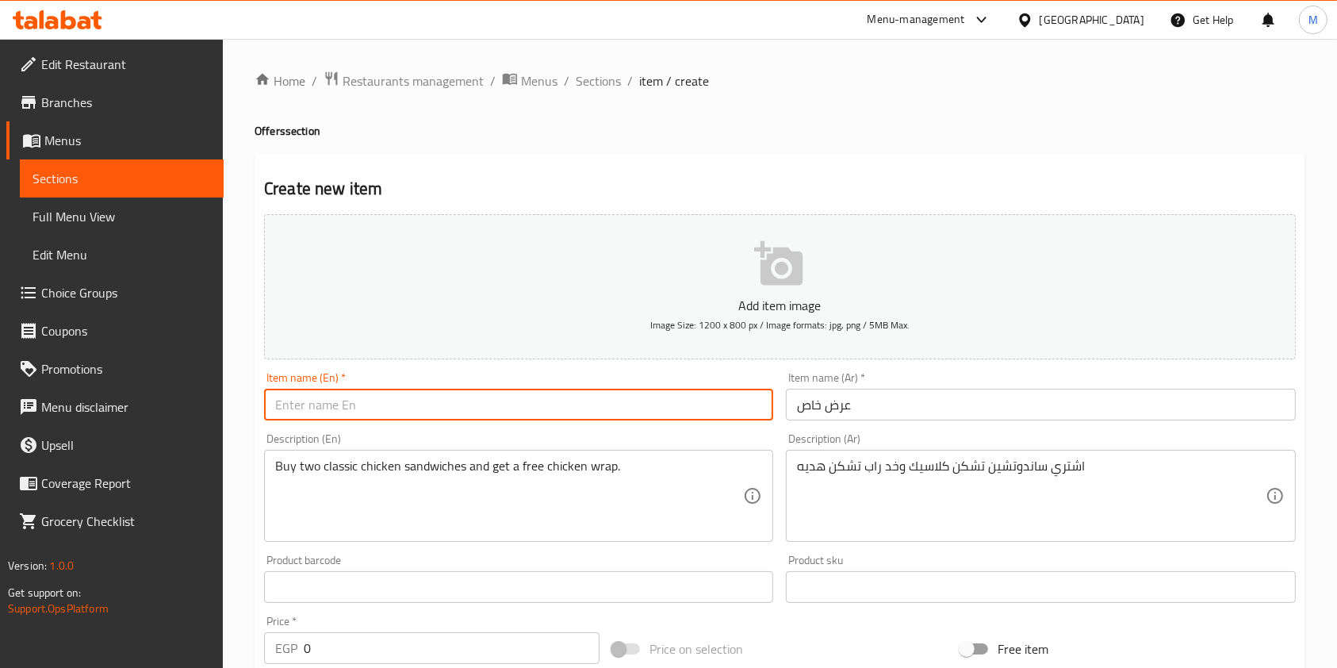
type input "س"
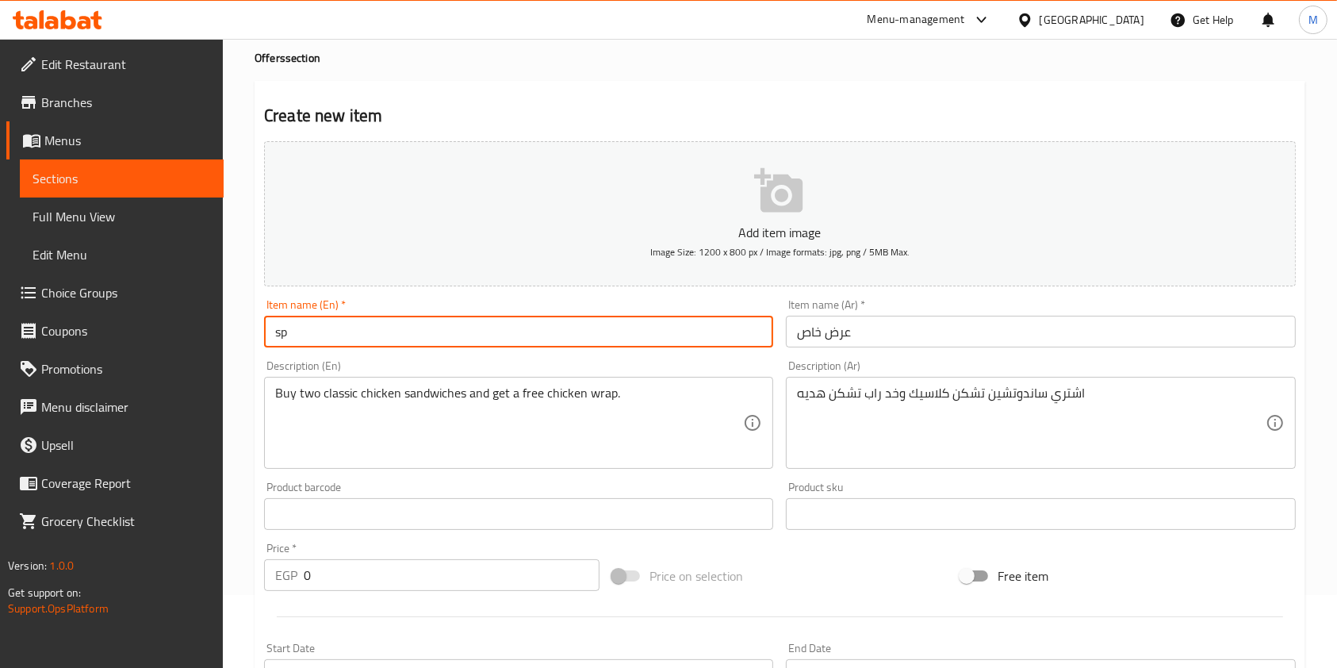
scroll to position [105, 0]
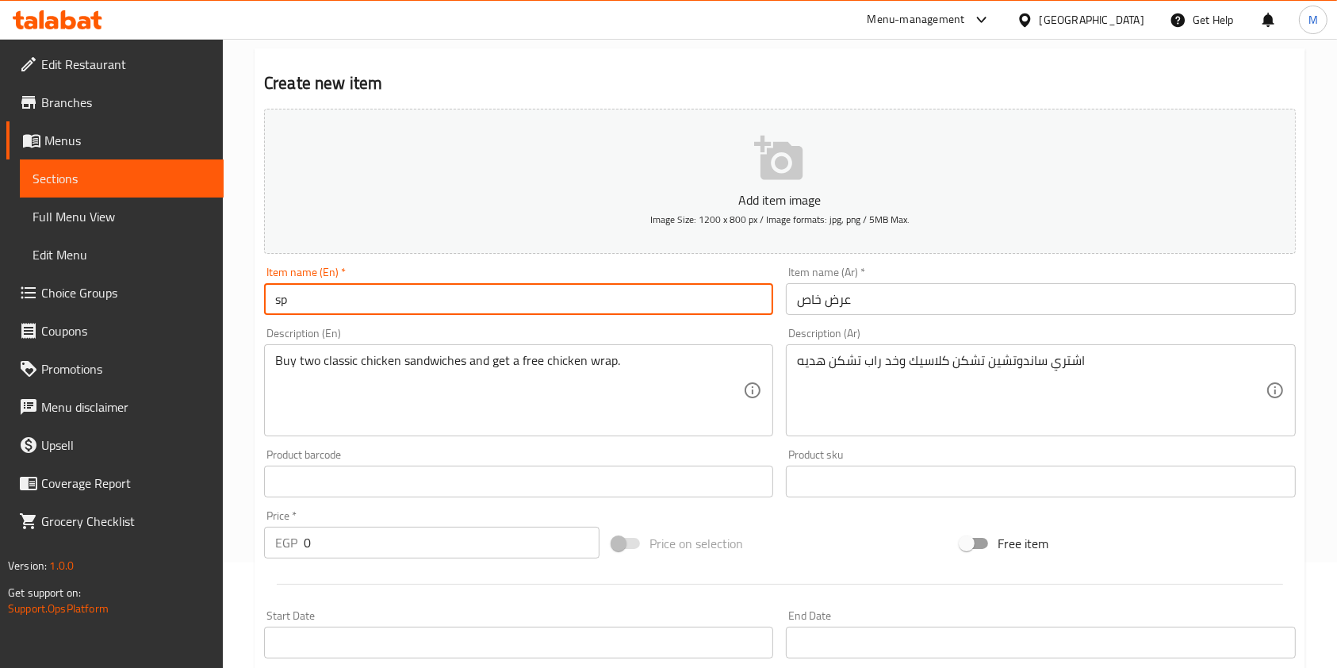
click at [412, 314] on input "sp" at bounding box center [518, 299] width 509 height 32
click at [318, 305] on input "Special offer" at bounding box center [518, 299] width 509 height 32
click at [274, 305] on input "Special Offer" at bounding box center [518, 299] width 509 height 32
type input "Special Offer"
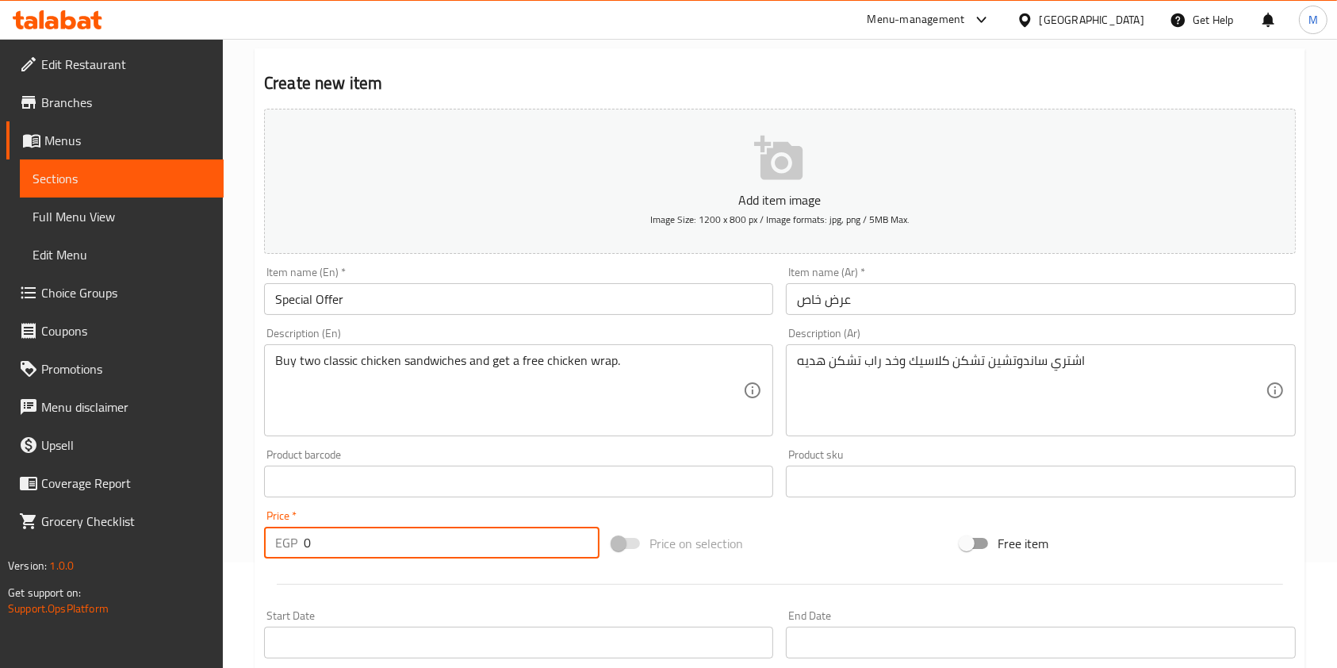
click at [335, 536] on input "0" at bounding box center [452, 543] width 296 height 32
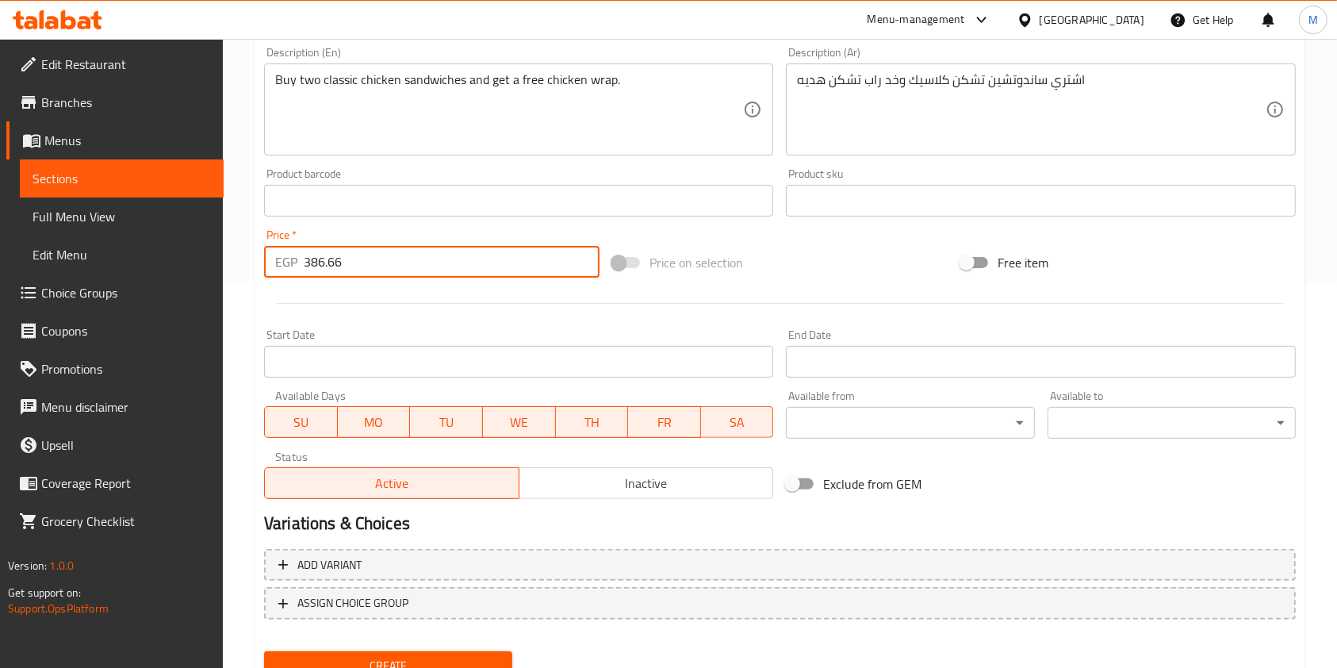
scroll to position [453, 0]
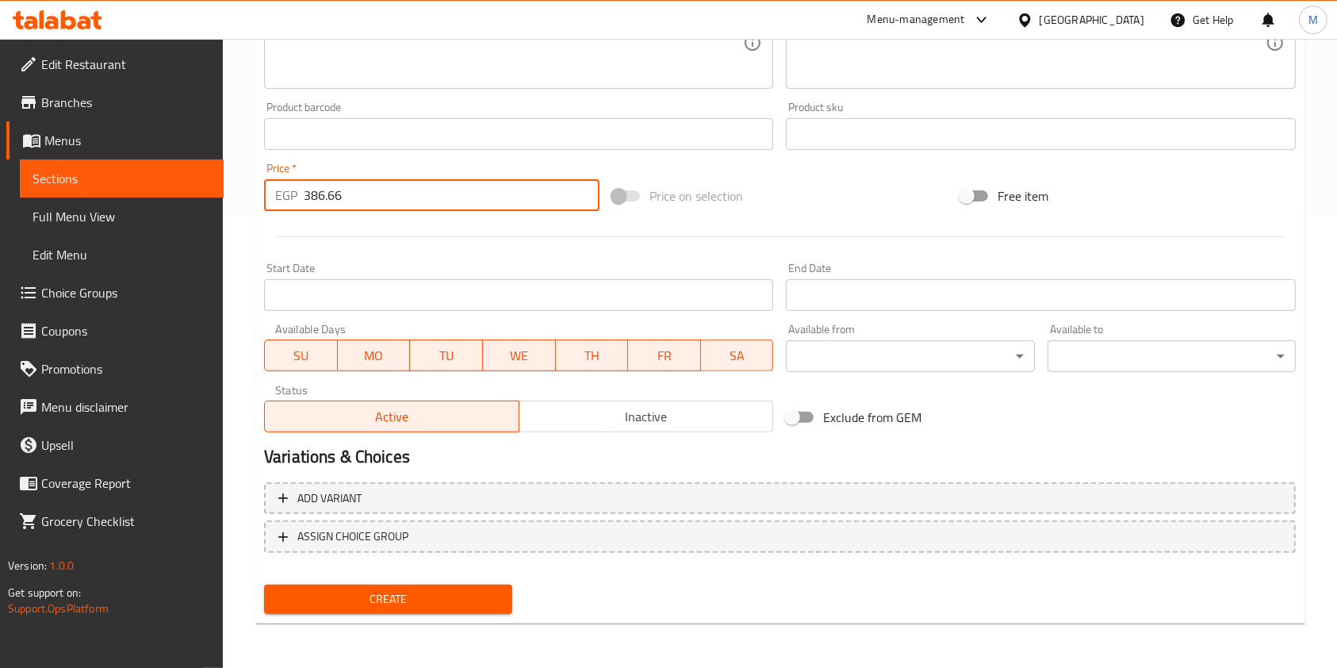
type input "386.66"
click at [435, 605] on span "Create" at bounding box center [388, 599] width 223 height 20
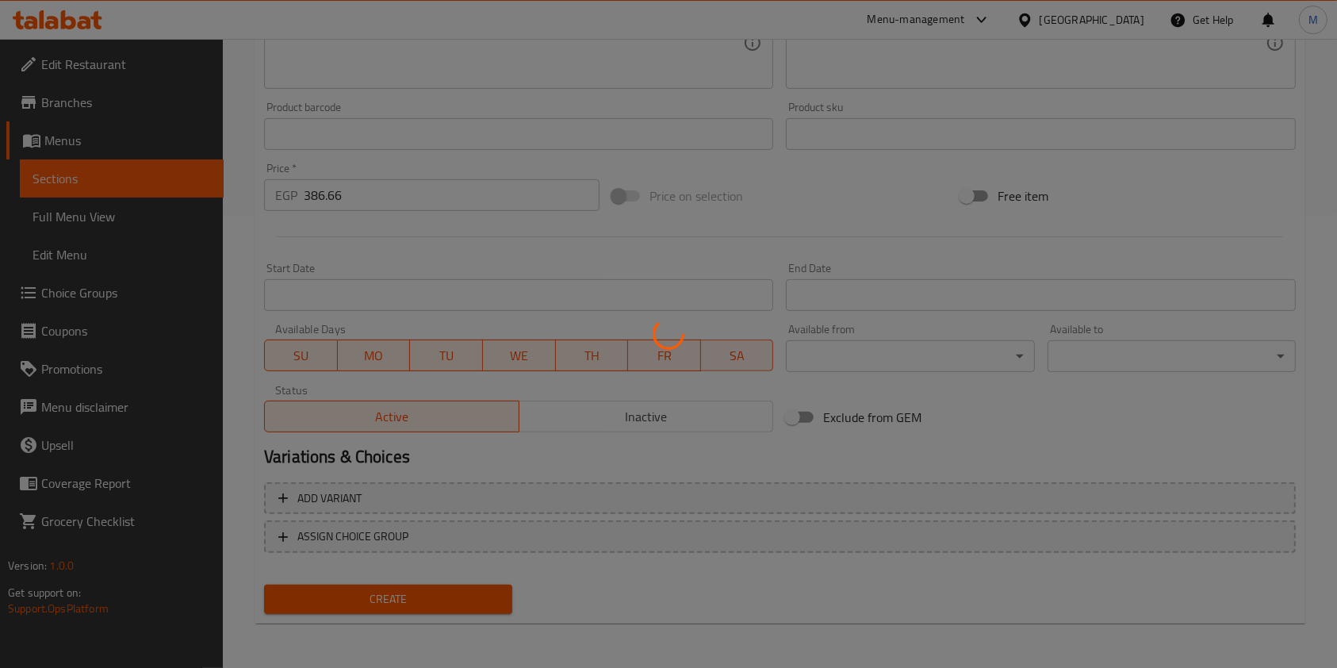
type input "0"
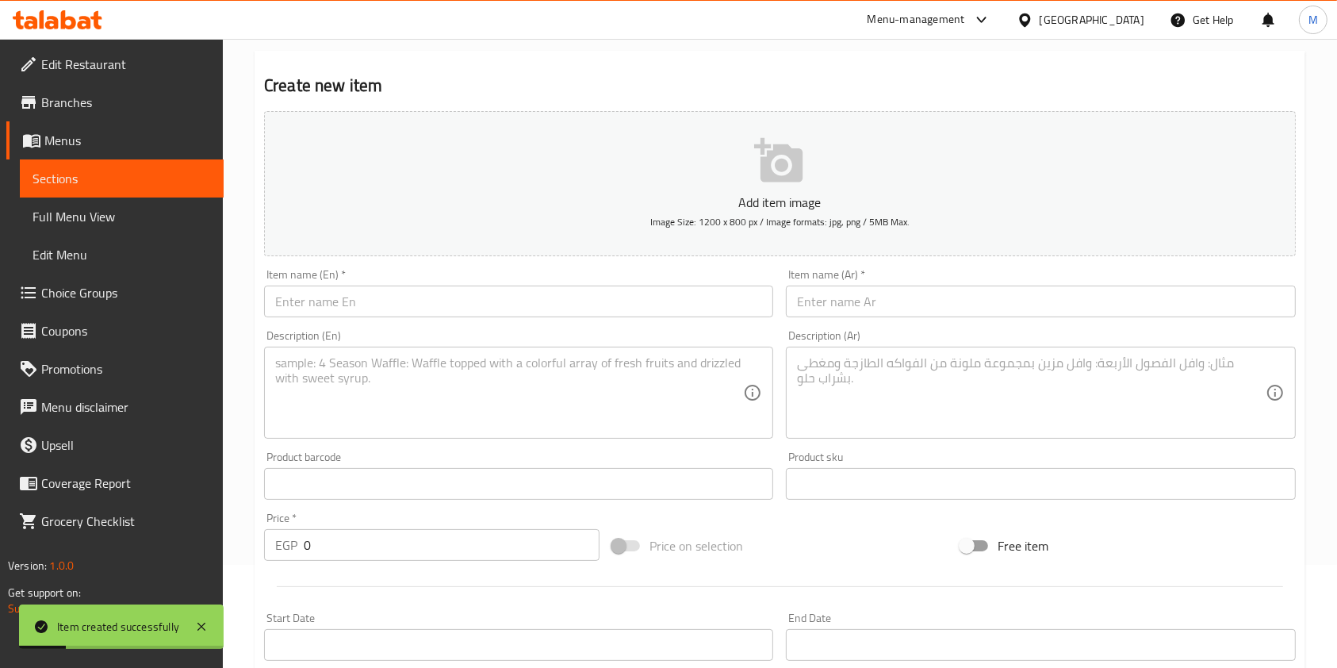
scroll to position [0, 0]
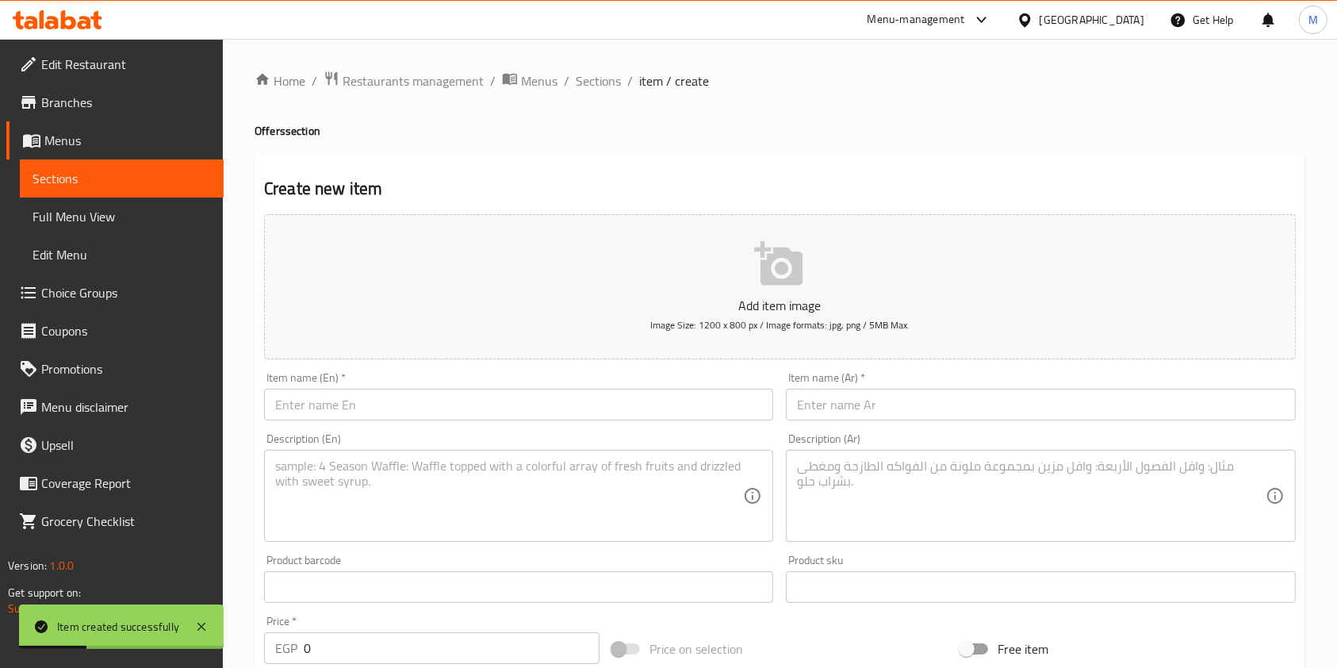
click at [620, 80] on ol "Home / Restaurants management / Menus / Sections / item / create" at bounding box center [780, 81] width 1051 height 21
click at [618, 79] on span "Sections" at bounding box center [598, 80] width 45 height 19
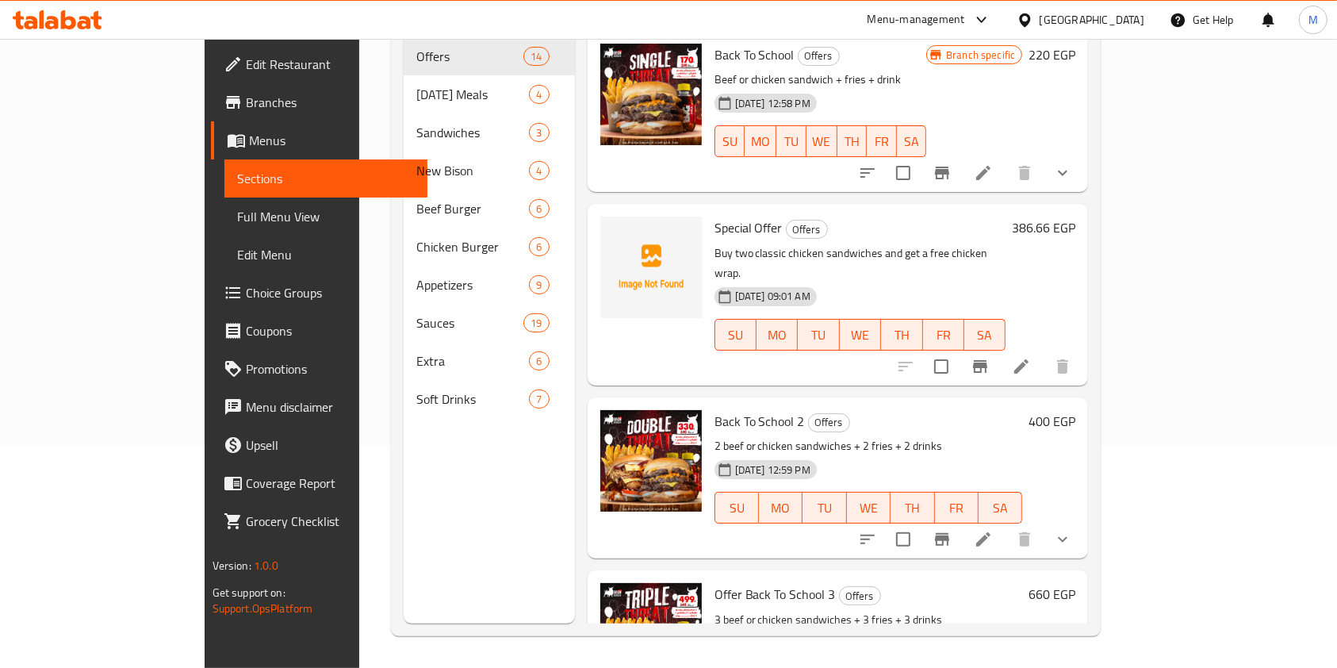
scroll to position [10, 0]
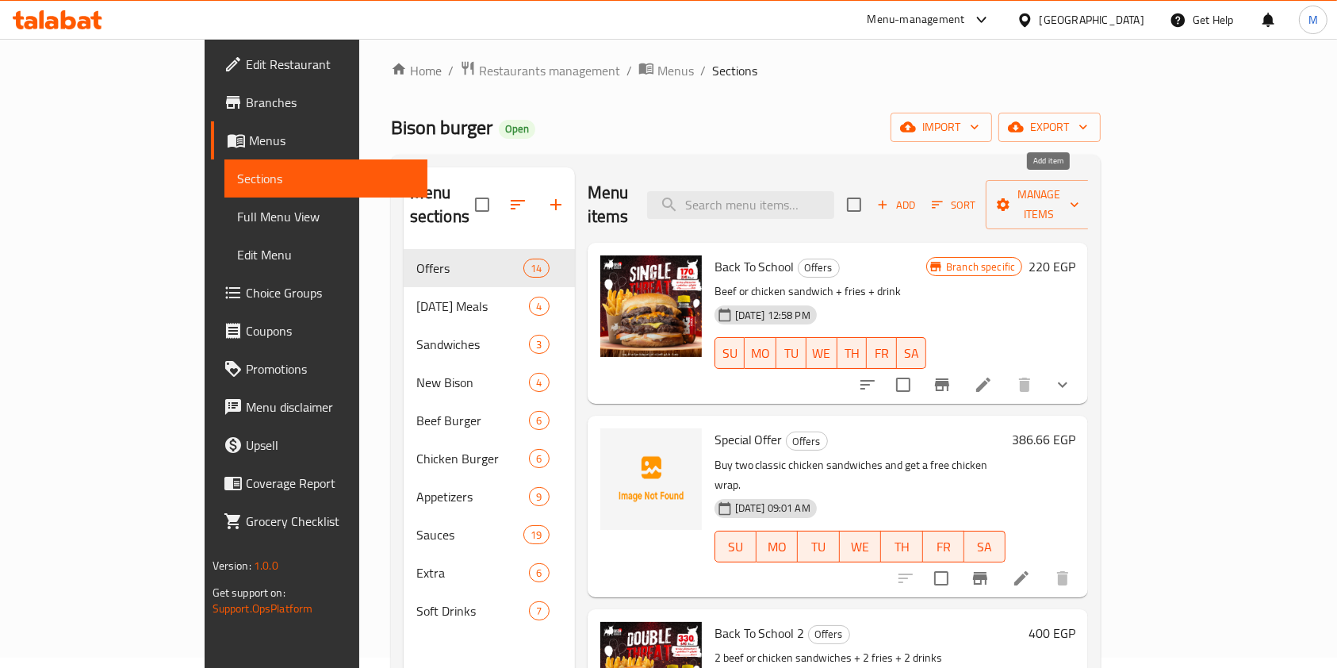
click at [922, 204] on button "Add" at bounding box center [896, 205] width 51 height 25
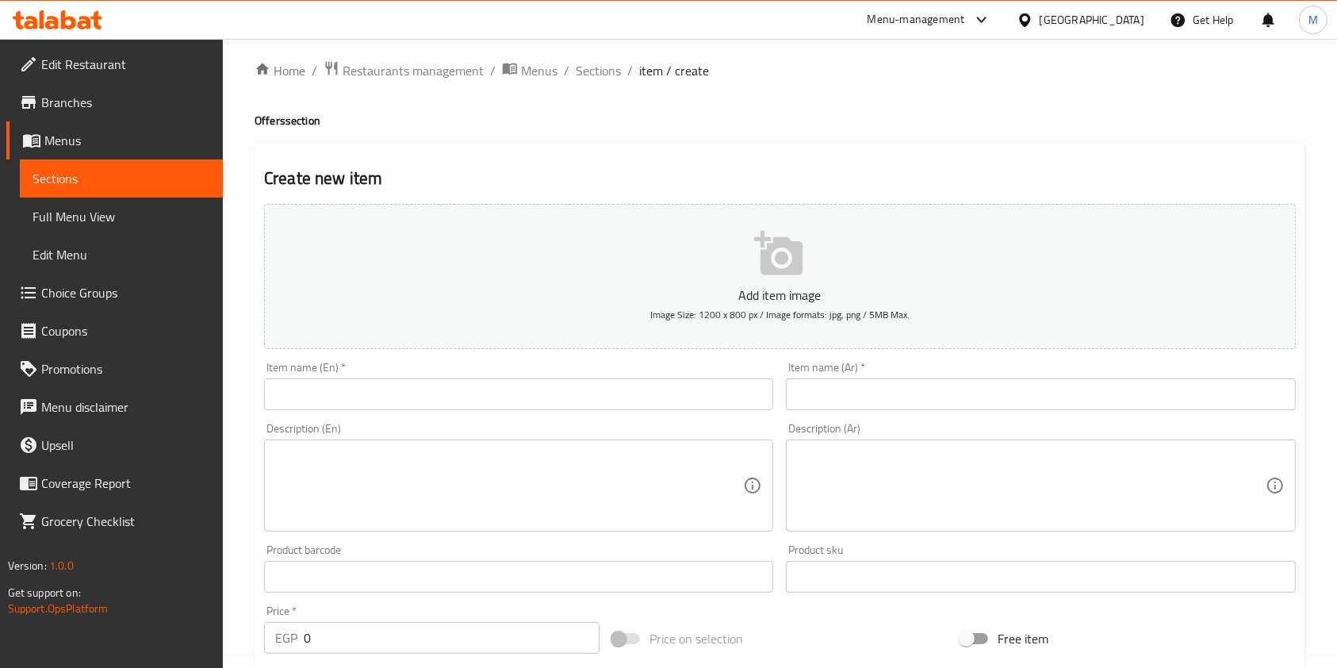
click at [1058, 204] on button "Add item image Image Size: 1200 x 800 px / Image formats: jpg, png / 5MB Max." at bounding box center [780, 276] width 1032 height 145
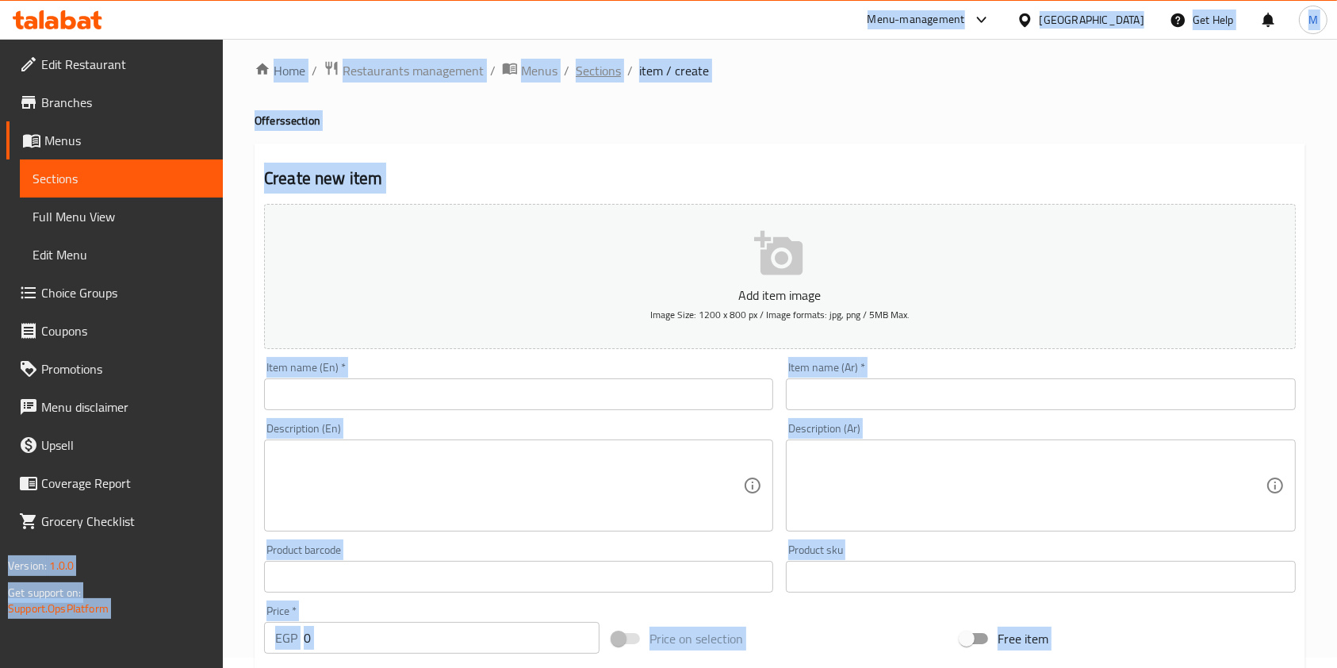
click at [595, 67] on span "Sections" at bounding box center [598, 70] width 45 height 19
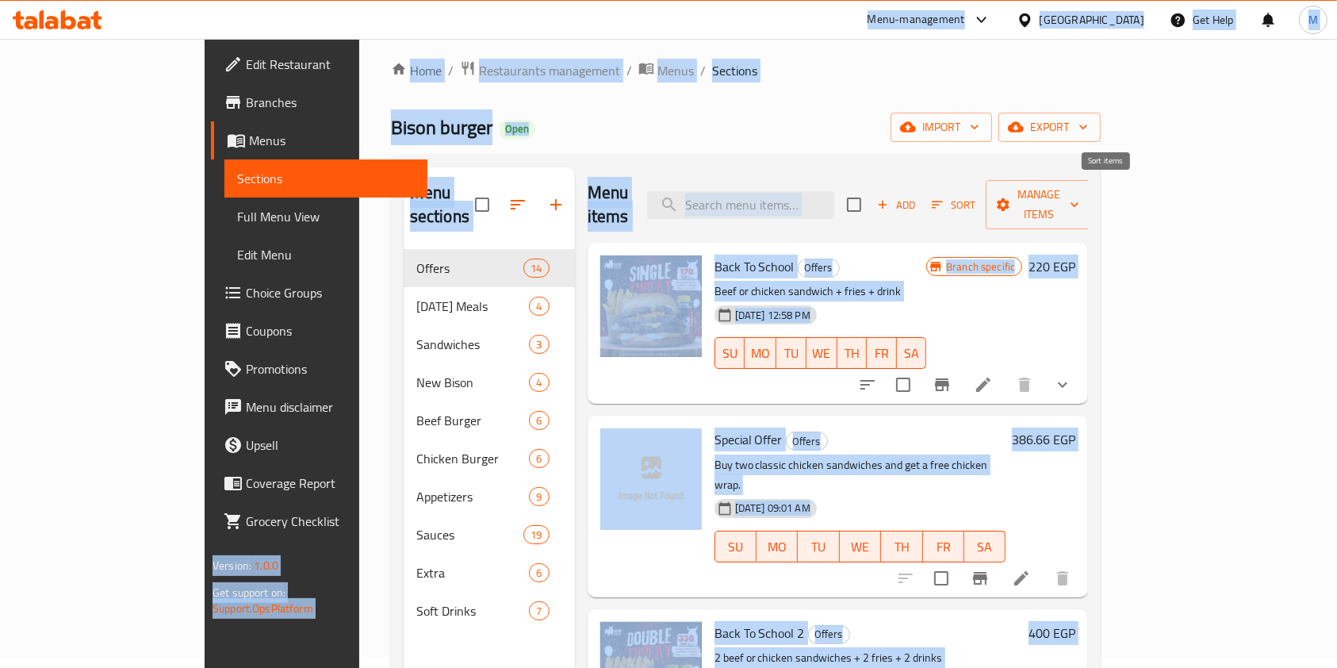
click at [979, 202] on button "Sort" at bounding box center [954, 205] width 52 height 25
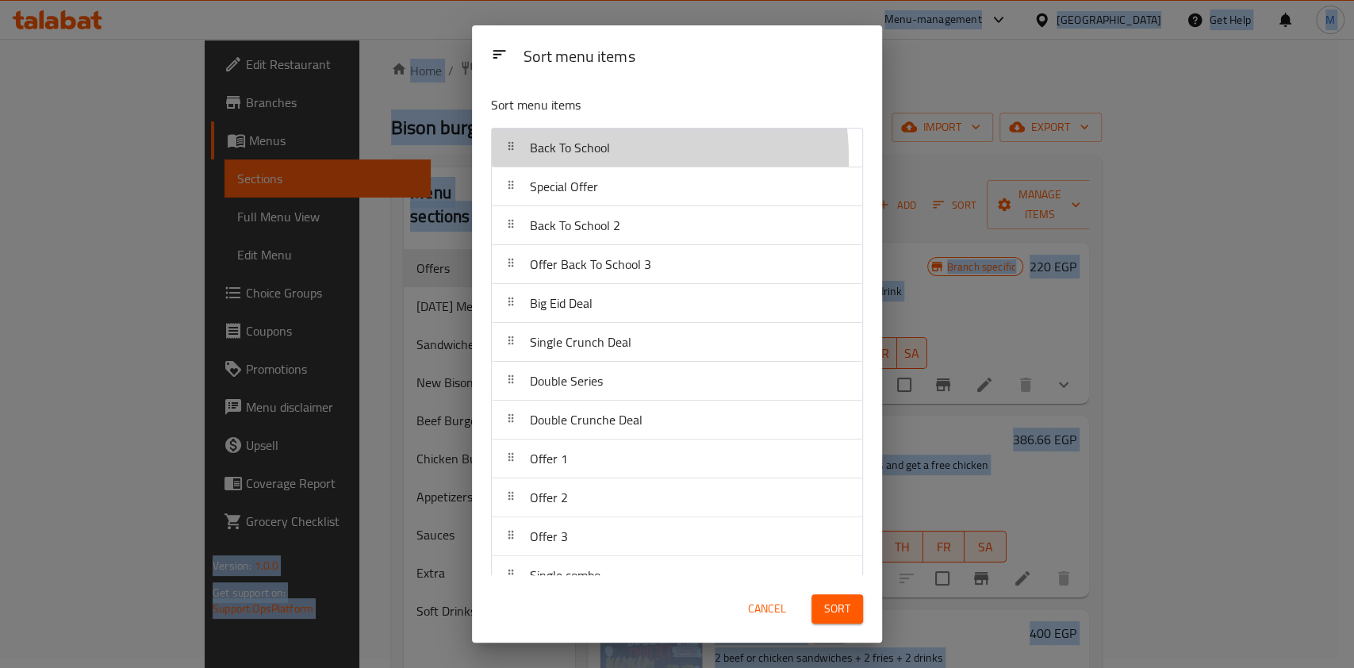
click at [596, 159] on span "Back To School" at bounding box center [570, 148] width 80 height 24
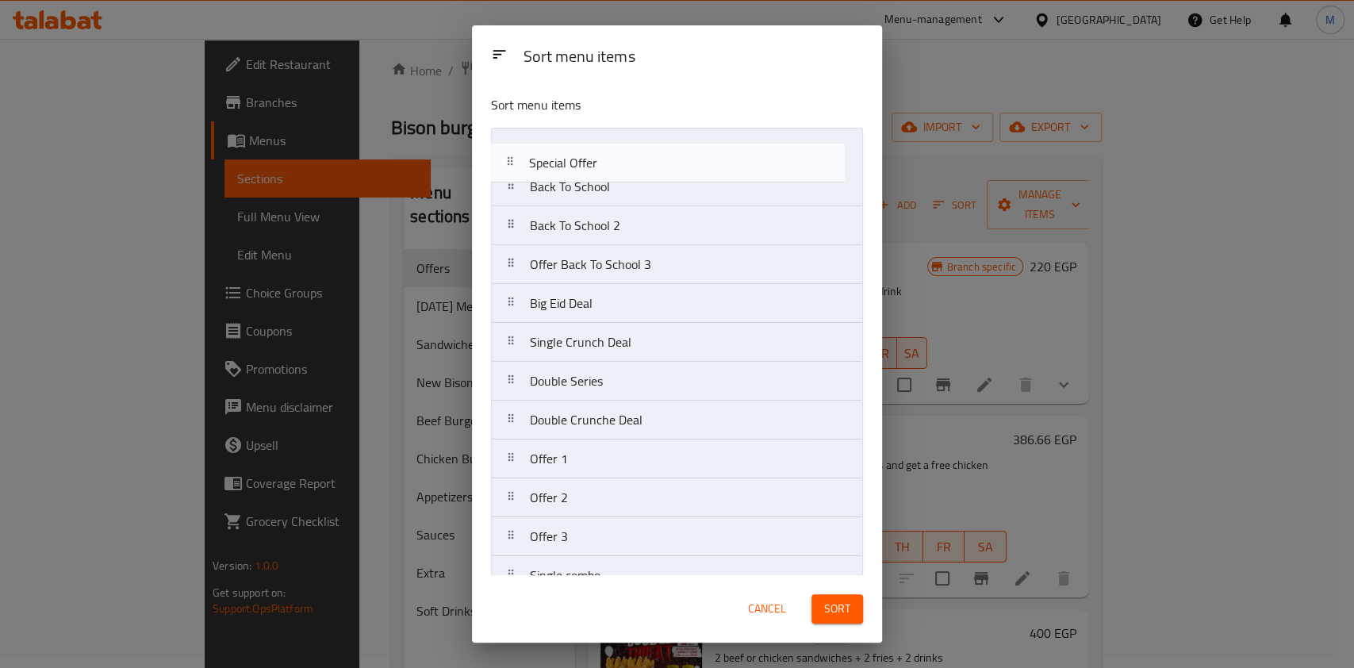
drag, startPoint x: 596, startPoint y: 193, endPoint x: 593, endPoint y: 150, distance: 42.9
click at [593, 150] on nav "Back To School Special Offer Back To School 2 Offer Back To School 3 Big Eid De…" at bounding box center [677, 401] width 372 height 546
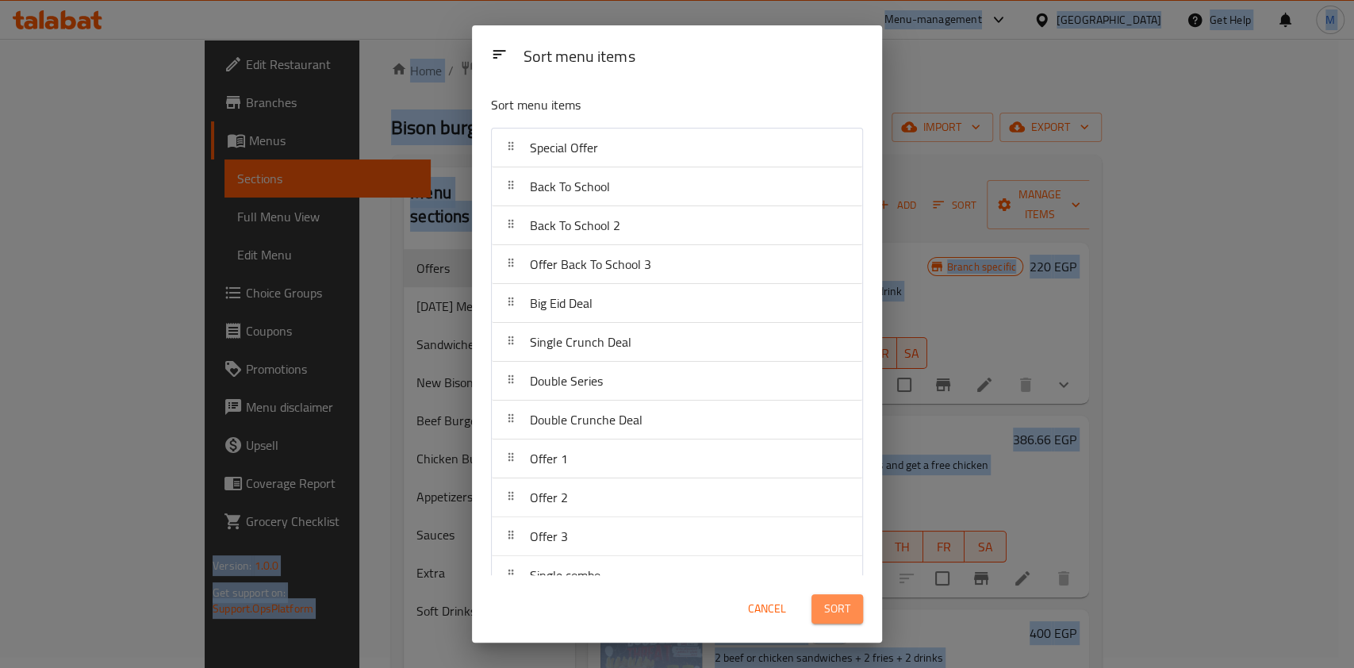
click at [849, 599] on span "Sort" at bounding box center [837, 609] width 26 height 20
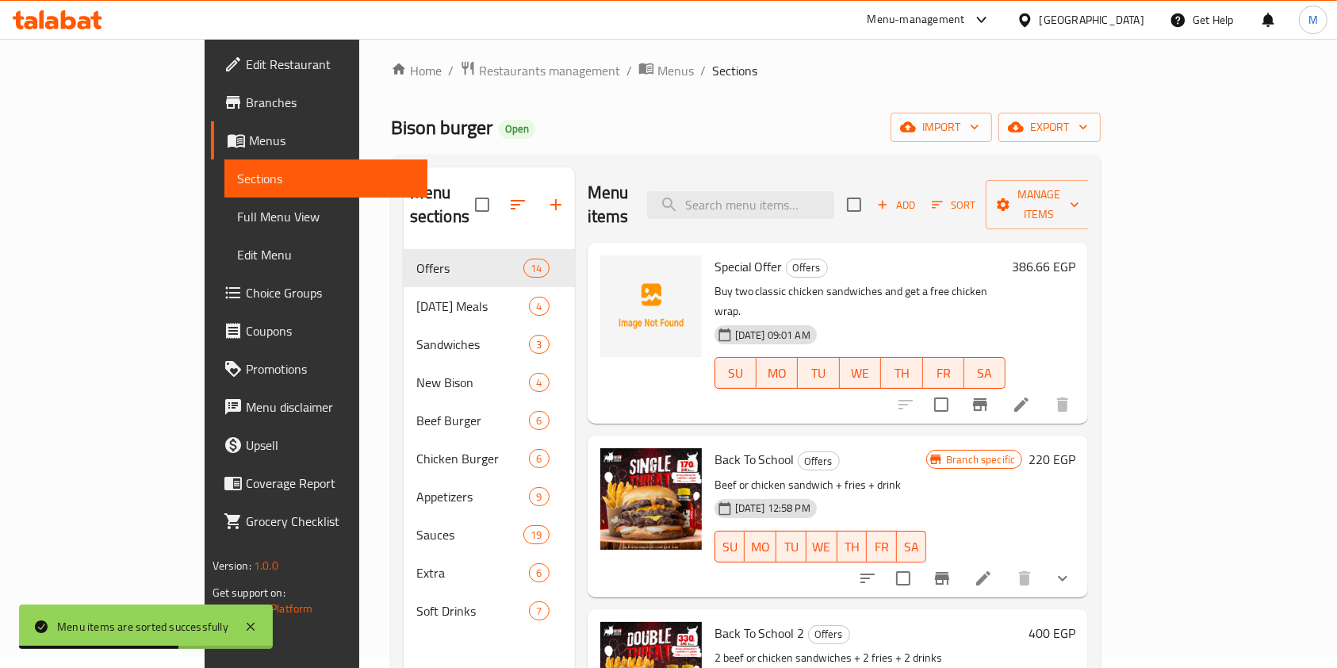
click at [1133, 288] on div "Home / Restaurants management / Menus / Sections Bison burger Open import expor…" at bounding box center [746, 454] width 774 height 851
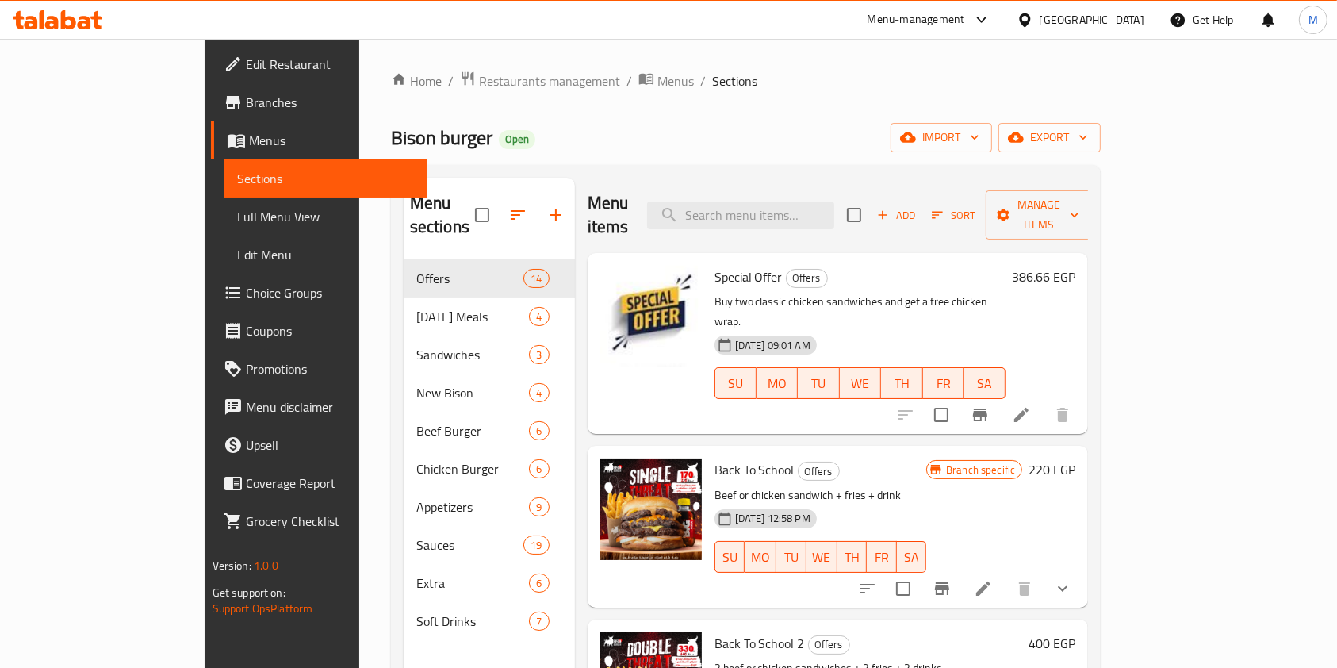
click at [211, 115] on link "Branches" at bounding box center [319, 102] width 217 height 38
